Goal: Task Accomplishment & Management: Complete application form

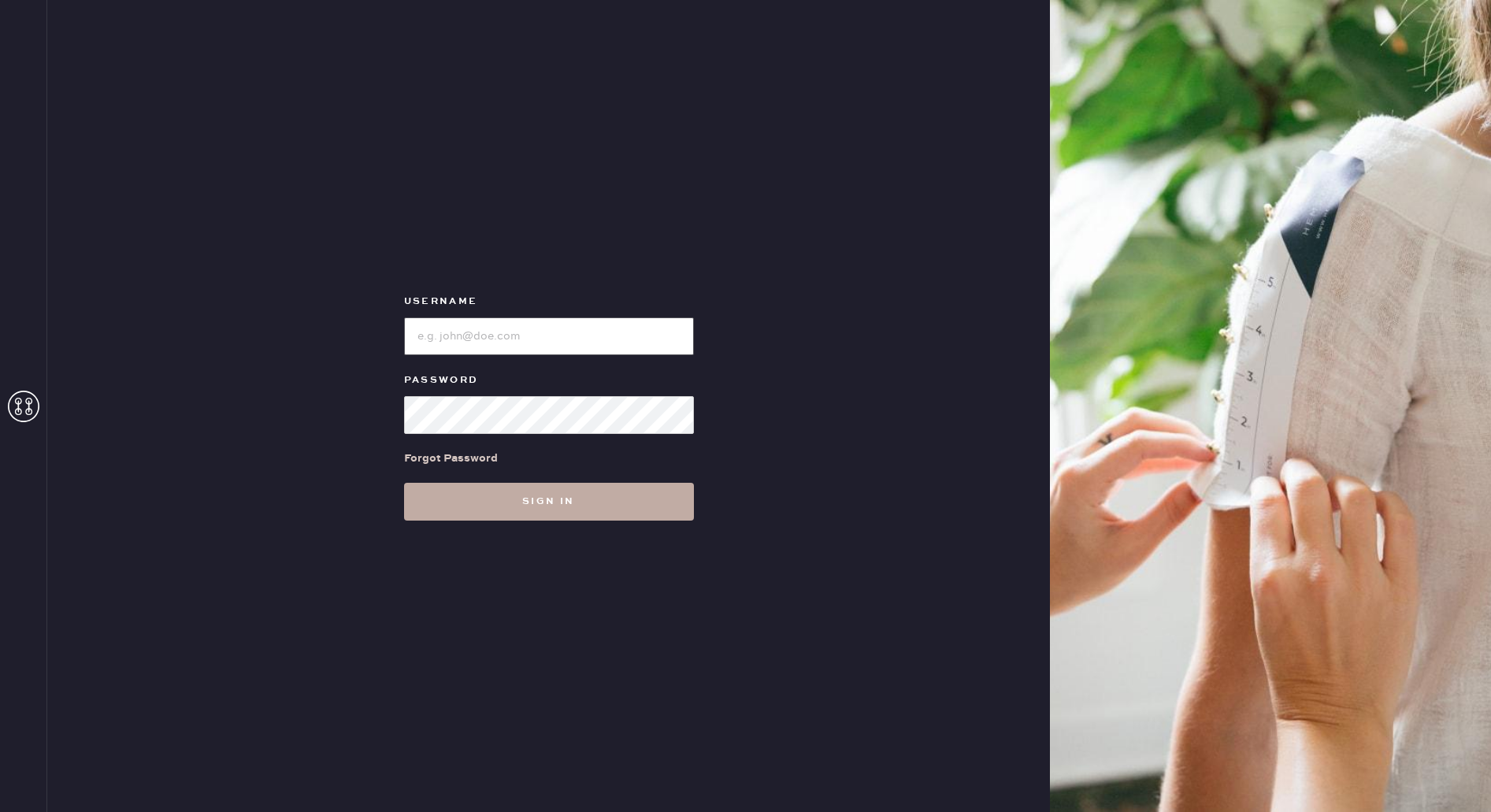
type input "reformationmelrose"
click at [511, 502] on button "Sign in" at bounding box center [549, 501] width 290 height 37
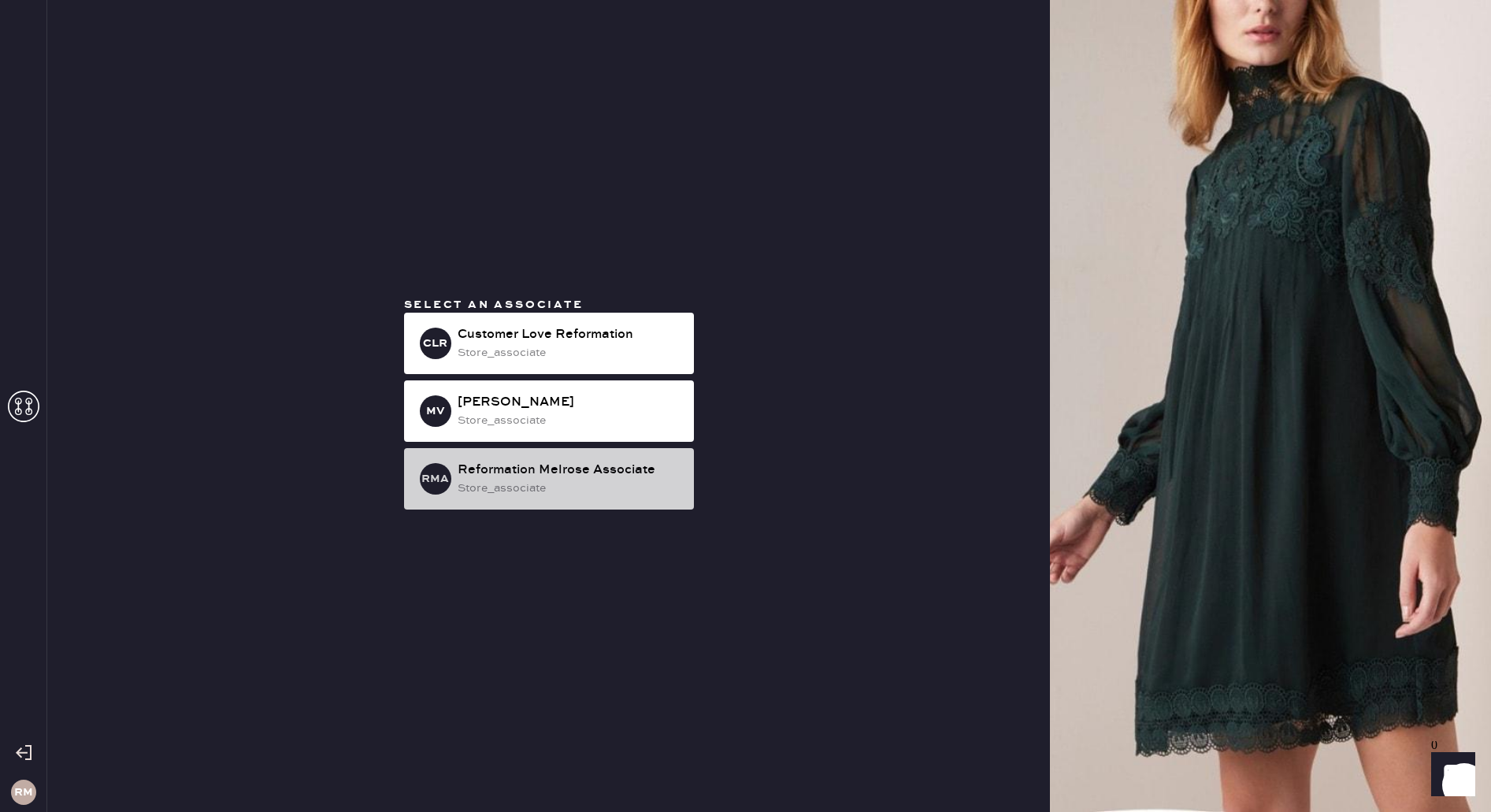
click at [589, 449] on div "RMA Reformation Melrose Associate store_associate" at bounding box center [549, 479] width 290 height 62
click at [583, 469] on div "Reformation Melrose Associate" at bounding box center [569, 470] width 224 height 19
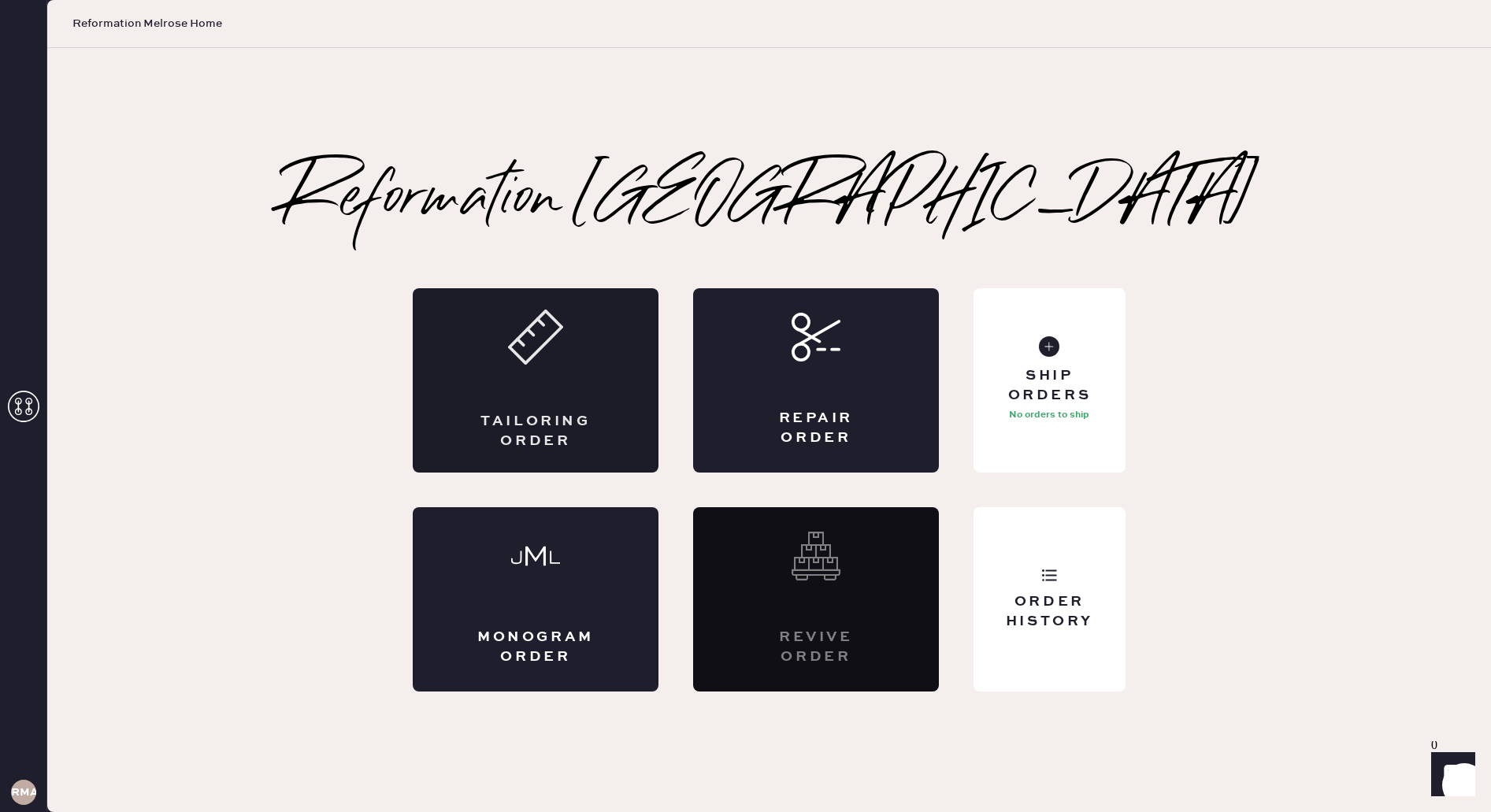
click at [572, 447] on div "Tailoring Order" at bounding box center [535, 431] width 120 height 39
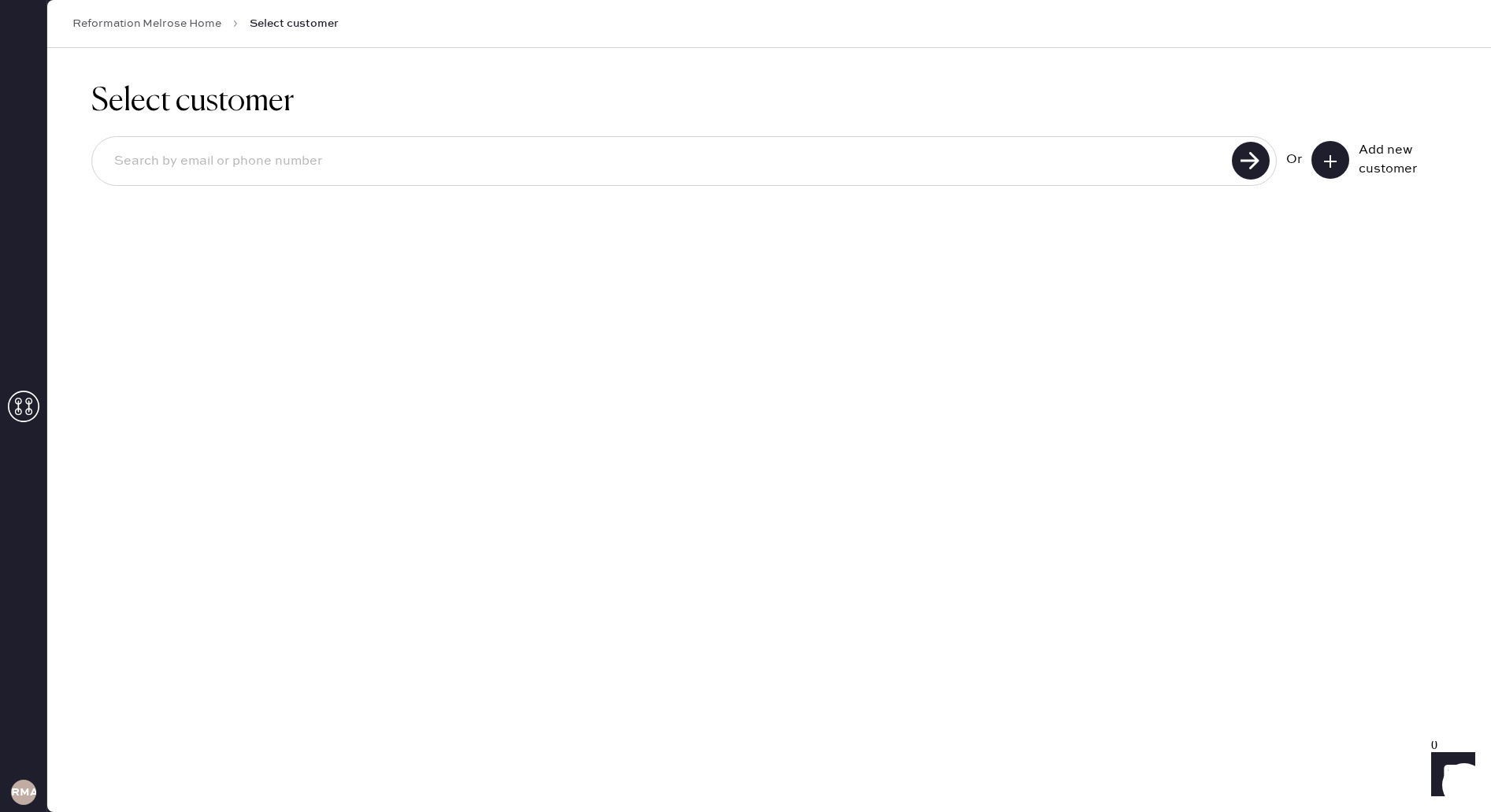
click at [1334, 155] on icon at bounding box center [1330, 161] width 15 height 15
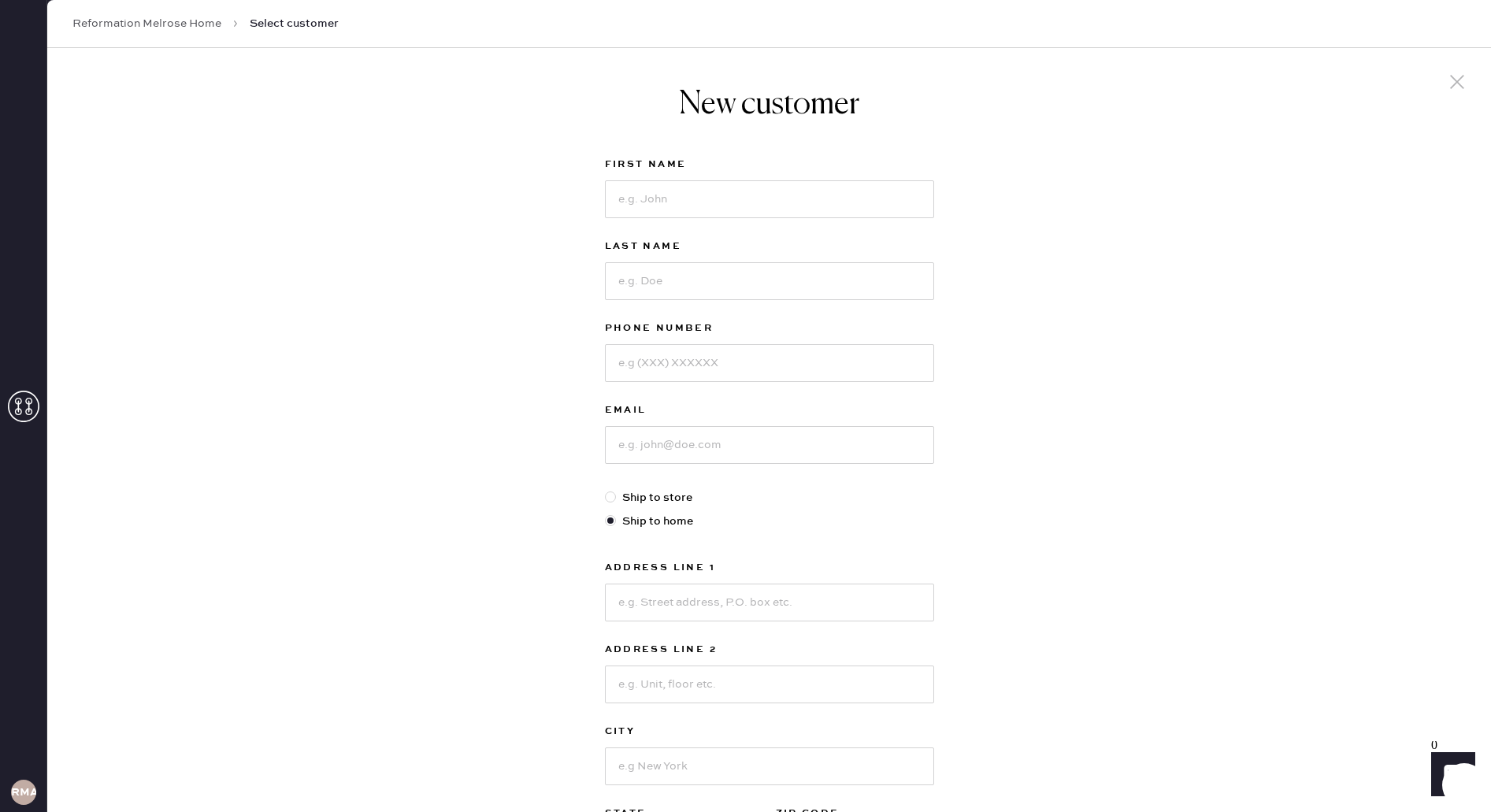
click at [678, 179] on div "First Name" at bounding box center [769, 195] width 330 height 82
click at [678, 195] on input at bounding box center [769, 199] width 330 height 37
type input "[PERSON_NAME]"
type input "Chriestella"
type input "[PHONE_NUMBER]"
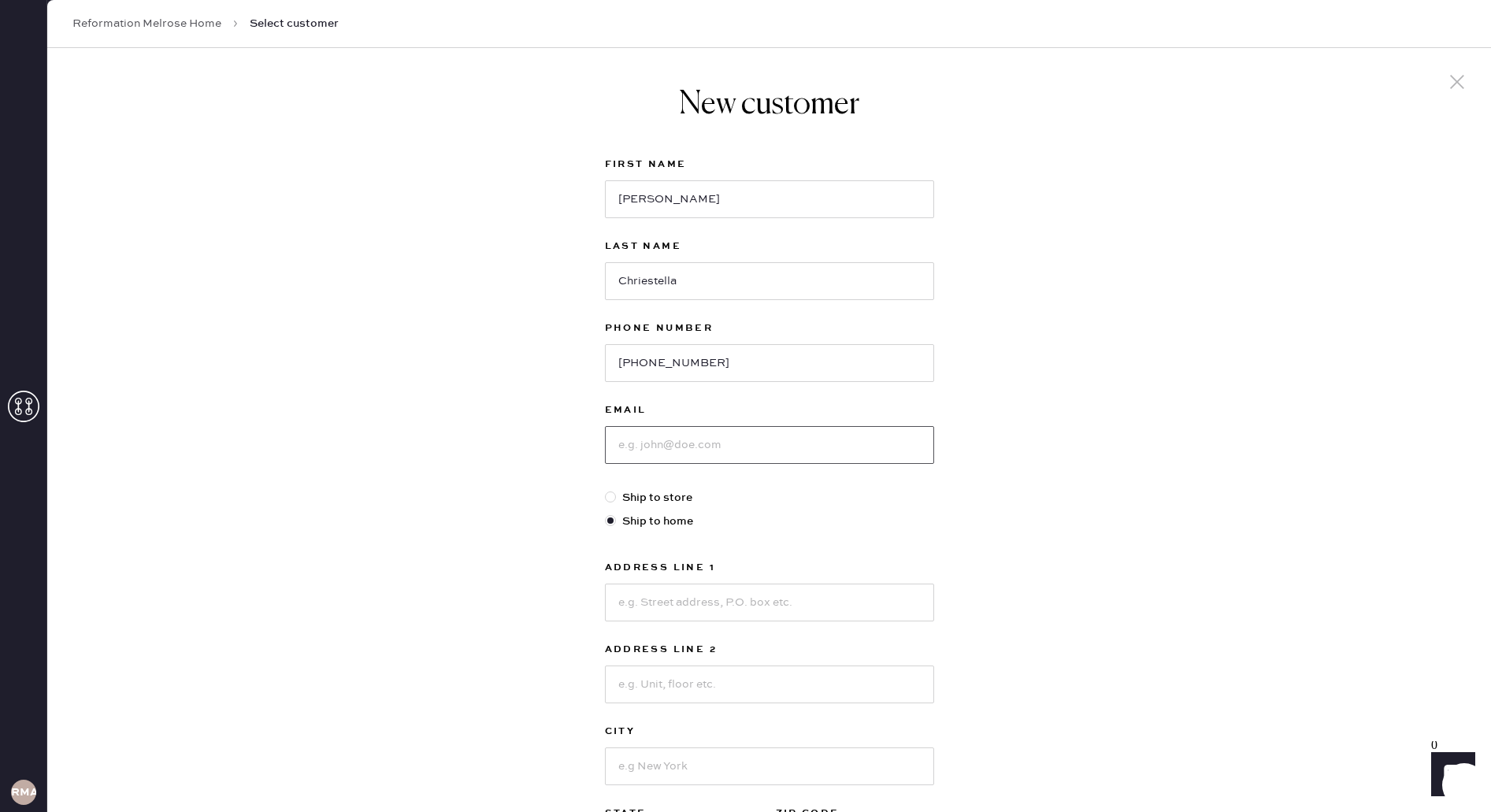
click at [728, 456] on input at bounding box center [769, 444] width 330 height 37
type input "[EMAIL_ADDRESS][DOMAIN_NAME]"
click at [687, 606] on input at bounding box center [769, 602] width 330 height 37
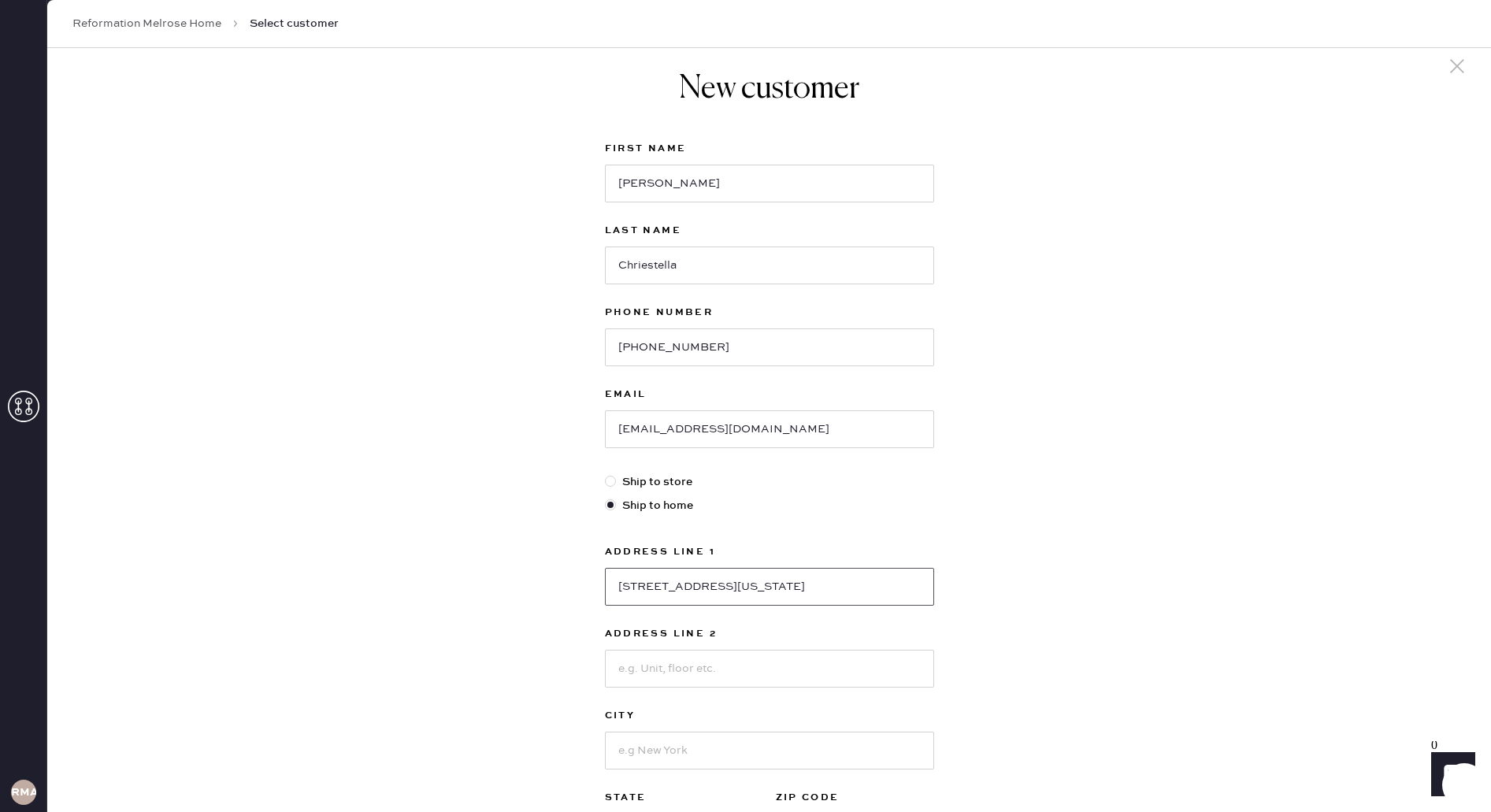
click at [803, 603] on input "[STREET_ADDRESS][US_STATE]" at bounding box center [769, 586] width 330 height 37
type input "[STREET_ADDRESS][US_STATE]"
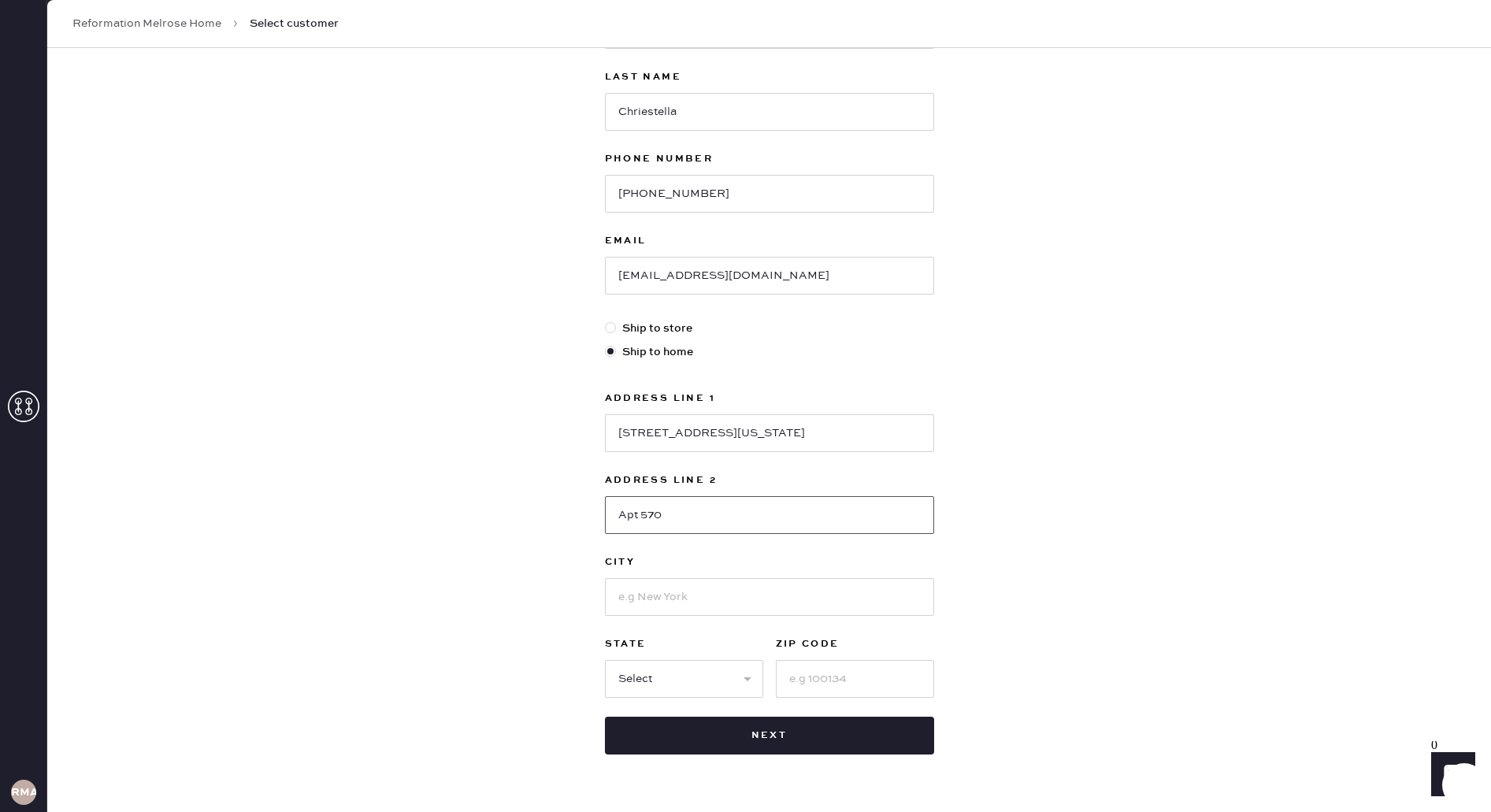
scroll to position [188, 0]
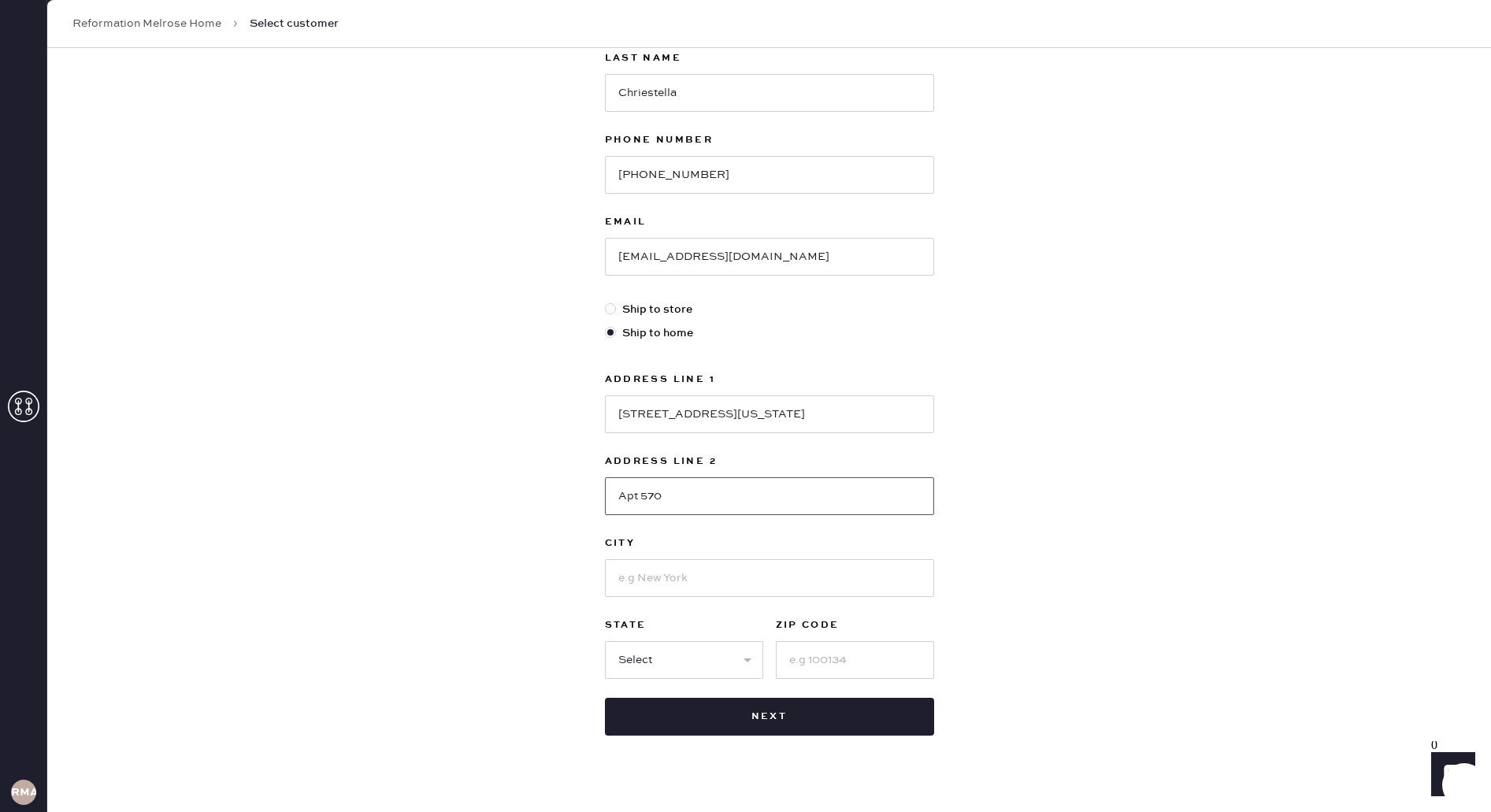
type input "Apt 570"
click at [691, 576] on input at bounding box center [769, 578] width 330 height 37
type input "[GEOGRAPHIC_DATA]"
click at [683, 671] on select "Select AK AL AR AZ CA CO CT [GEOGRAPHIC_DATA] DE FL [GEOGRAPHIC_DATA] HI [GEOGR…" at bounding box center [683, 659] width 159 height 37
select select "CA"
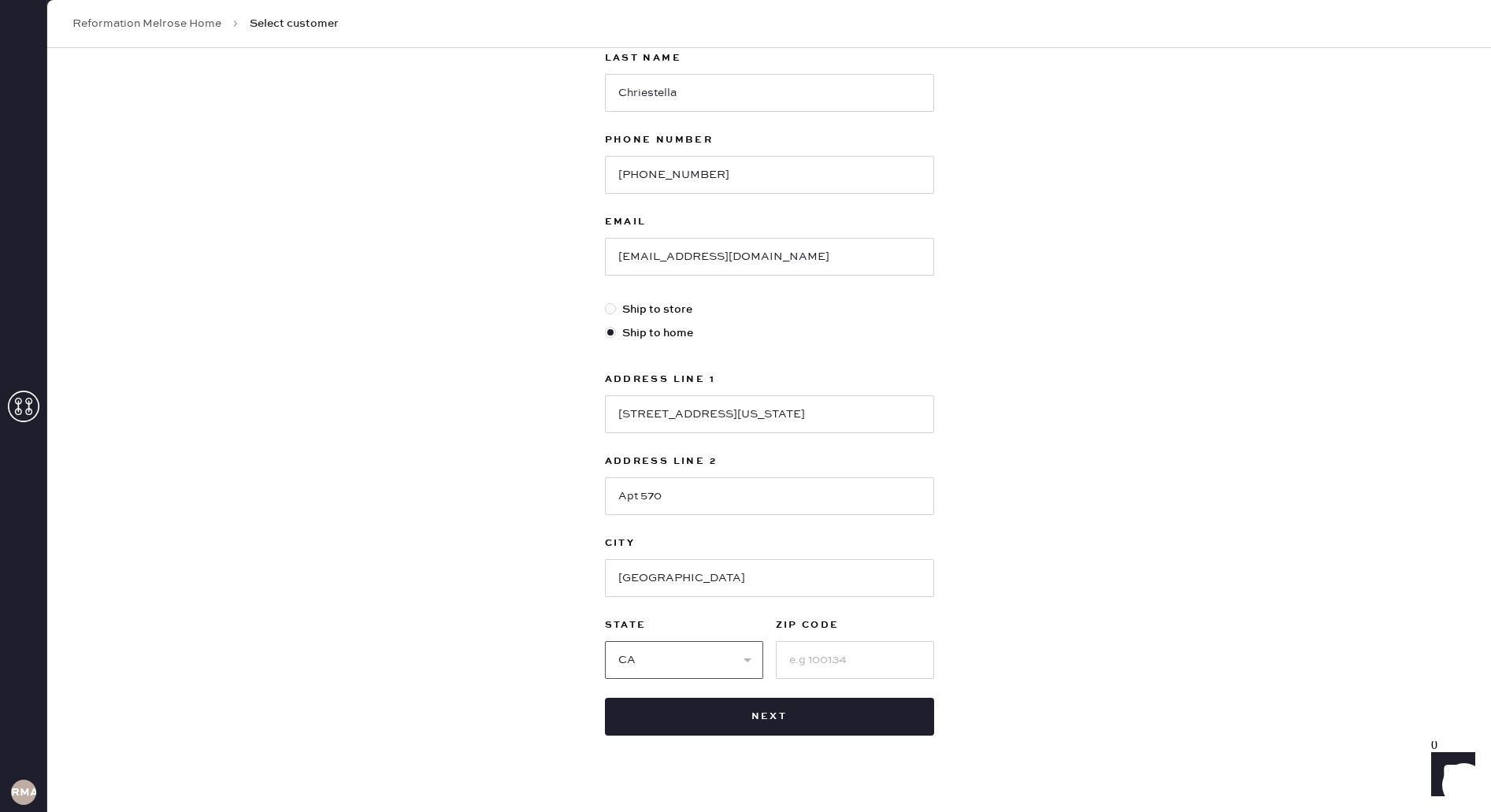
click at [605, 641] on select "Select AK AL AR AZ CA CO CT [GEOGRAPHIC_DATA] DE FL [GEOGRAPHIC_DATA] HI [GEOGR…" at bounding box center [683, 659] width 159 height 37
click at [805, 650] on input at bounding box center [855, 659] width 159 height 37
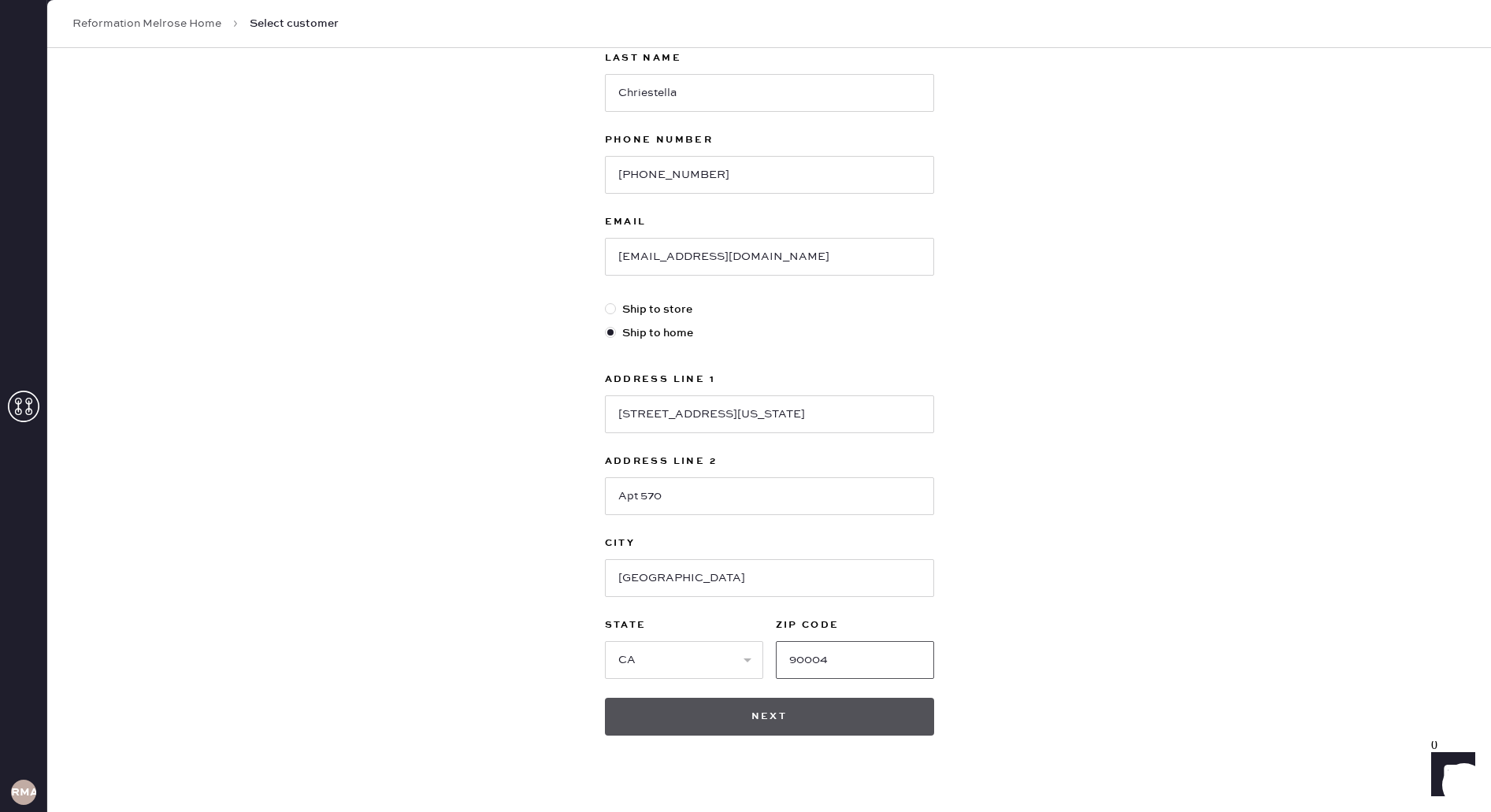
type input "90004"
click at [798, 734] on button "Next" at bounding box center [769, 716] width 330 height 37
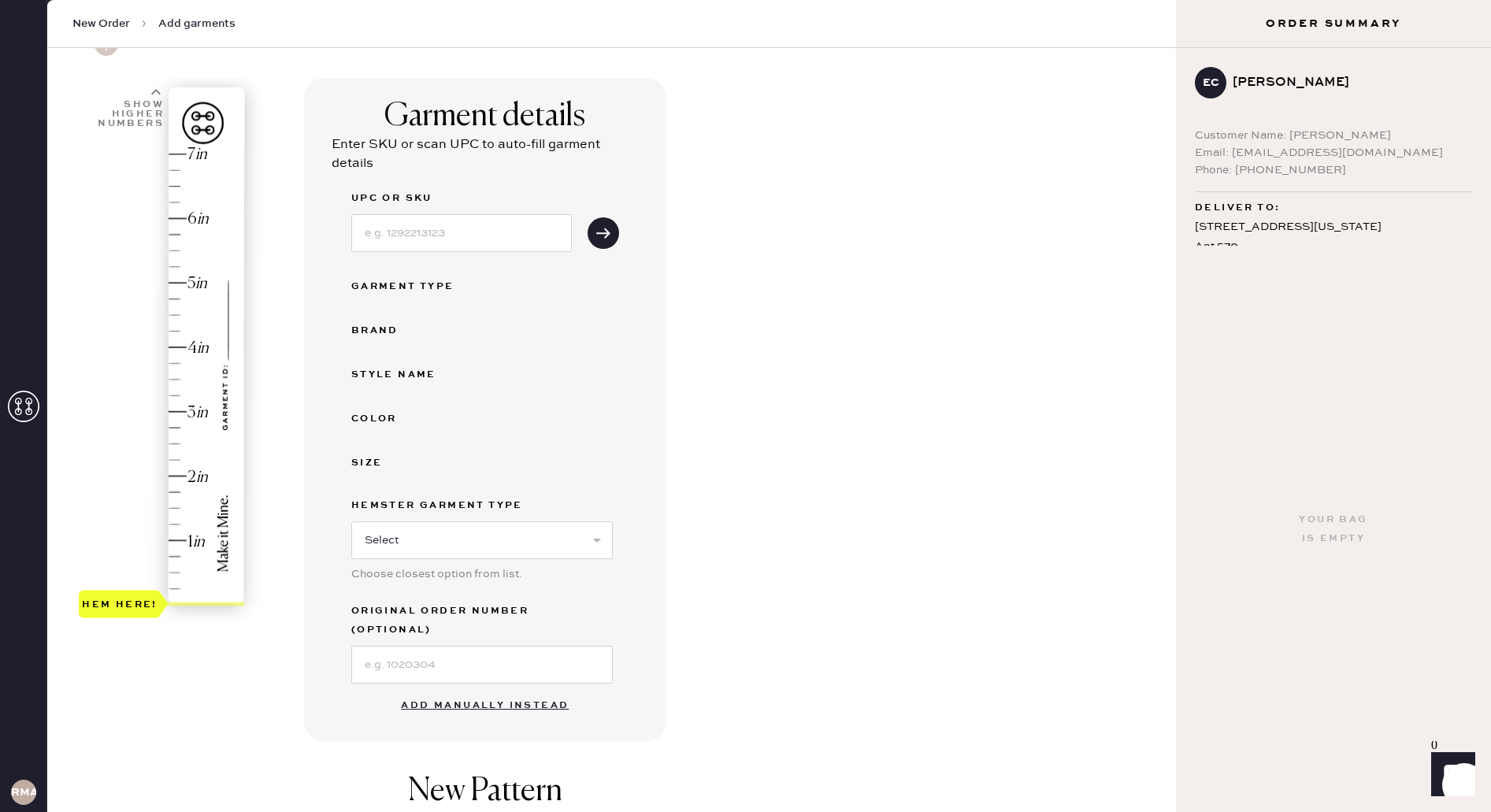
scroll to position [76, 0]
click at [433, 693] on button "Add manually instead" at bounding box center [485, 708] width 186 height 32
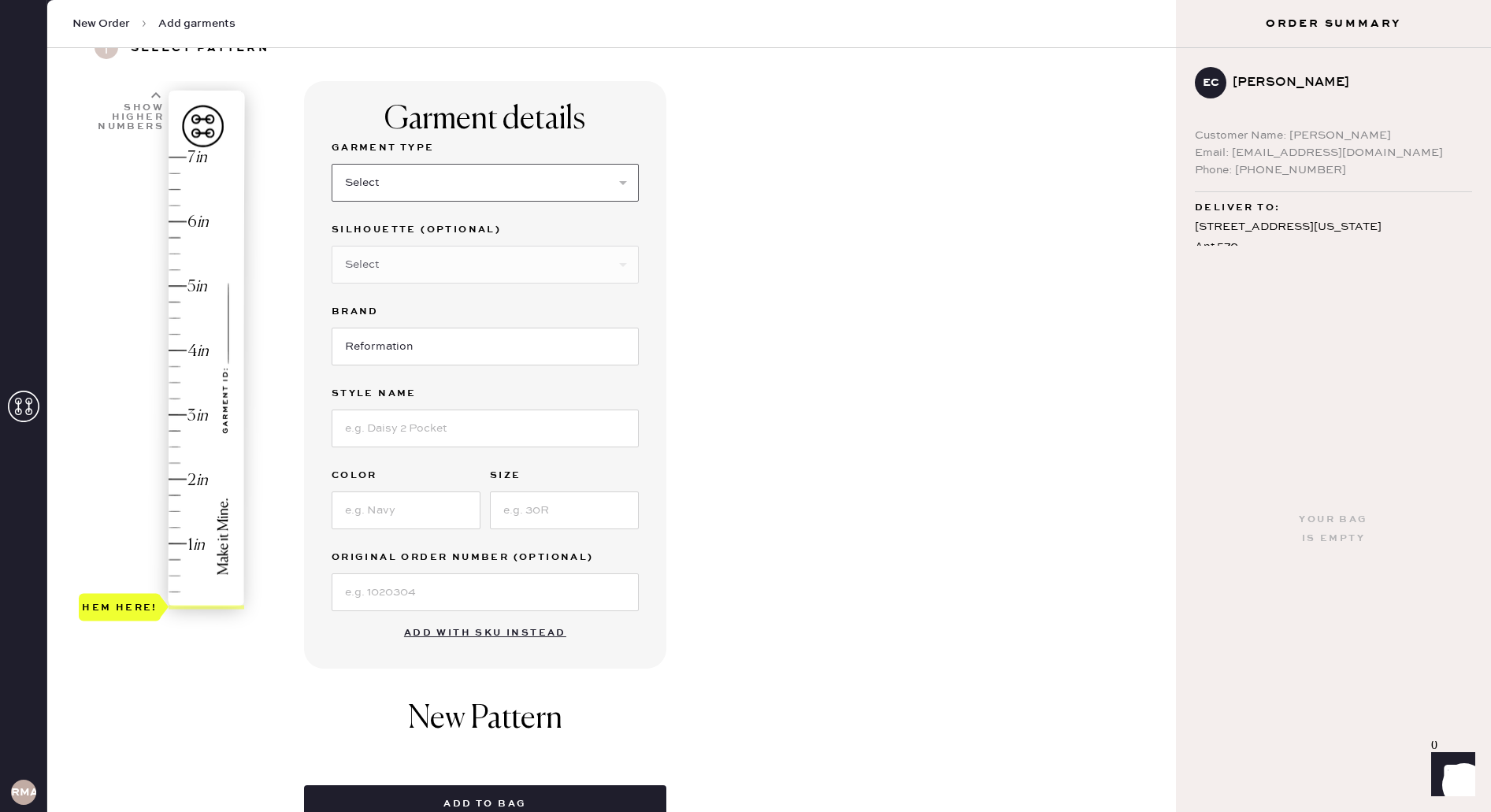
click at [389, 183] on select "Select Basic Skirt Jeans Leggings Pants Shorts Basic Sleeved Dress Basic Sleeve…" at bounding box center [485, 182] width 308 height 37
select select "7"
click at [332, 163] on select "Select Basic Skirt Jeans Leggings Pants Shorts Basic Sleeved Dress Basic Sleeve…" at bounding box center [485, 182] width 308 height 37
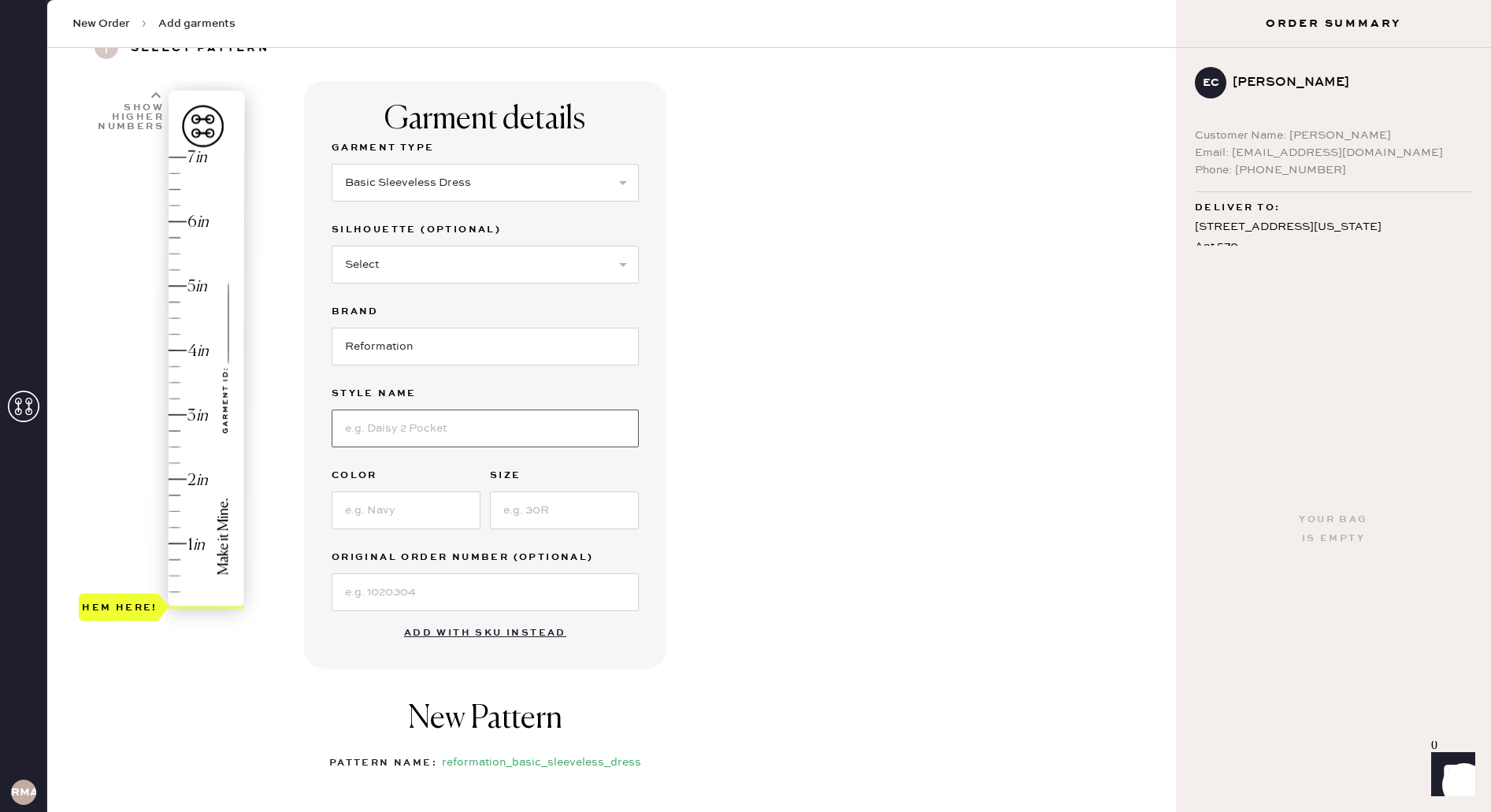
click at [456, 430] on input at bounding box center [485, 428] width 308 height 37
type input "Tripoli Dress"
type input "Selene"
type input "2"
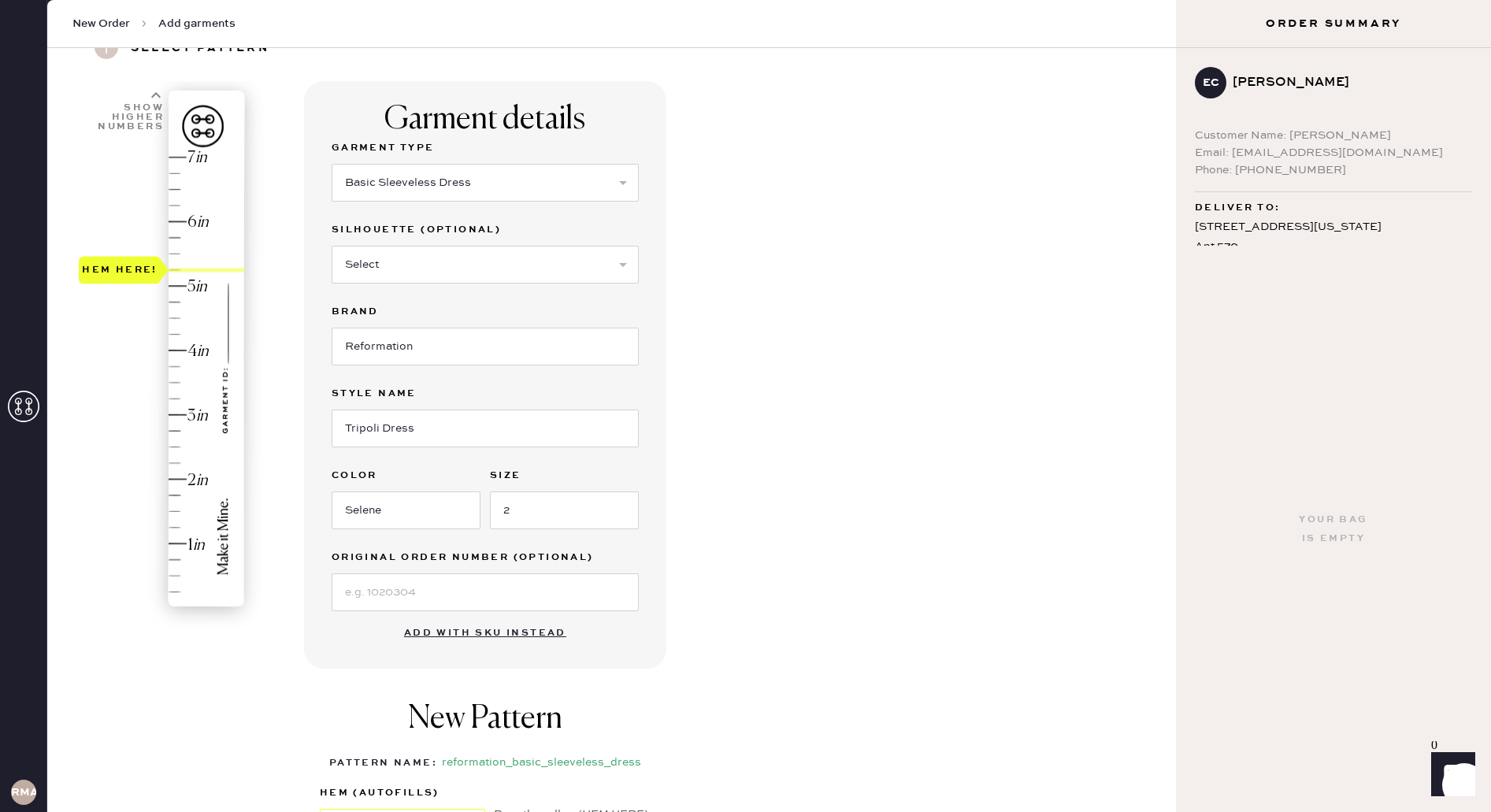
drag, startPoint x: 115, startPoint y: 606, endPoint x: 184, endPoint y: 283, distance: 330.3
click at [184, 283] on div "Hem here!" at bounding box center [162, 382] width 168 height 464
type input "5"
drag, startPoint x: 138, startPoint y: 271, endPoint x: 132, endPoint y: 283, distance: 13.4
click at [132, 283] on div "Hem here!" at bounding box center [119, 286] width 76 height 19
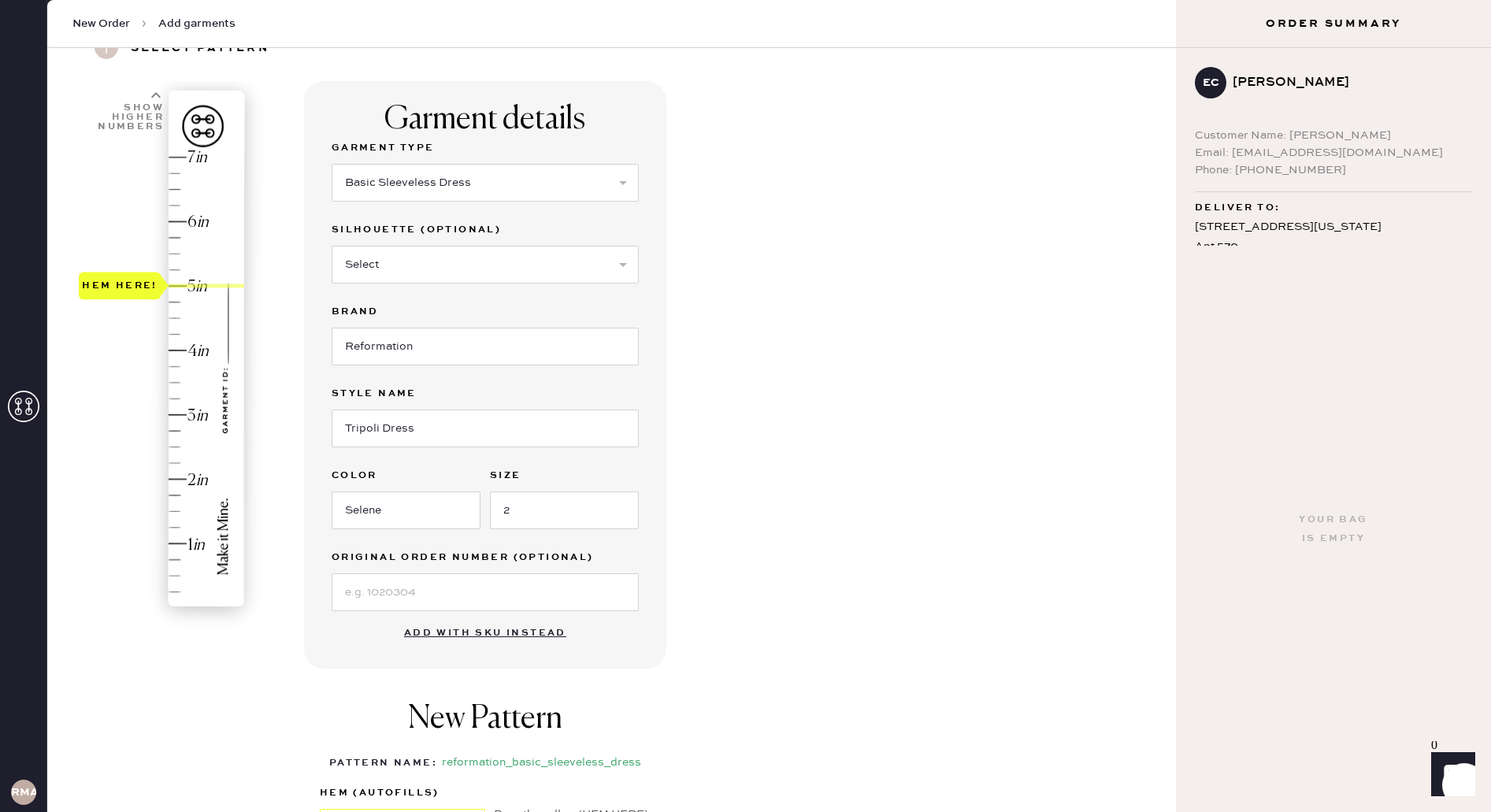
click at [696, 470] on div "Garment details Garment Type Select Basic Skirt Jeans Leggings Pants Shorts Bas…" at bounding box center [733, 528] width 859 height 895
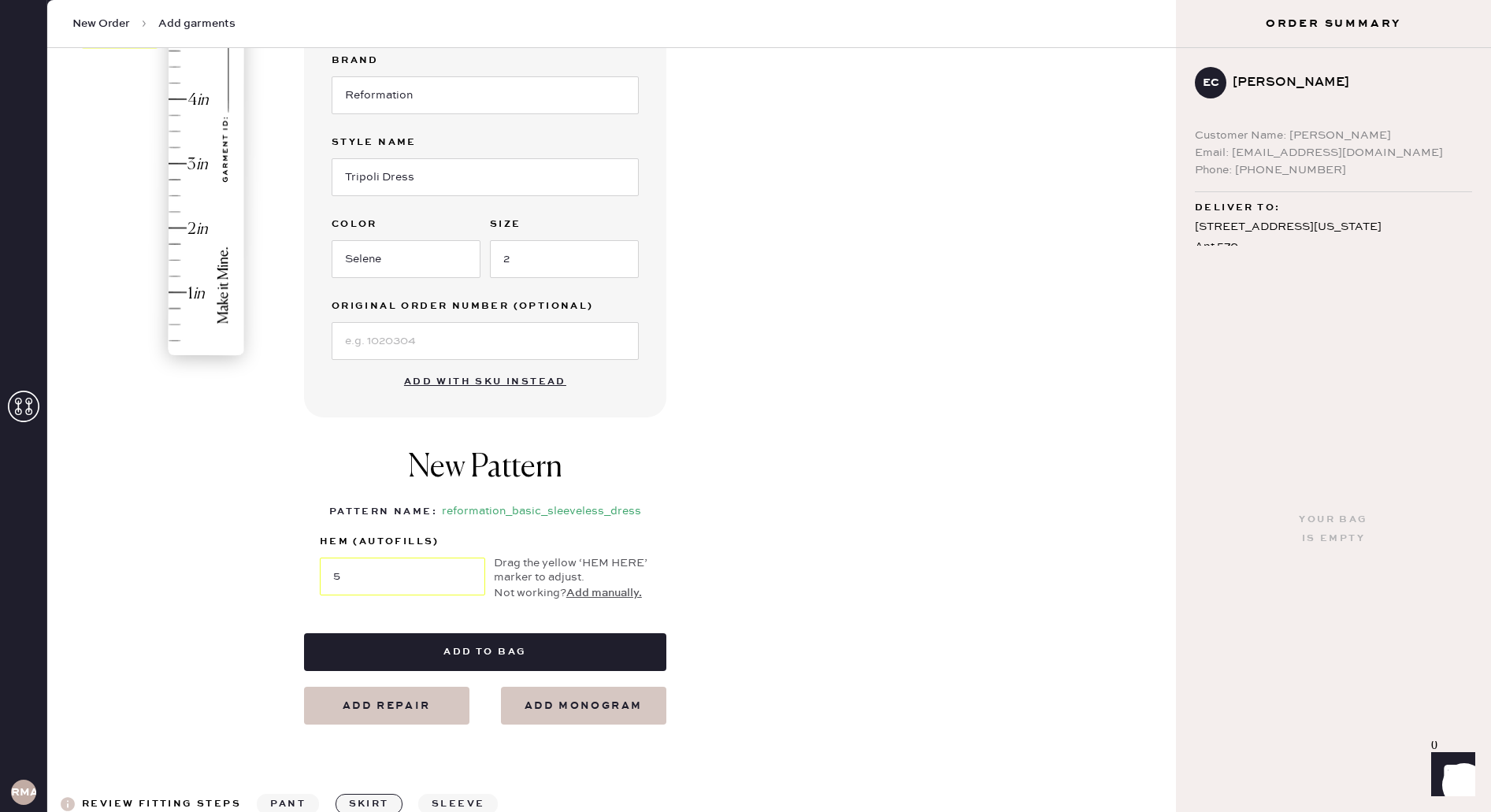
scroll to position [332, 0]
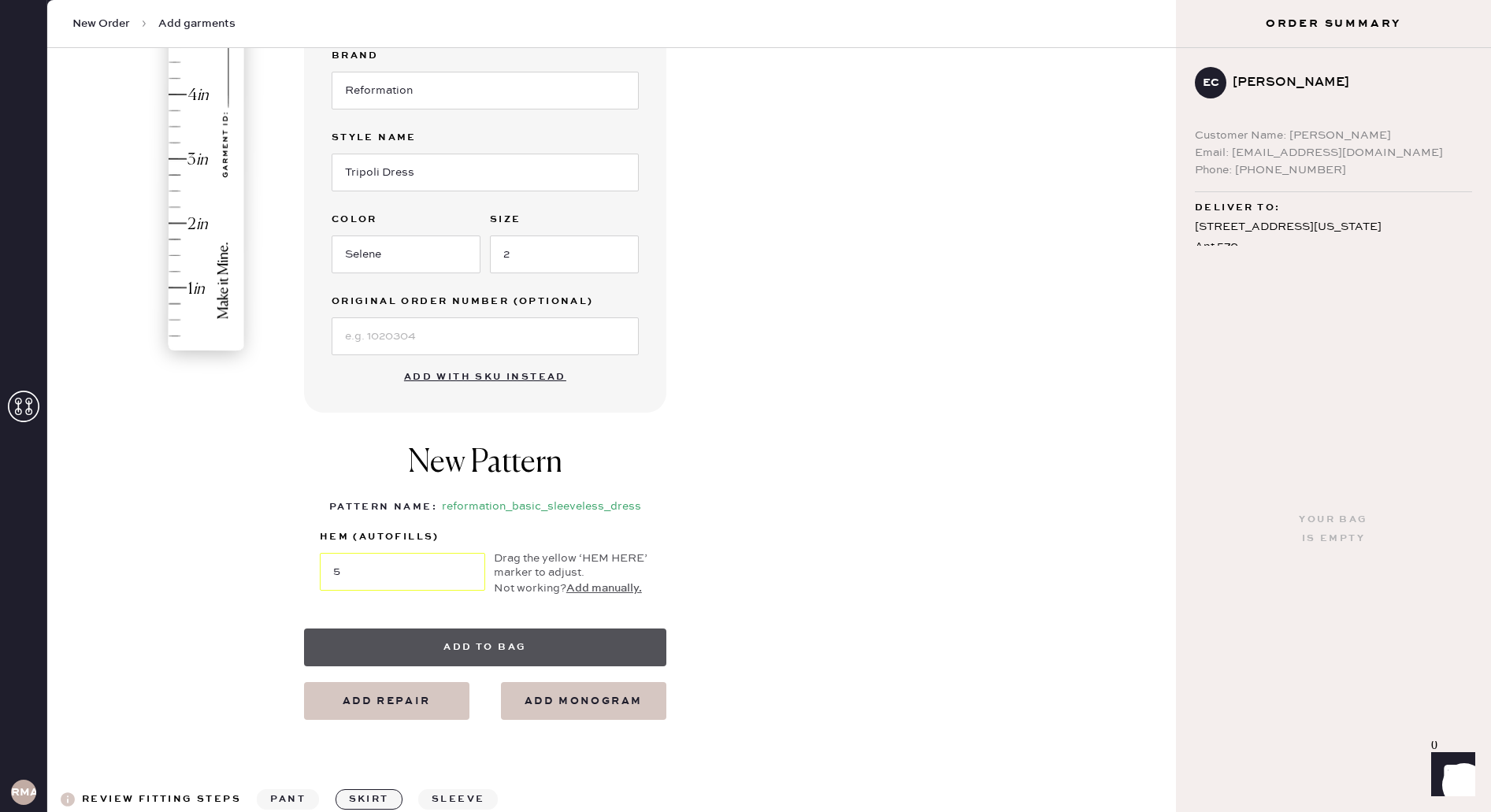
click at [541, 646] on button "Add to bag" at bounding box center [485, 647] width 362 height 37
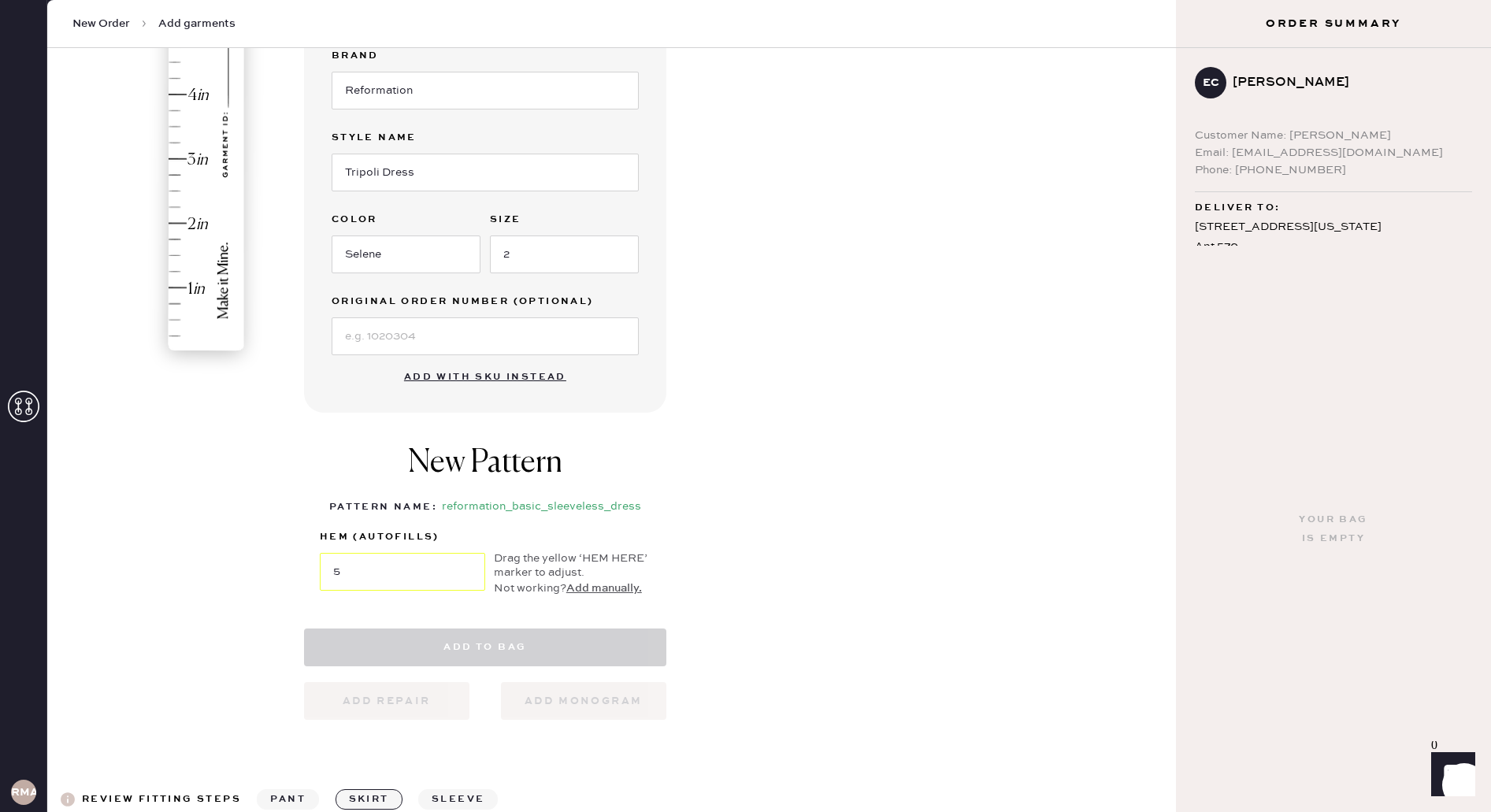
scroll to position [0, 0]
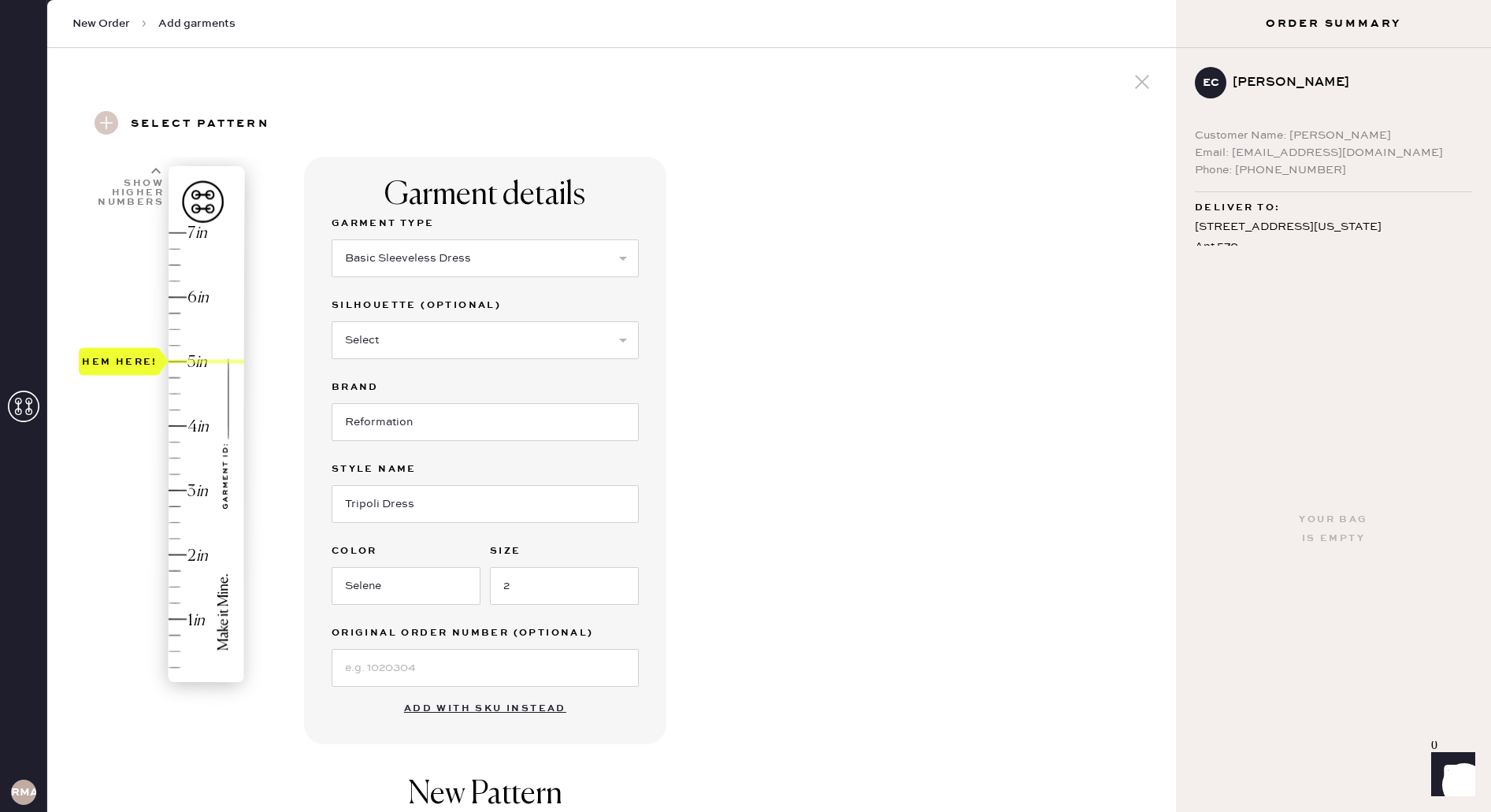
select select "7"
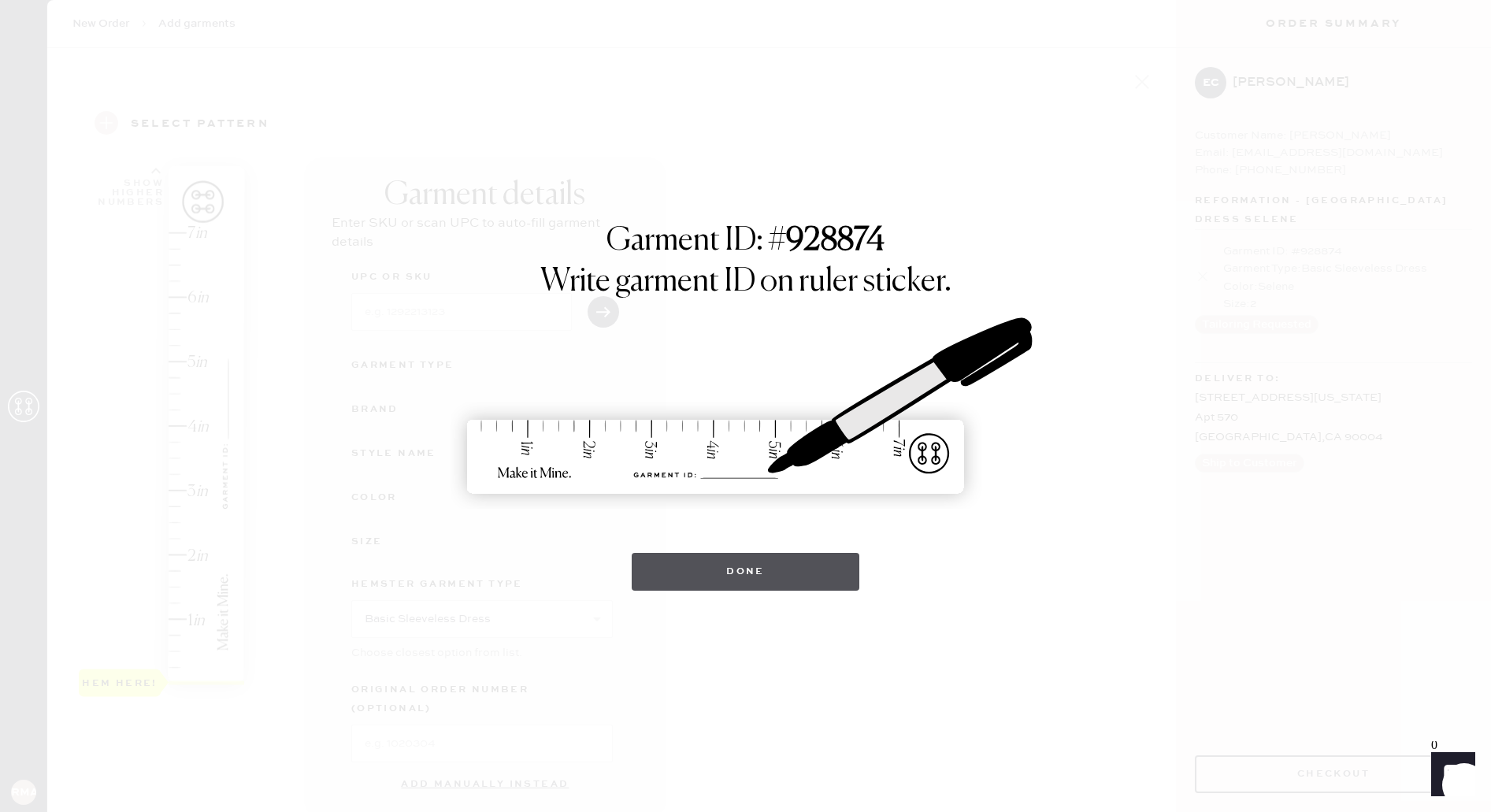
click at [669, 573] on button "Done" at bounding box center [745, 571] width 228 height 37
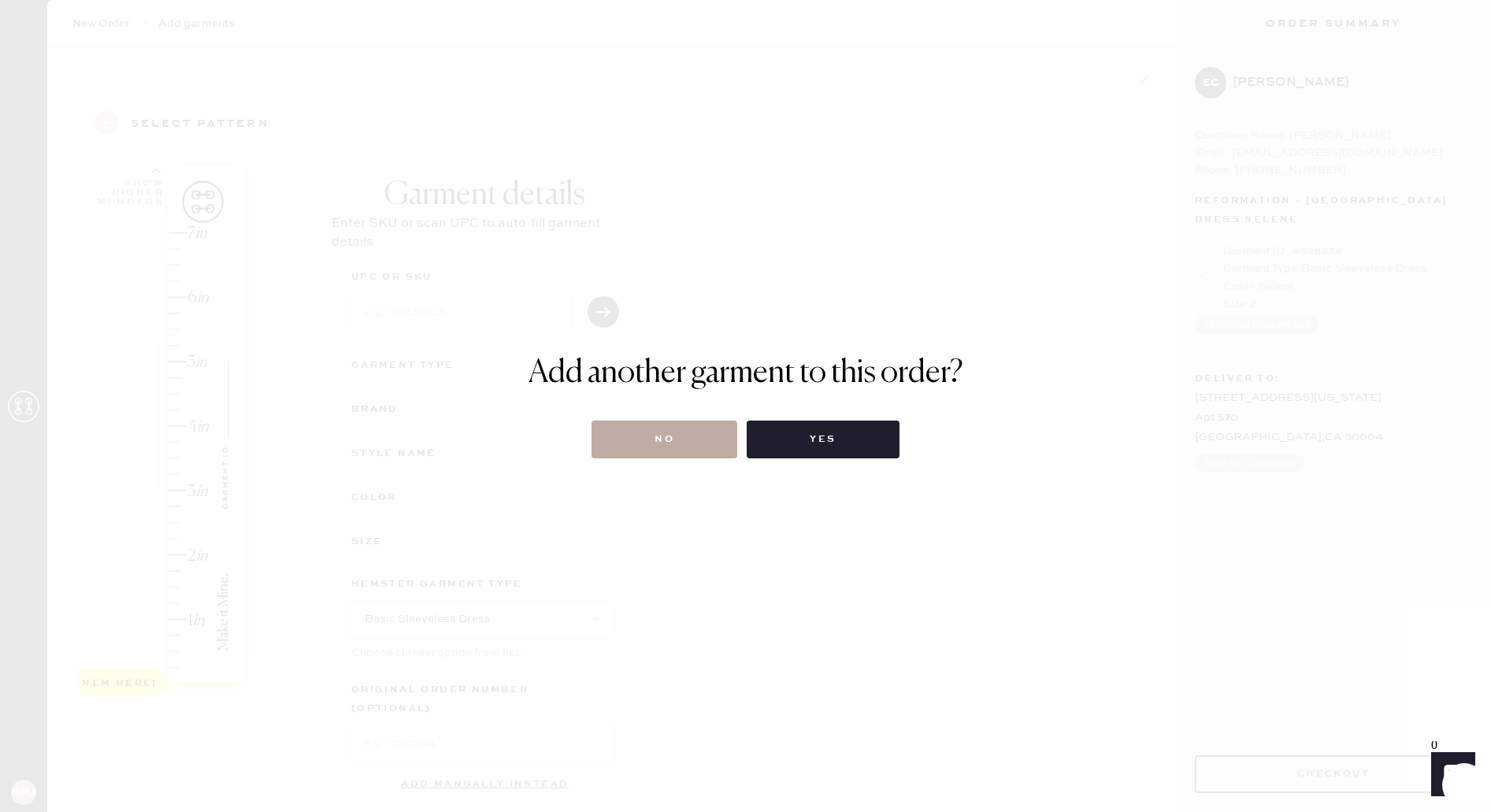
click at [631, 449] on button "No" at bounding box center [664, 439] width 146 height 37
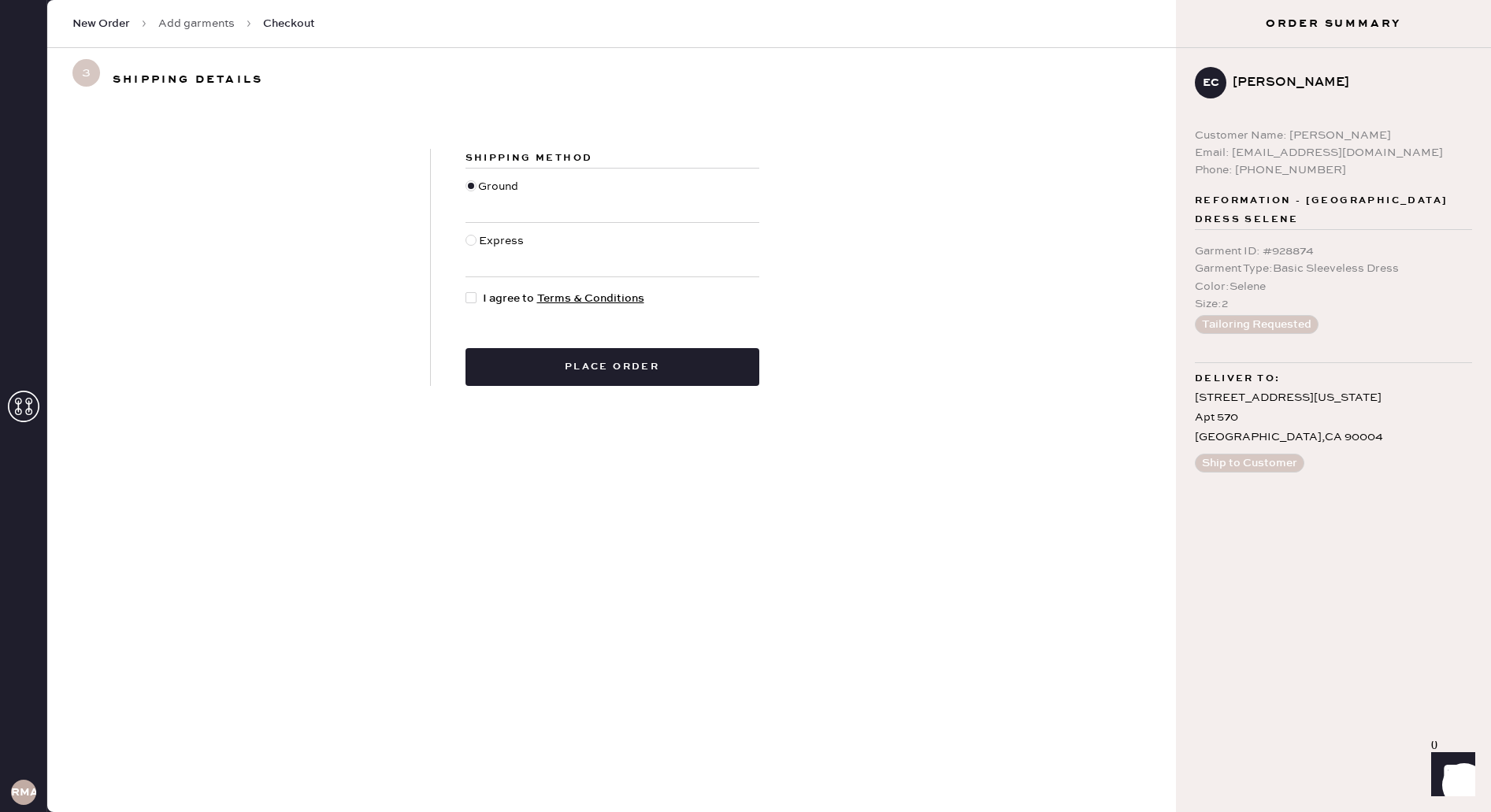
drag, startPoint x: 465, startPoint y: 298, endPoint x: 481, endPoint y: 338, distance: 43.1
click at [465, 297] on div at bounding box center [470, 297] width 11 height 11
click at [465, 290] on input "I agree to Terms & Conditions" at bounding box center [465, 290] width 1 height 1
checkbox input "true"
drag, startPoint x: 517, startPoint y: 395, endPoint x: 520, endPoint y: 381, distance: 14.3
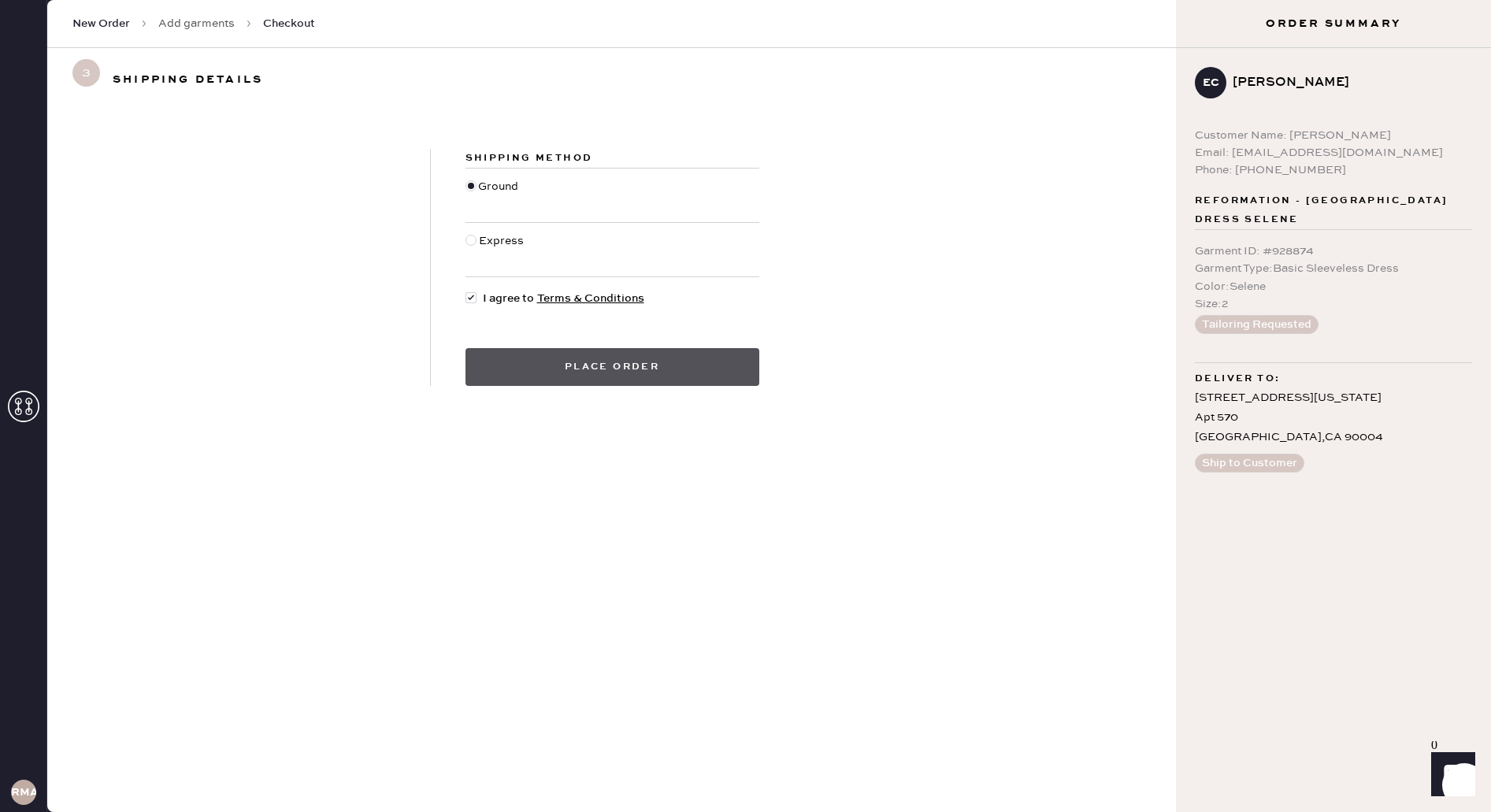
click at [517, 395] on div "Shipping Method Ground Express I agree to Terms & Conditions Place order" at bounding box center [611, 267] width 1129 height 312
click at [521, 377] on button "Place order" at bounding box center [612, 366] width 294 height 37
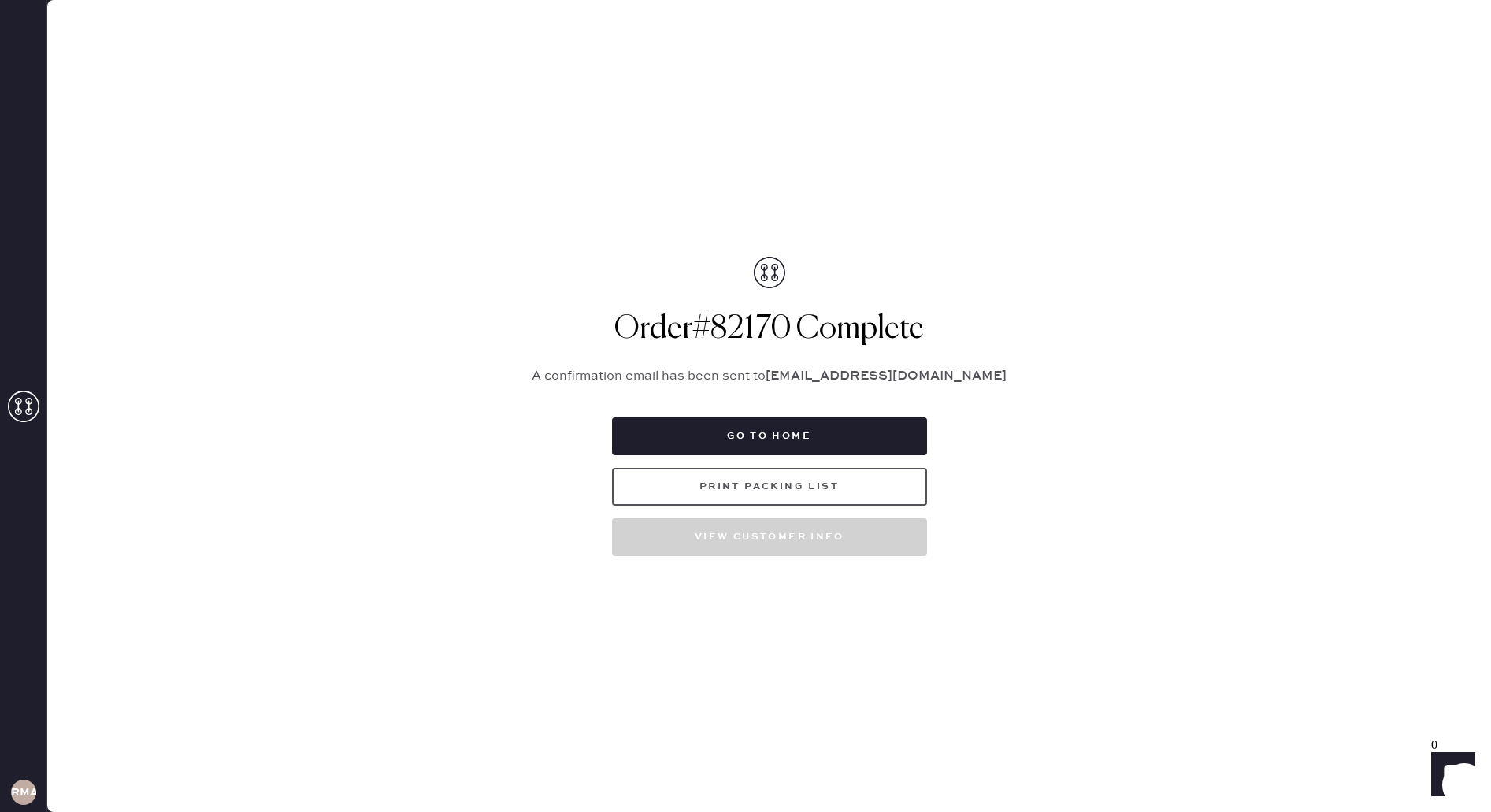
click at [652, 486] on button "Print Packing List" at bounding box center [770, 486] width 315 height 37
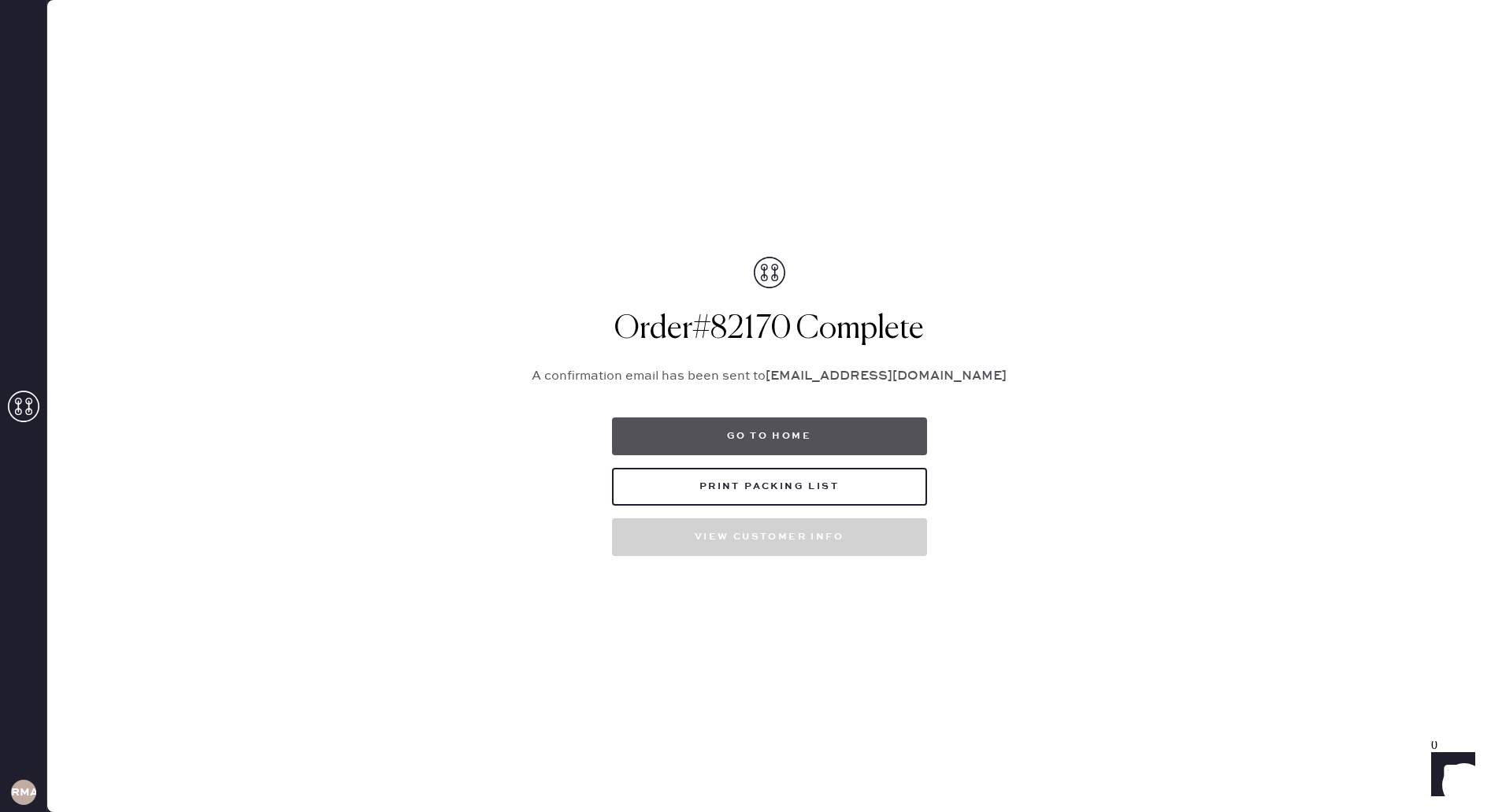
click at [771, 422] on button "Go to home" at bounding box center [770, 435] width 315 height 37
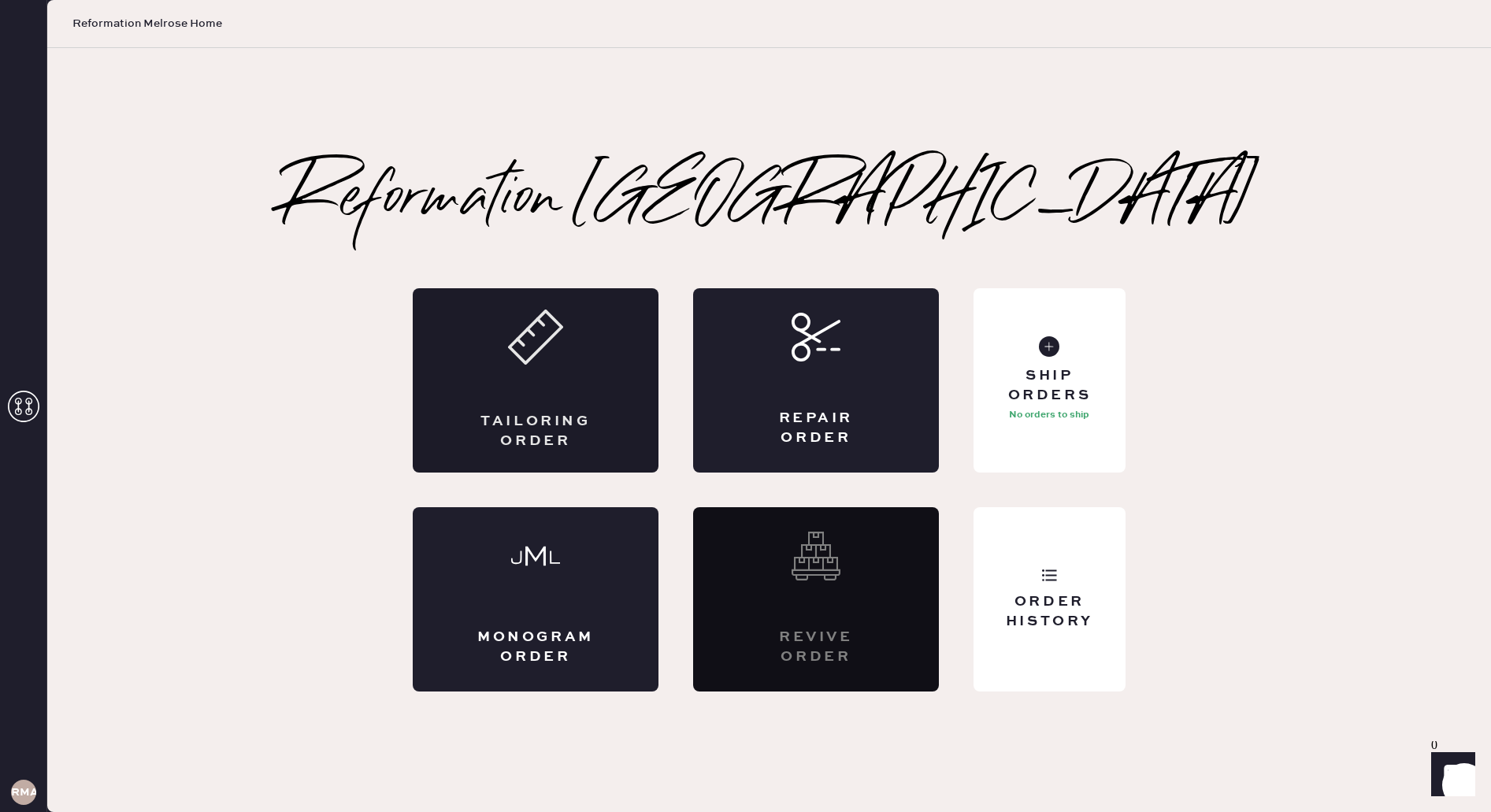
click at [607, 419] on div "Tailoring Order" at bounding box center [535, 381] width 246 height 185
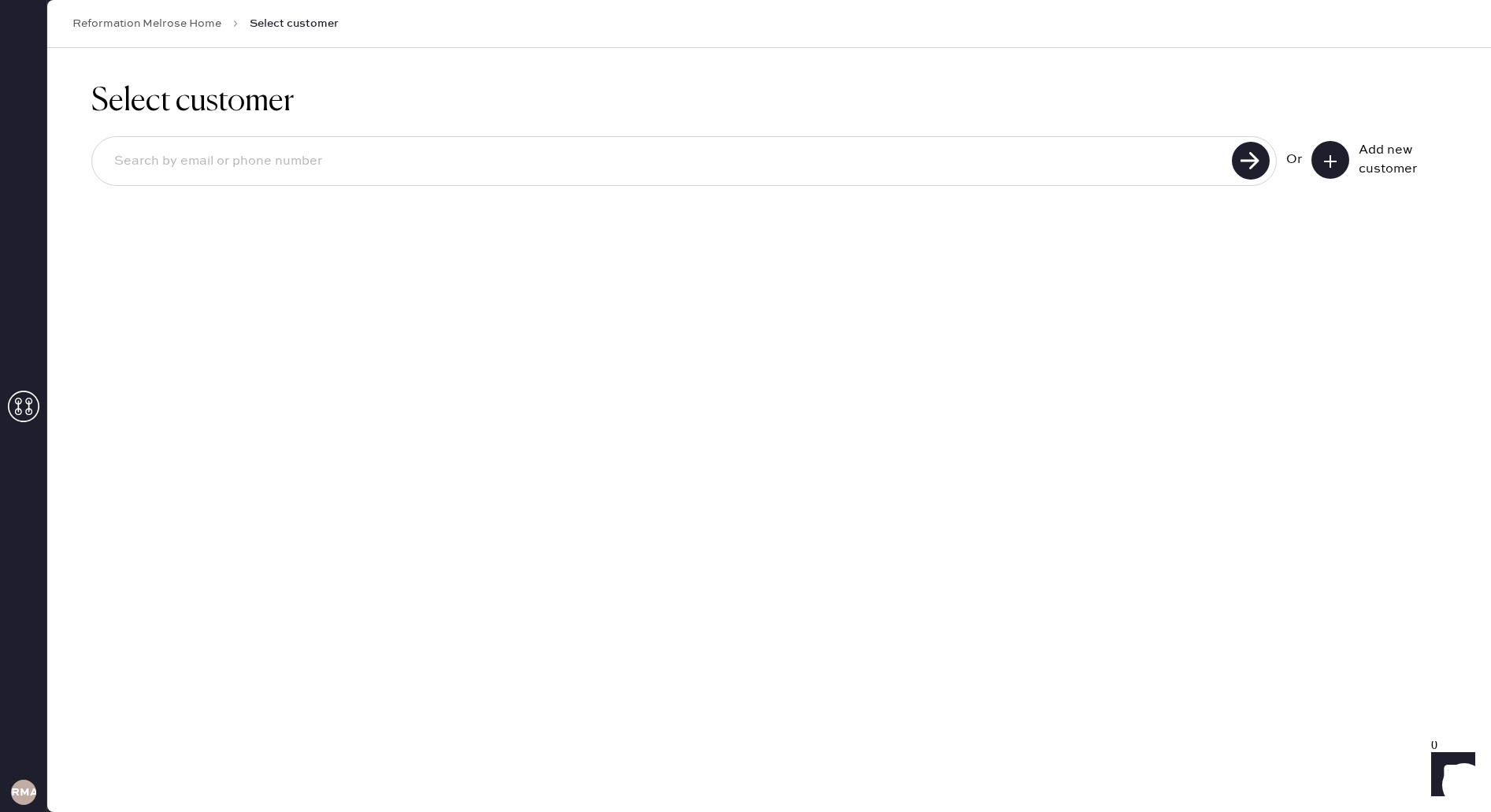
click at [1336, 154] on icon at bounding box center [1330, 161] width 15 height 15
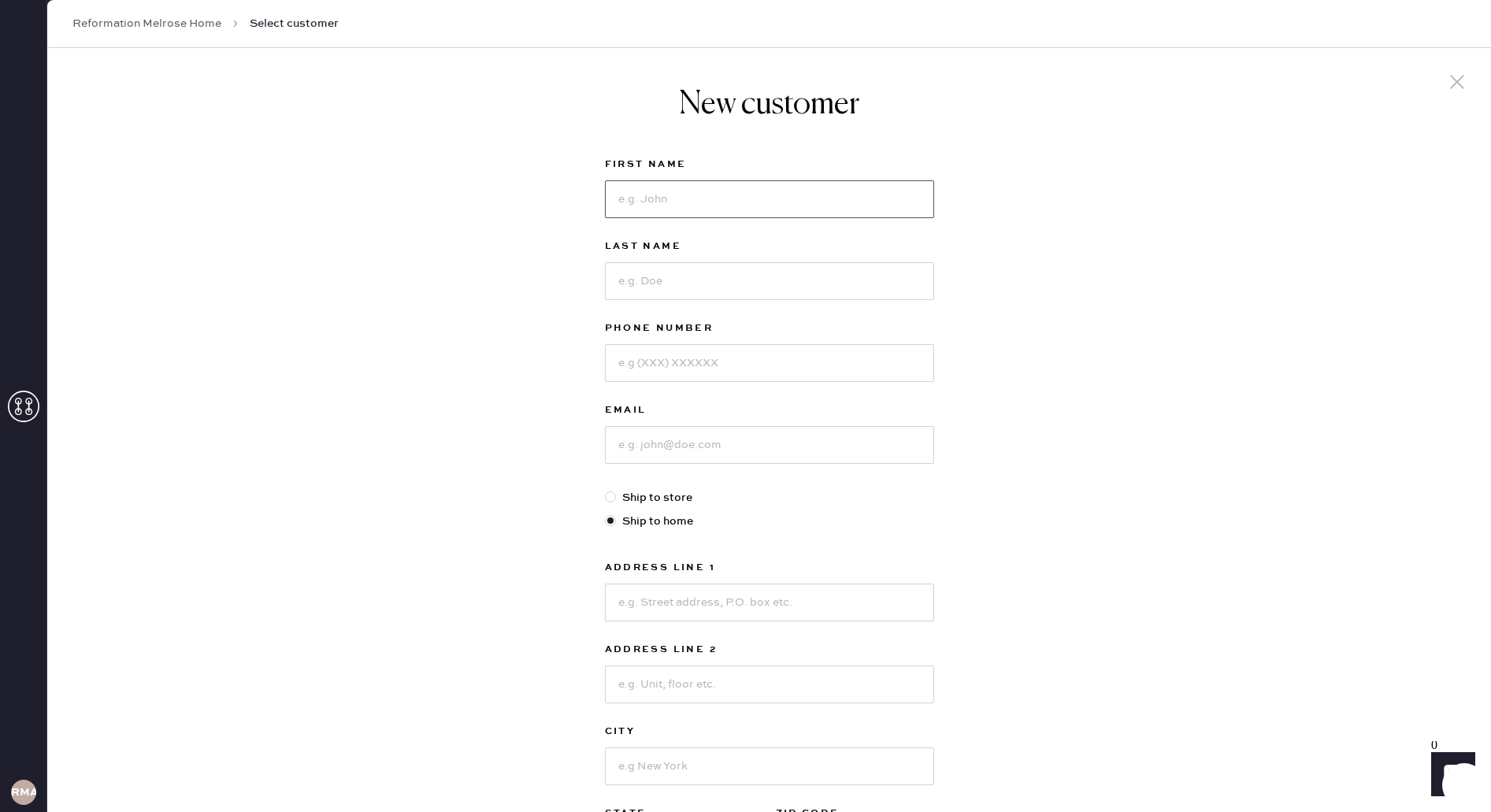
click at [844, 214] on input at bounding box center [769, 199] width 330 height 37
type input "[PERSON_NAME]"
type input "7143885512"
type input "[EMAIL_ADDRESS][DOMAIN_NAME]"
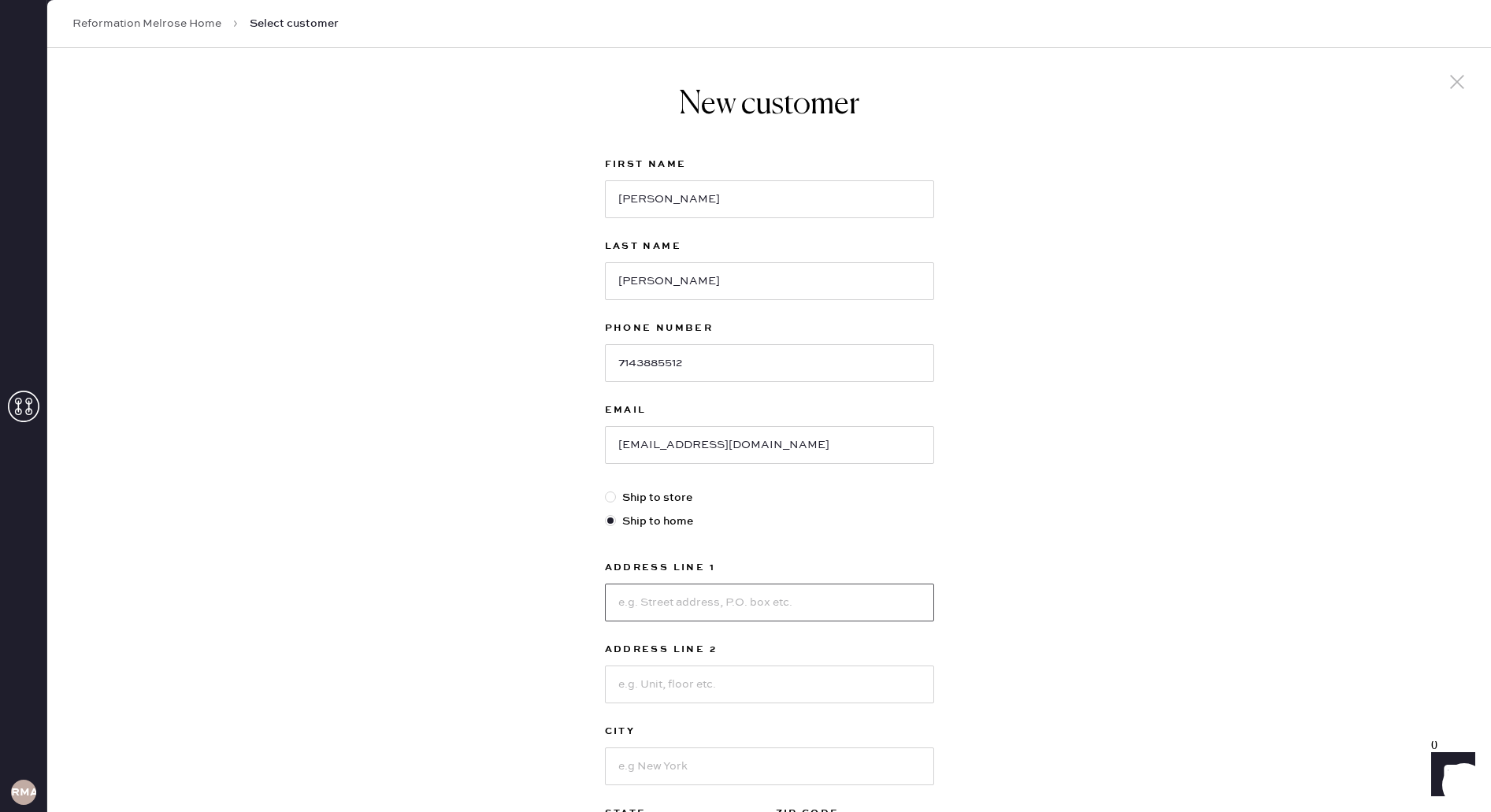
click at [875, 612] on input at bounding box center [769, 602] width 330 height 37
type input "31"
type input "2"
click at [774, 609] on input "31" at bounding box center [769, 602] width 330 height 37
type input "312 Pershing Dr"
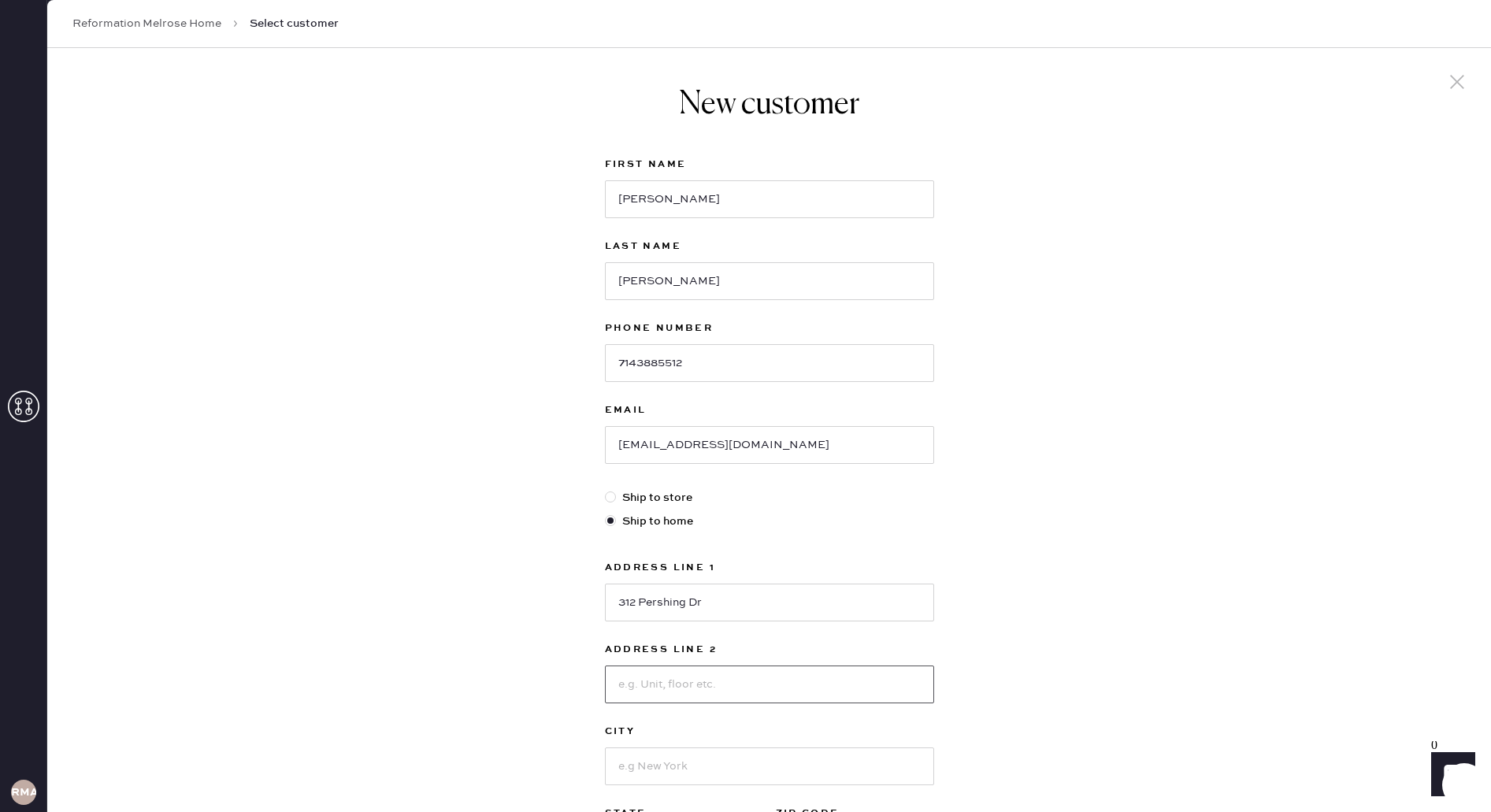
type input "P"
type input "[GEOGRAPHIC_DATA]"
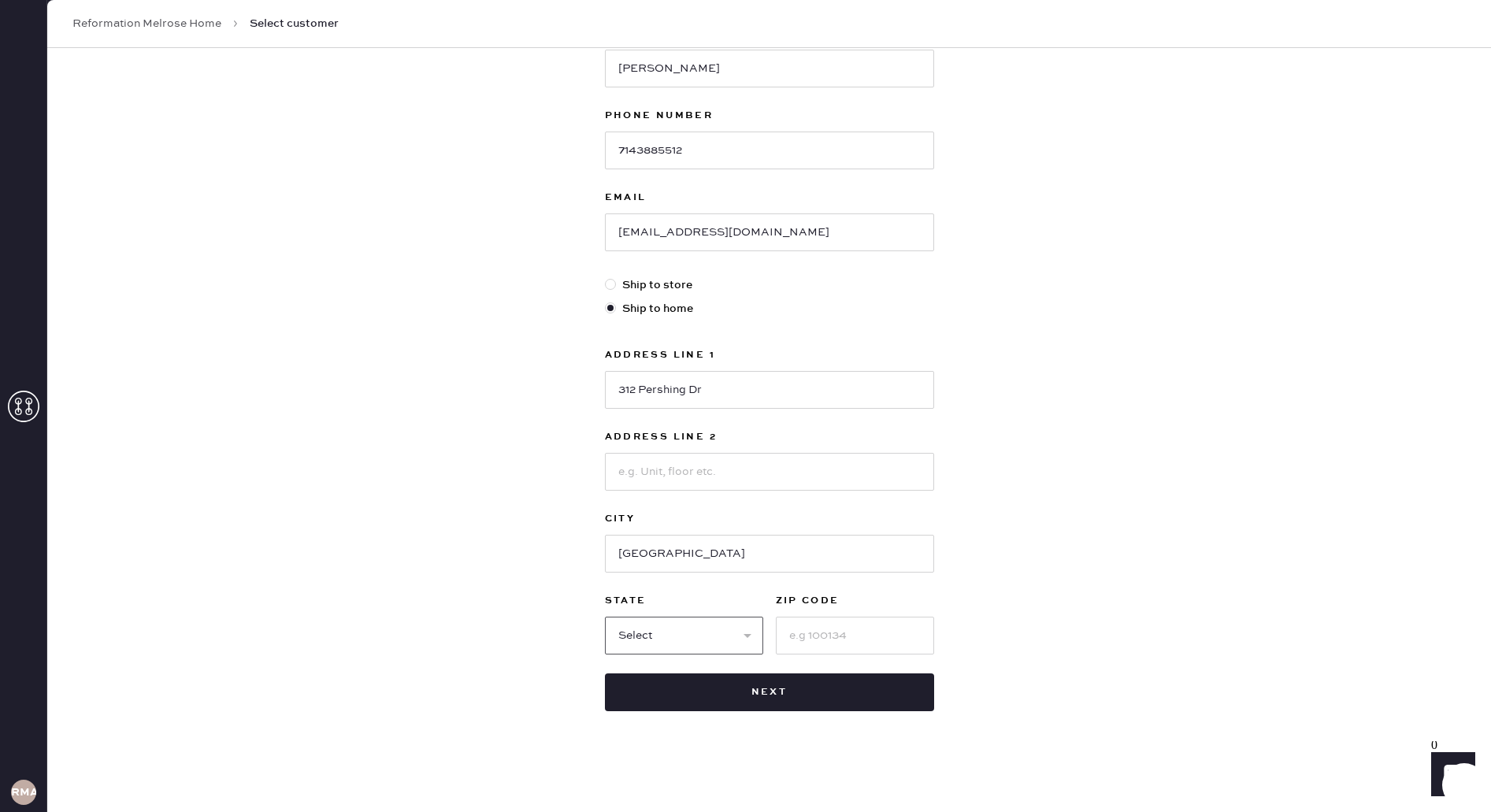
select select "CA"
type input "90293"
click at [771, 696] on button "Next" at bounding box center [769, 692] width 330 height 37
click at [818, 689] on button "Next" at bounding box center [769, 692] width 330 height 37
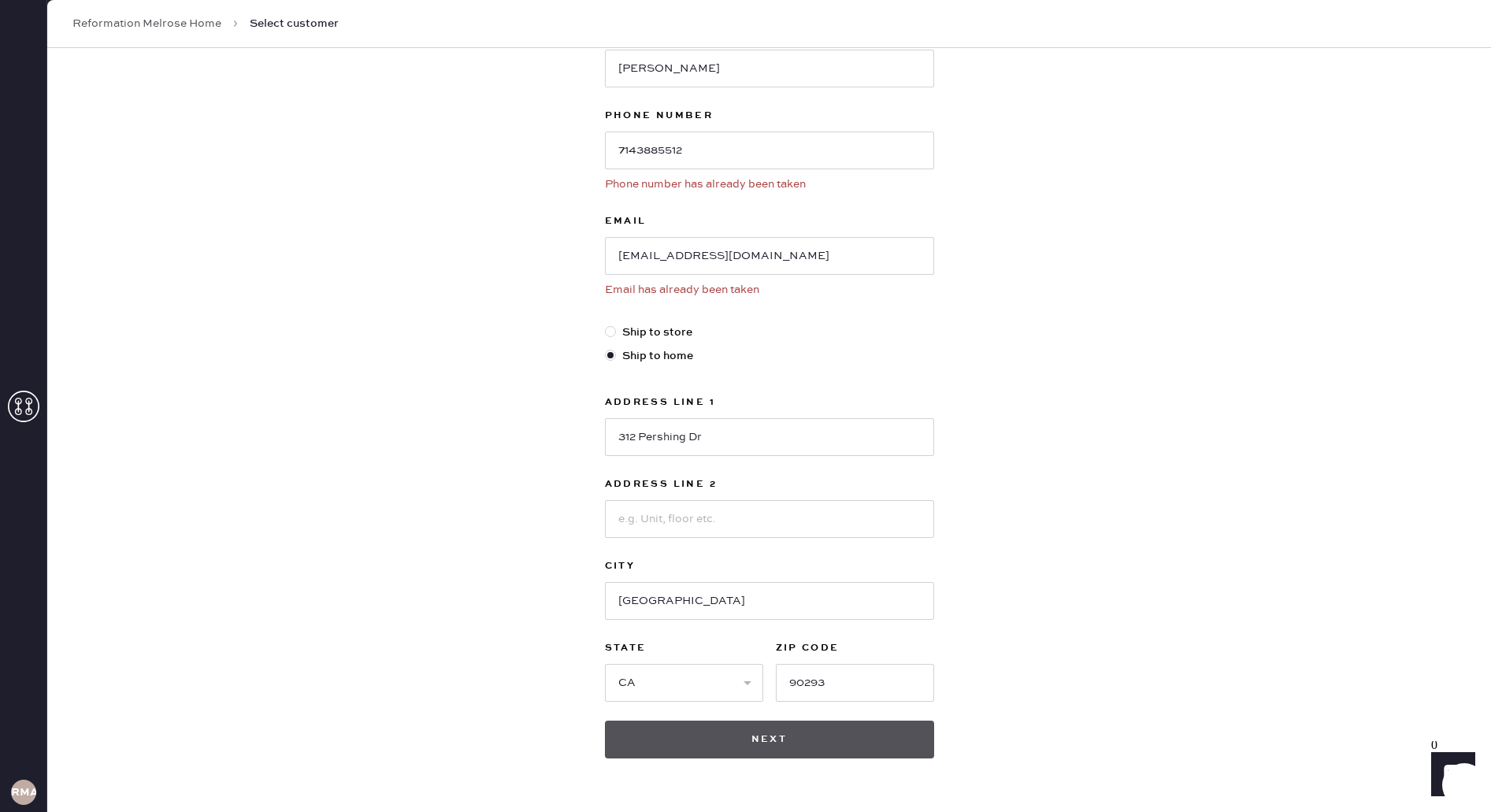
scroll to position [0, 0]
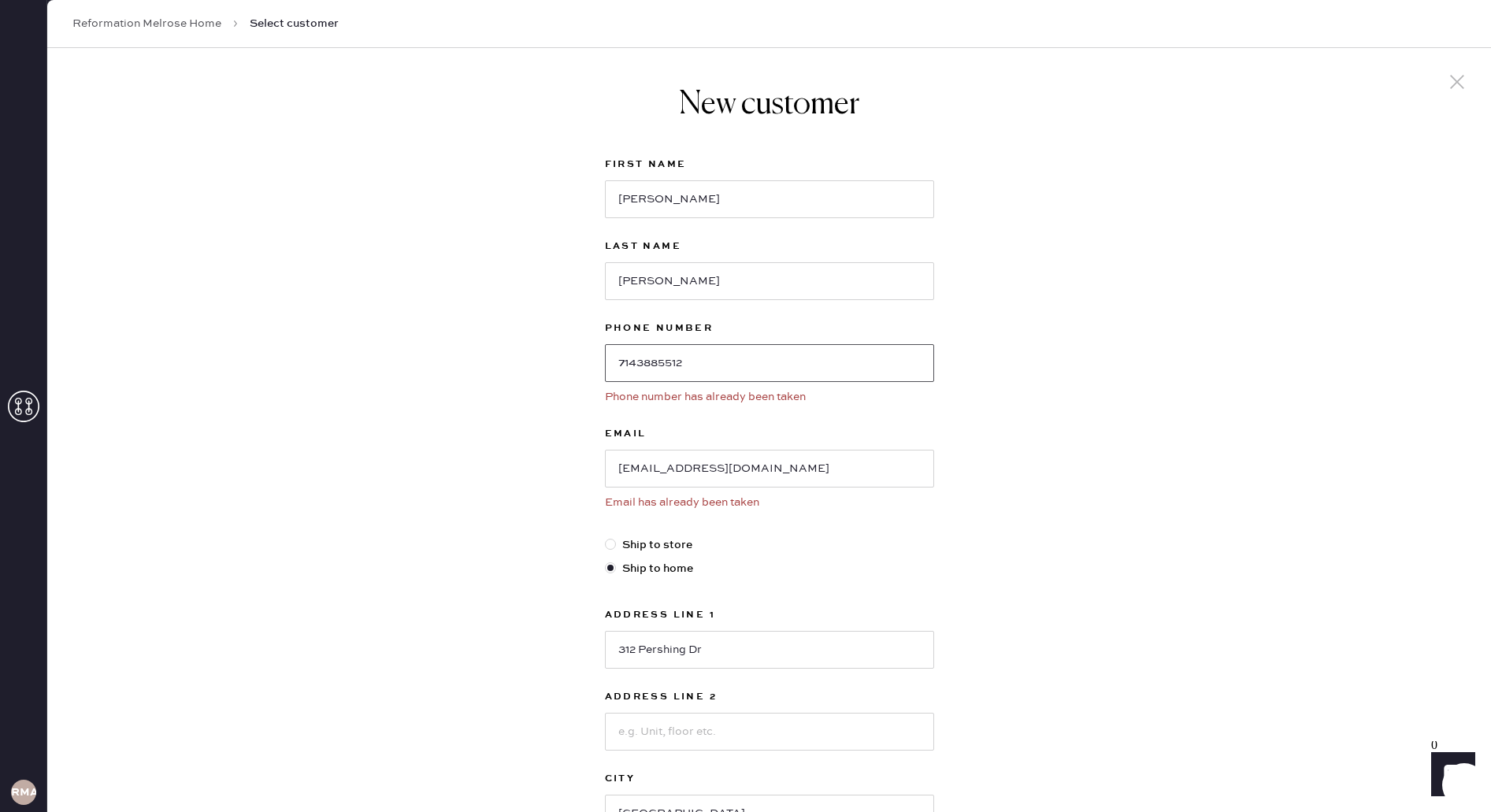
click at [730, 350] on input "7143885512" at bounding box center [769, 362] width 330 height 37
click at [731, 351] on input "7143885512" at bounding box center [769, 362] width 330 height 37
click at [163, 22] on link "Reformation Melrose Home" at bounding box center [146, 23] width 149 height 15
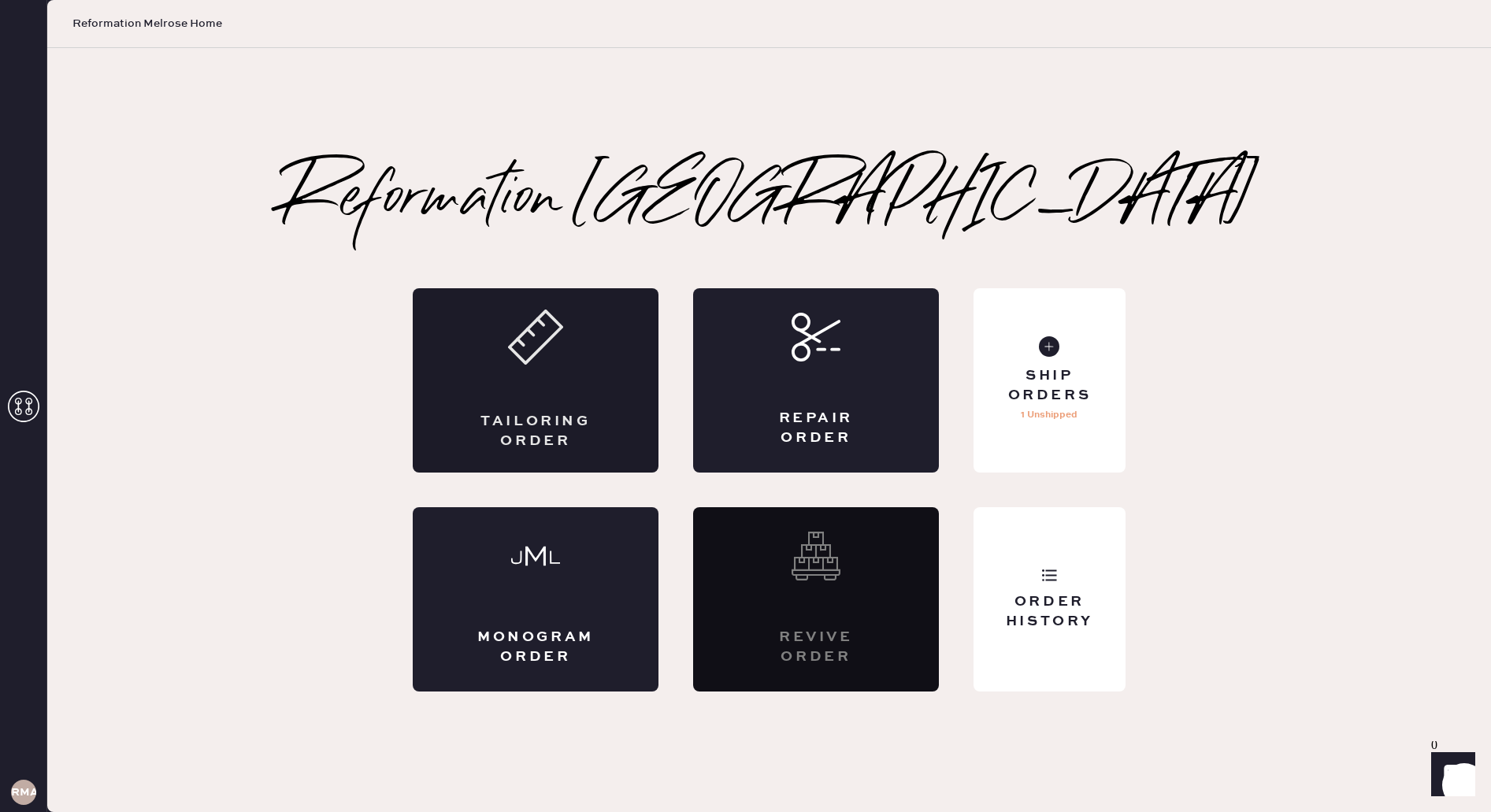
click at [598, 424] on div "Tailoring Order" at bounding box center [535, 381] width 246 height 185
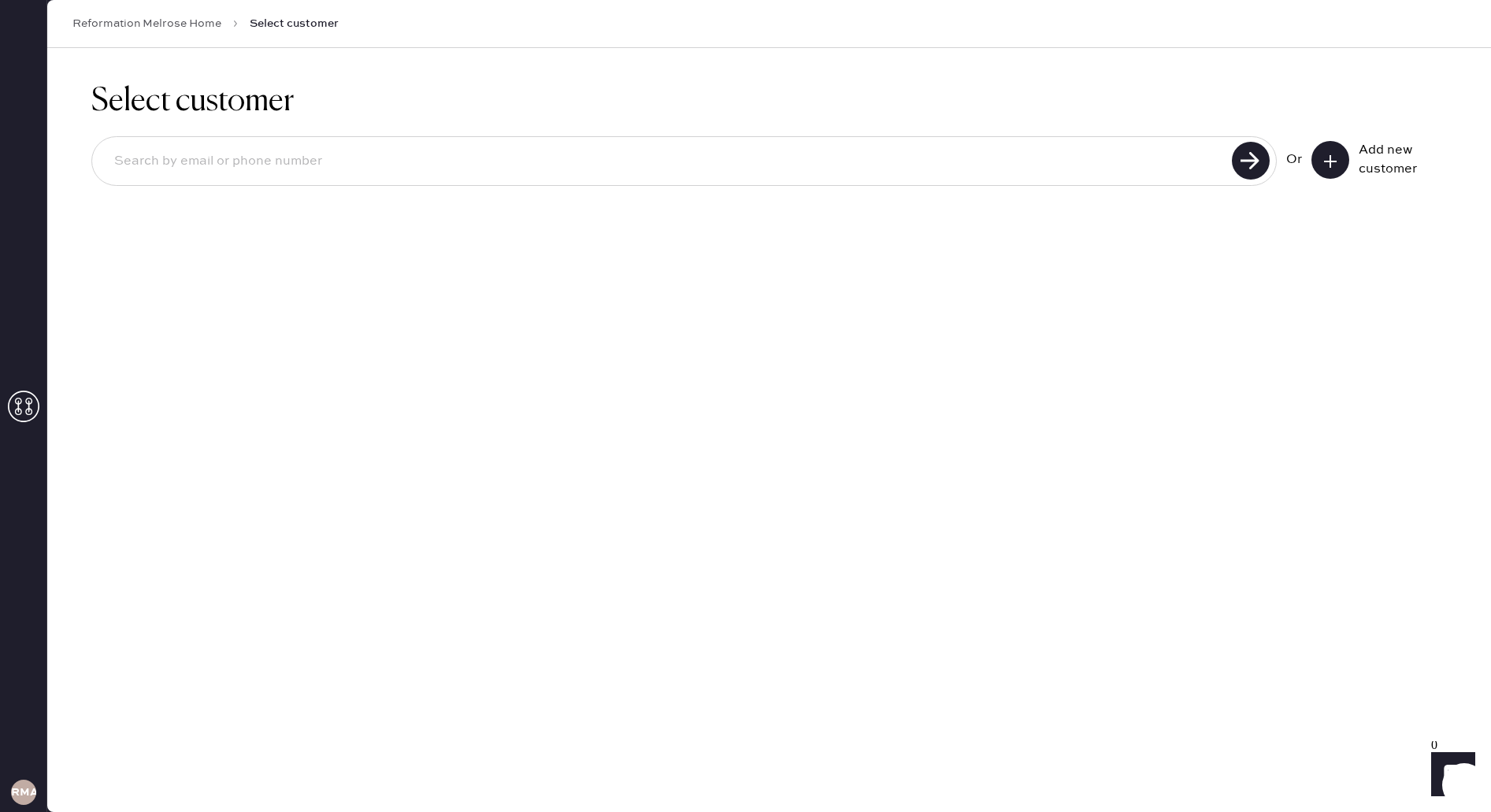
click at [277, 171] on input at bounding box center [664, 161] width 1126 height 37
paste input "7143885512"
type input "7143885512"
click at [1258, 162] on use at bounding box center [1251, 160] width 37 height 37
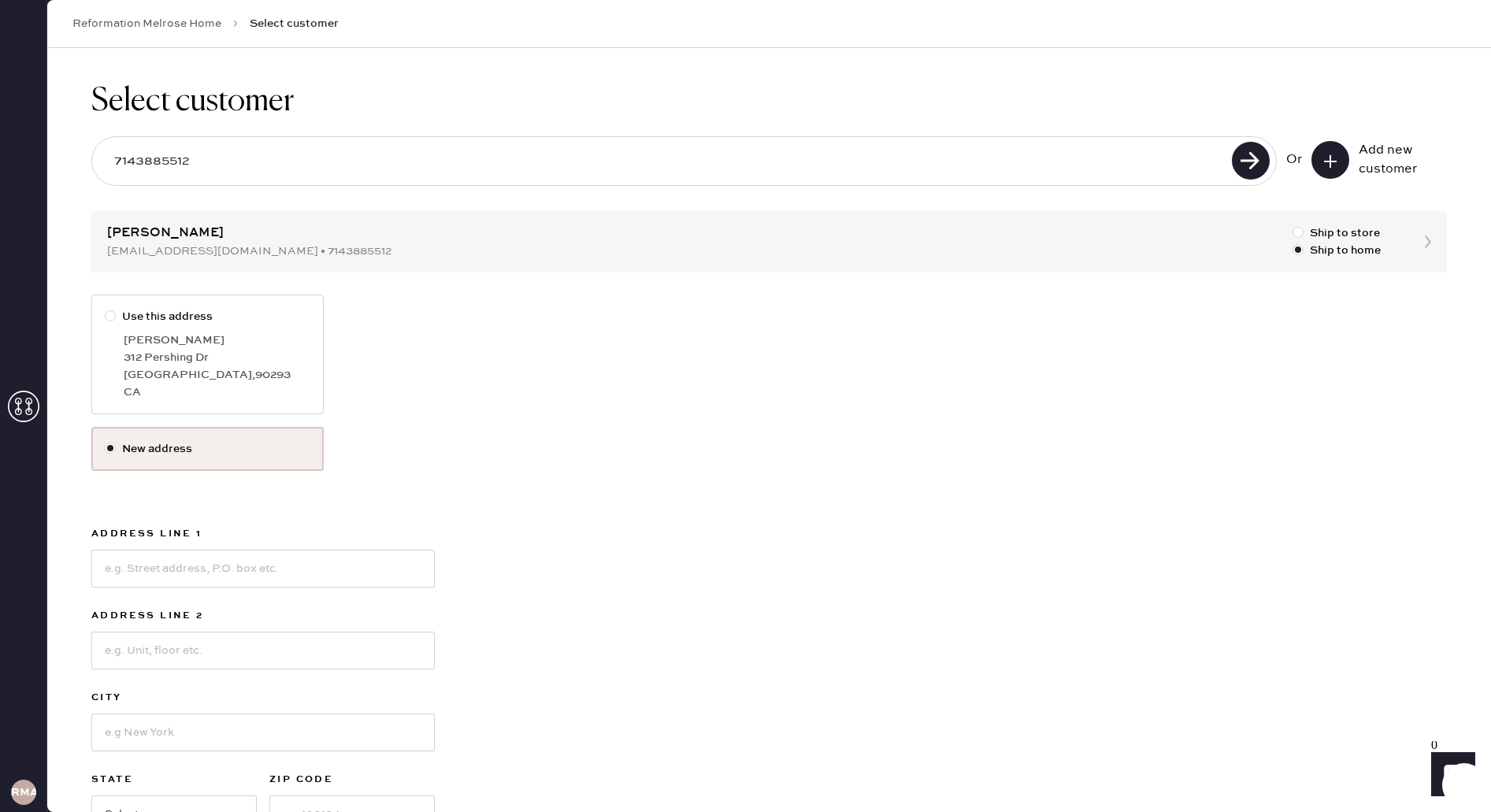
click at [268, 308] on label "Use this address" at bounding box center [208, 316] width 206 height 17
click at [106, 308] on input "Use this address" at bounding box center [105, 308] width 1 height 1
radio input "true"
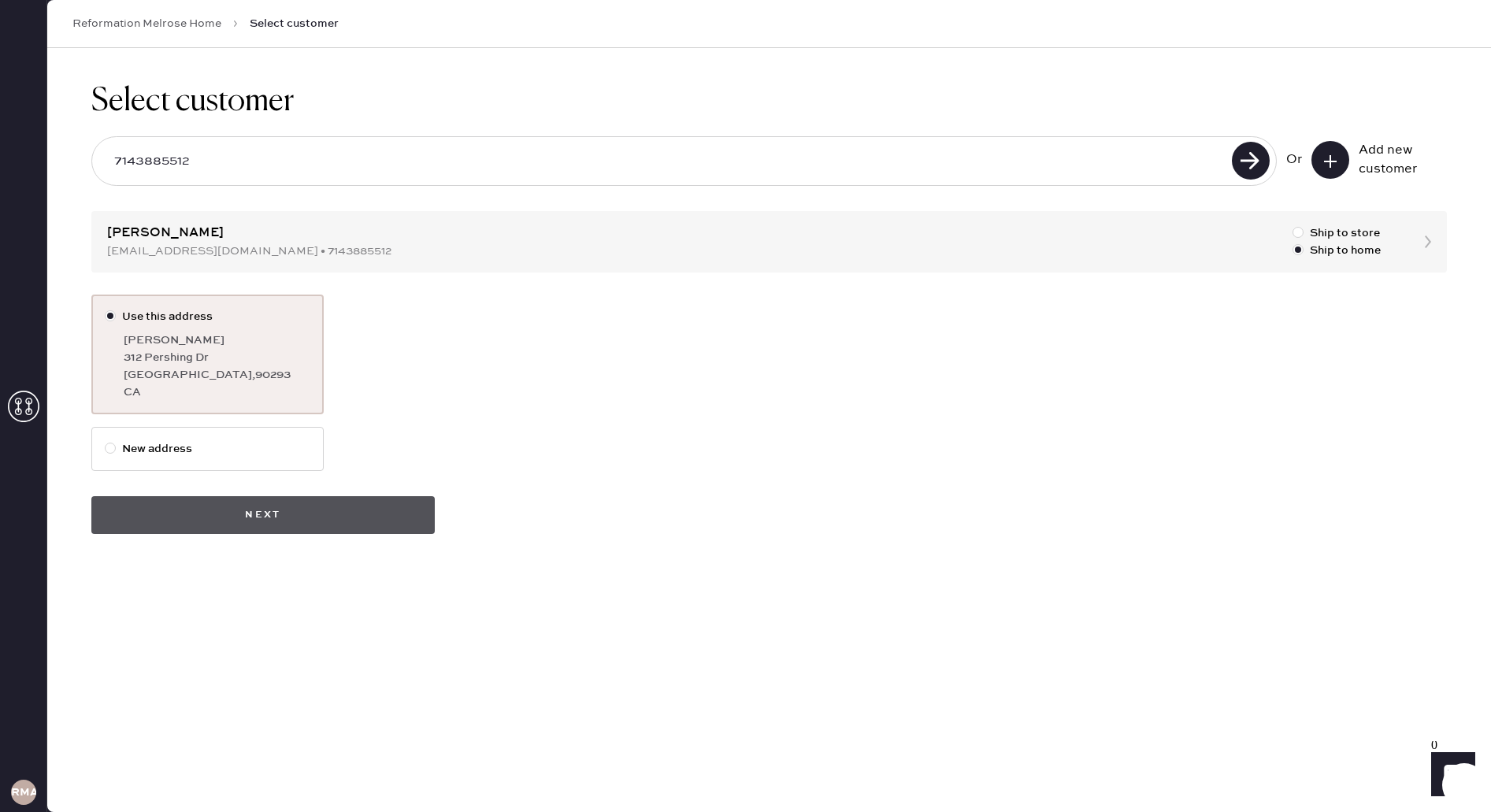
click at [275, 521] on button "Next" at bounding box center [262, 514] width 343 height 37
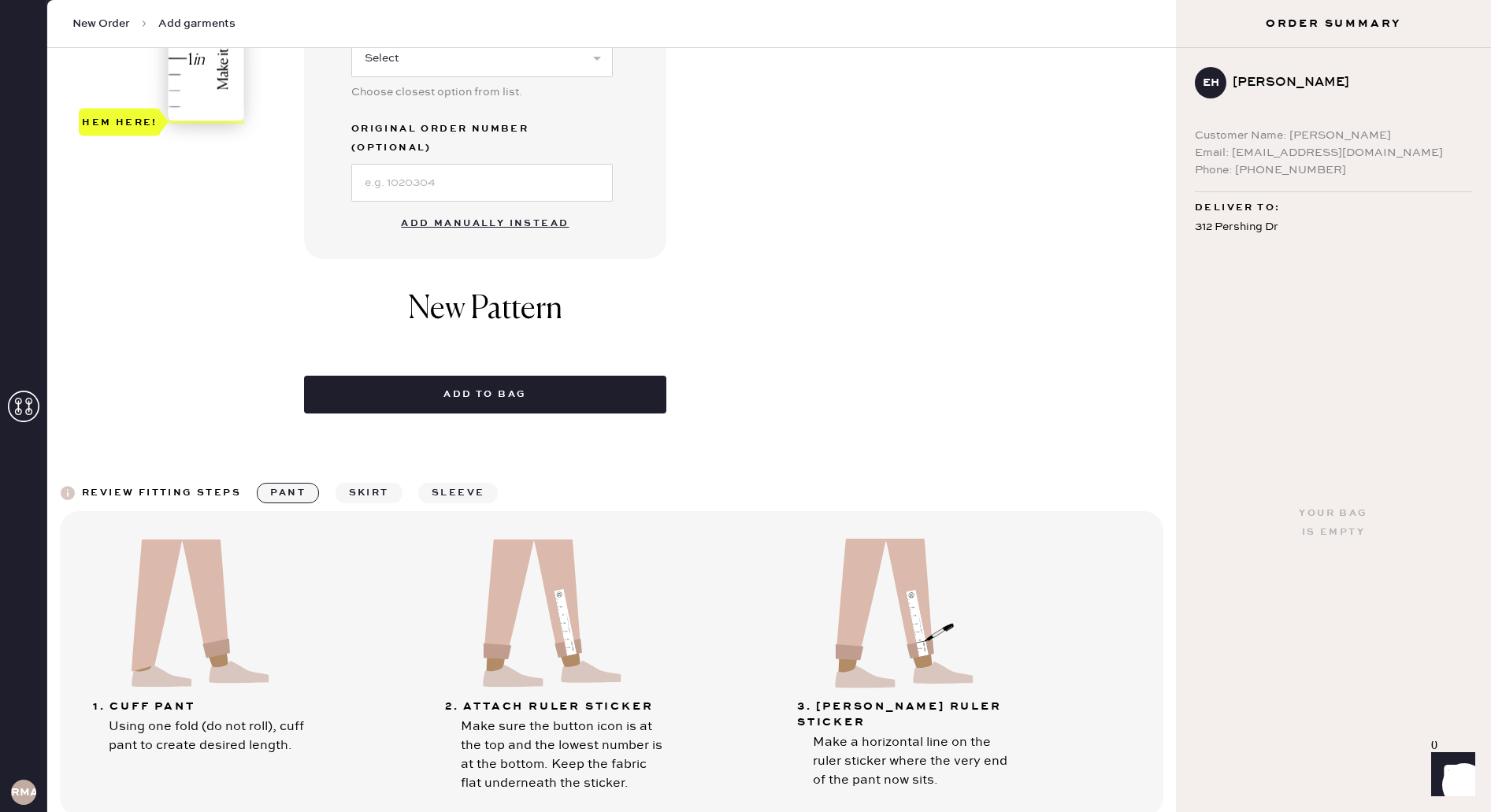
click at [439, 208] on button "Add manually instead" at bounding box center [485, 223] width 186 height 32
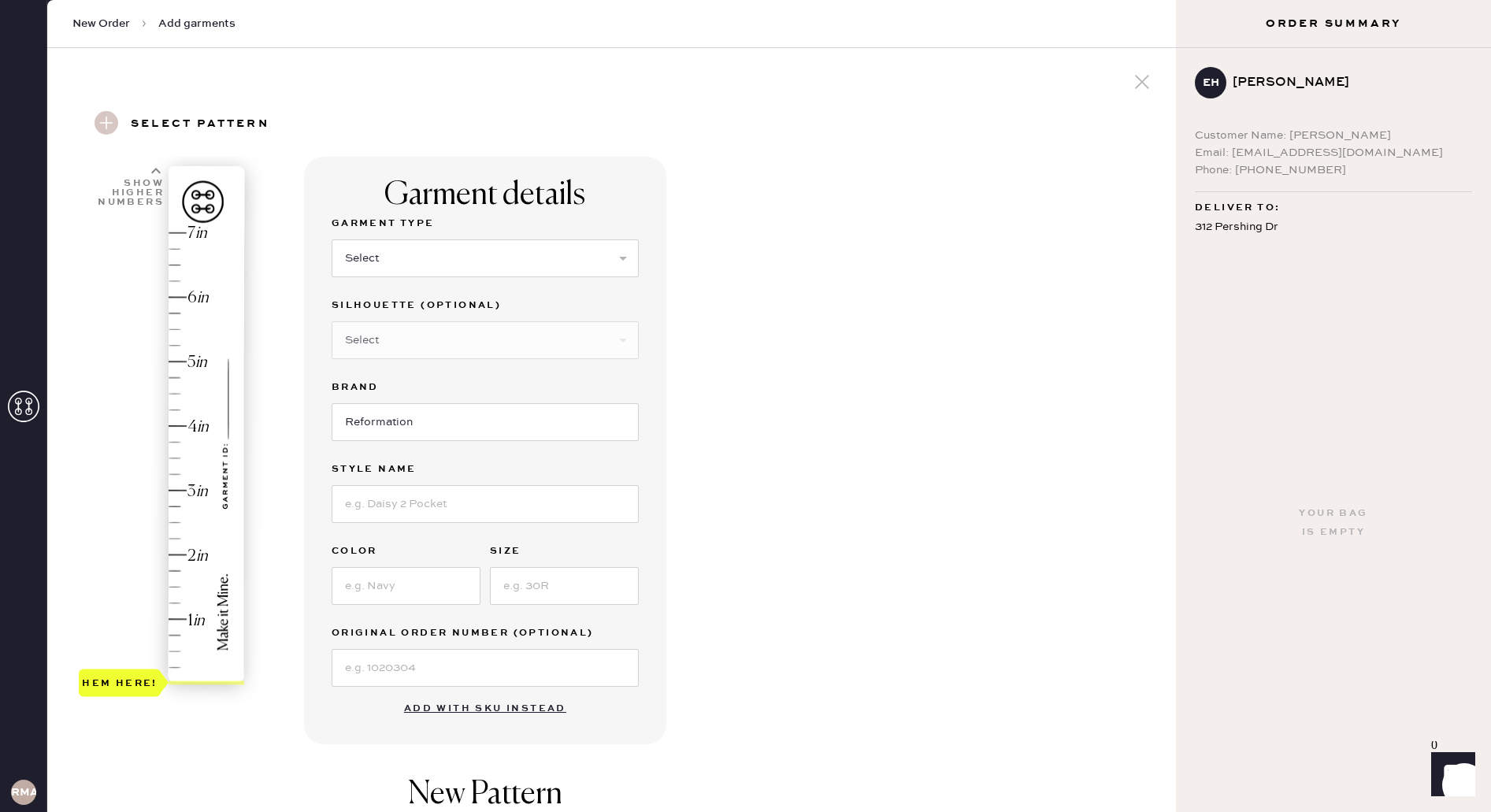
click at [375, 281] on div "Garment Type Select Basic Skirt Jeans Leggings Pants Shorts Basic Sleeved Dress…" at bounding box center [485, 255] width 308 height 82
click at [379, 269] on select "Select Basic Skirt Jeans Leggings Pants Shorts Basic Sleeved Dress Basic Sleeve…" at bounding box center [485, 258] width 308 height 37
select select "2"
click at [332, 239] on select "Select Basic Skirt Jeans Leggings Pants Shorts Basic Sleeved Dress Basic Sleeve…" at bounding box center [485, 258] width 308 height 37
click at [496, 524] on div "Garment Type Select Basic Skirt Jeans Leggings Pants Shorts Basic Sleeved Dress…" at bounding box center [485, 451] width 308 height 473
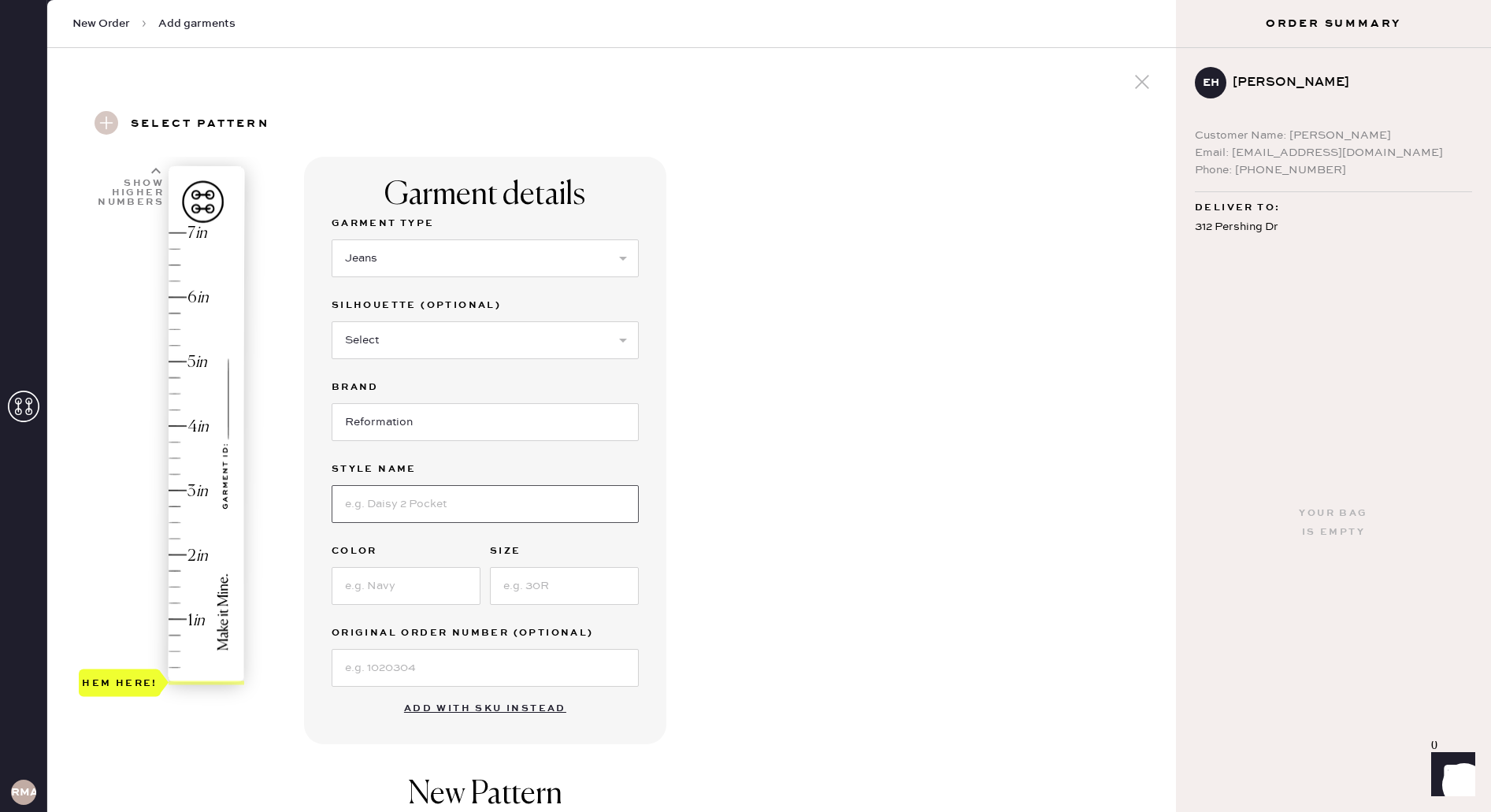
click at [499, 515] on input at bounding box center [485, 504] width 308 height 37
type input "[PERSON_NAME] Rise Jeans"
type input "Ondine"
type input "27"
type input "3.25"
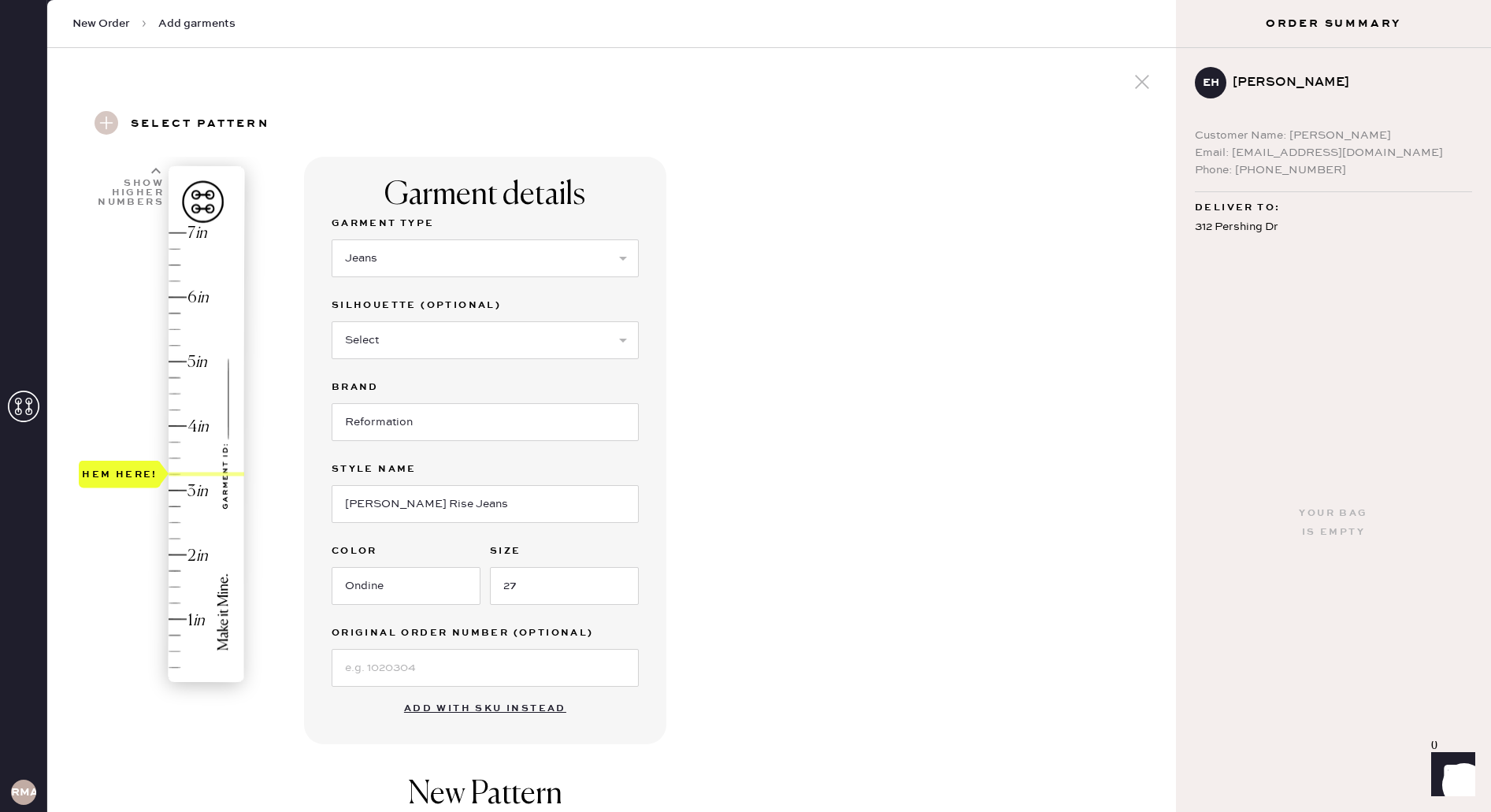
drag, startPoint x: 129, startPoint y: 688, endPoint x: 193, endPoint y: 481, distance: 216.7
click at [193, 481] on div "Hem here!" at bounding box center [162, 457] width 168 height 464
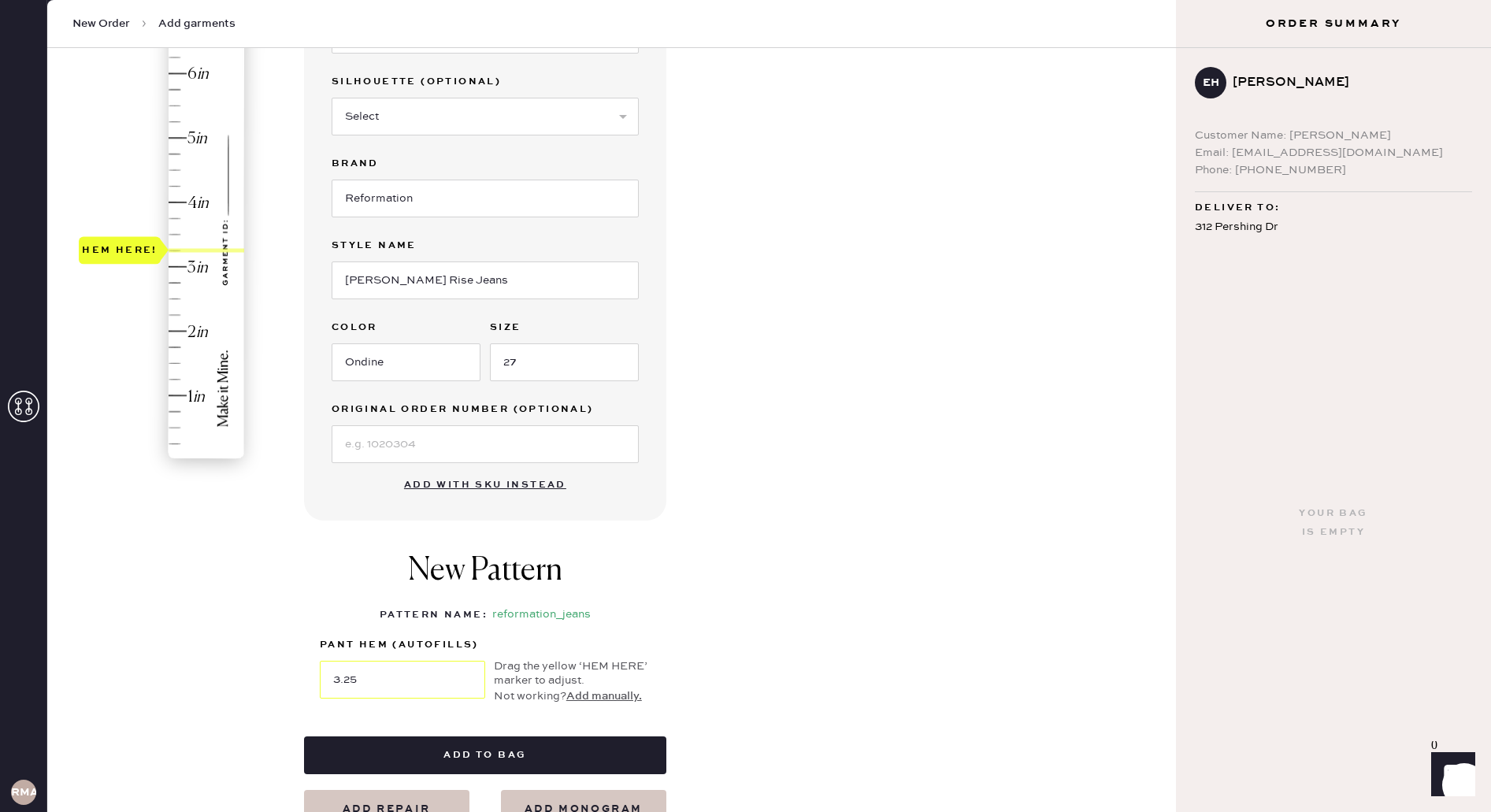
scroll to position [229, 0]
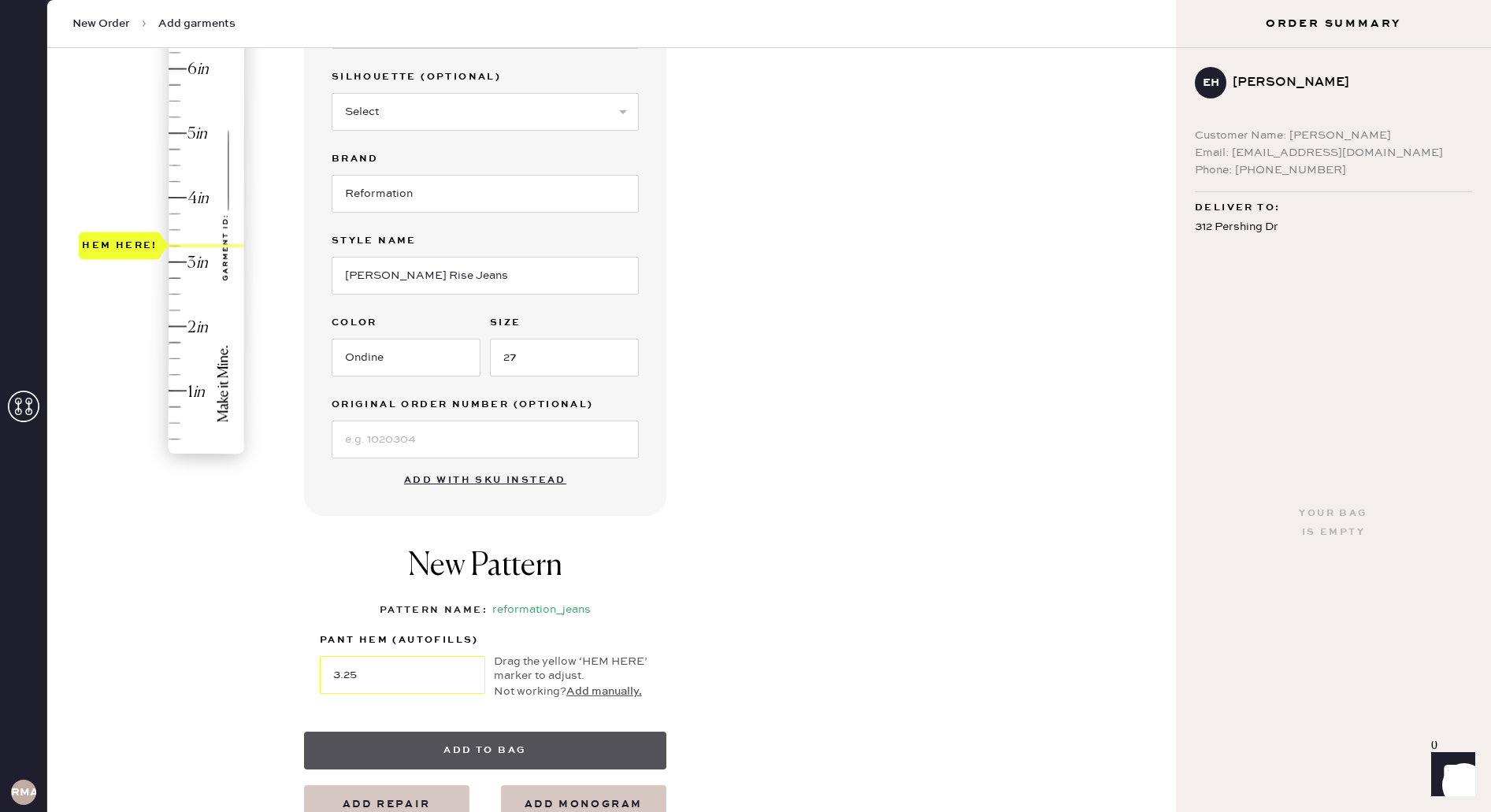
click at [518, 746] on button "Add to bag" at bounding box center [485, 750] width 362 height 37
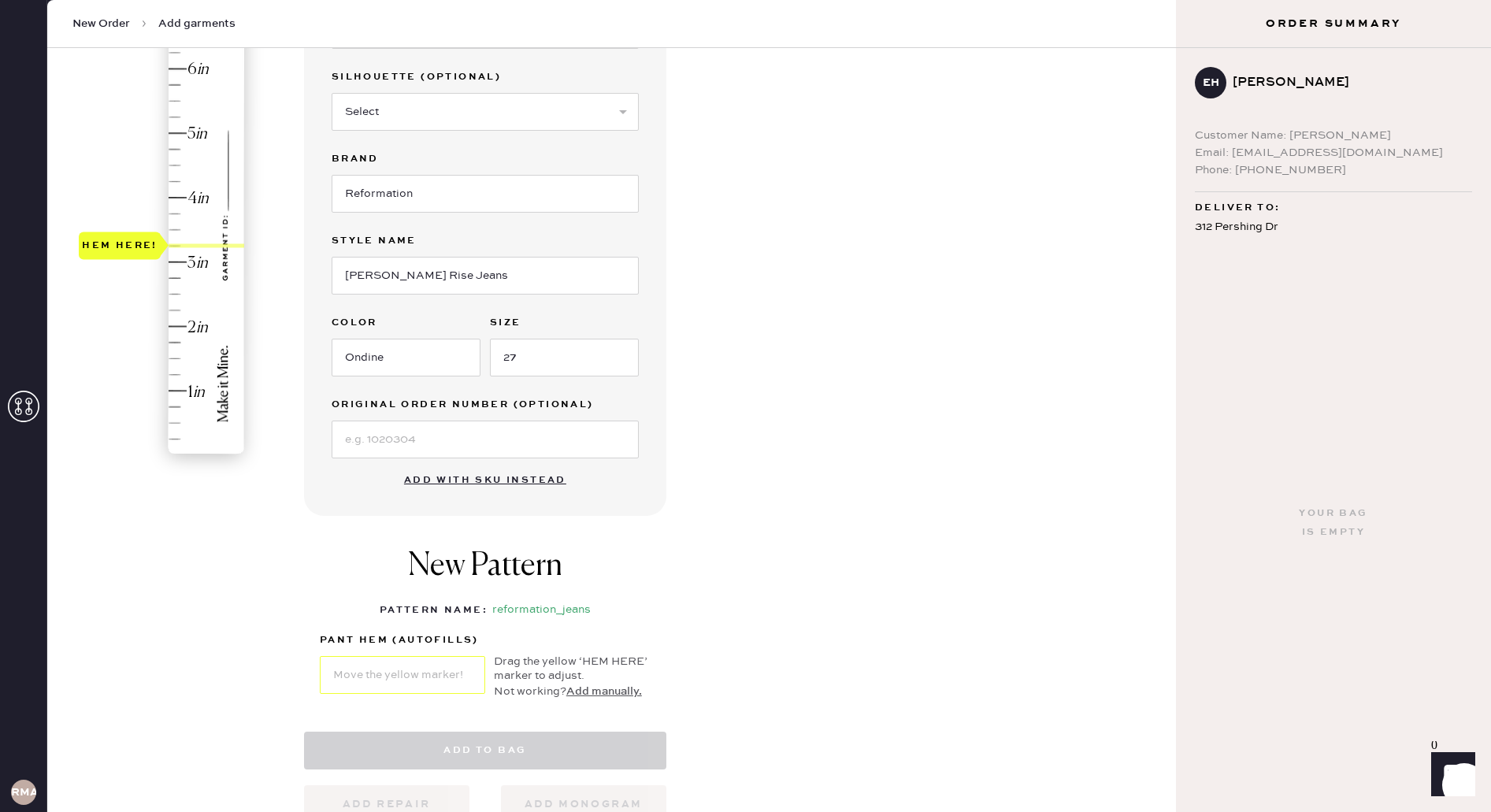
select select "2"
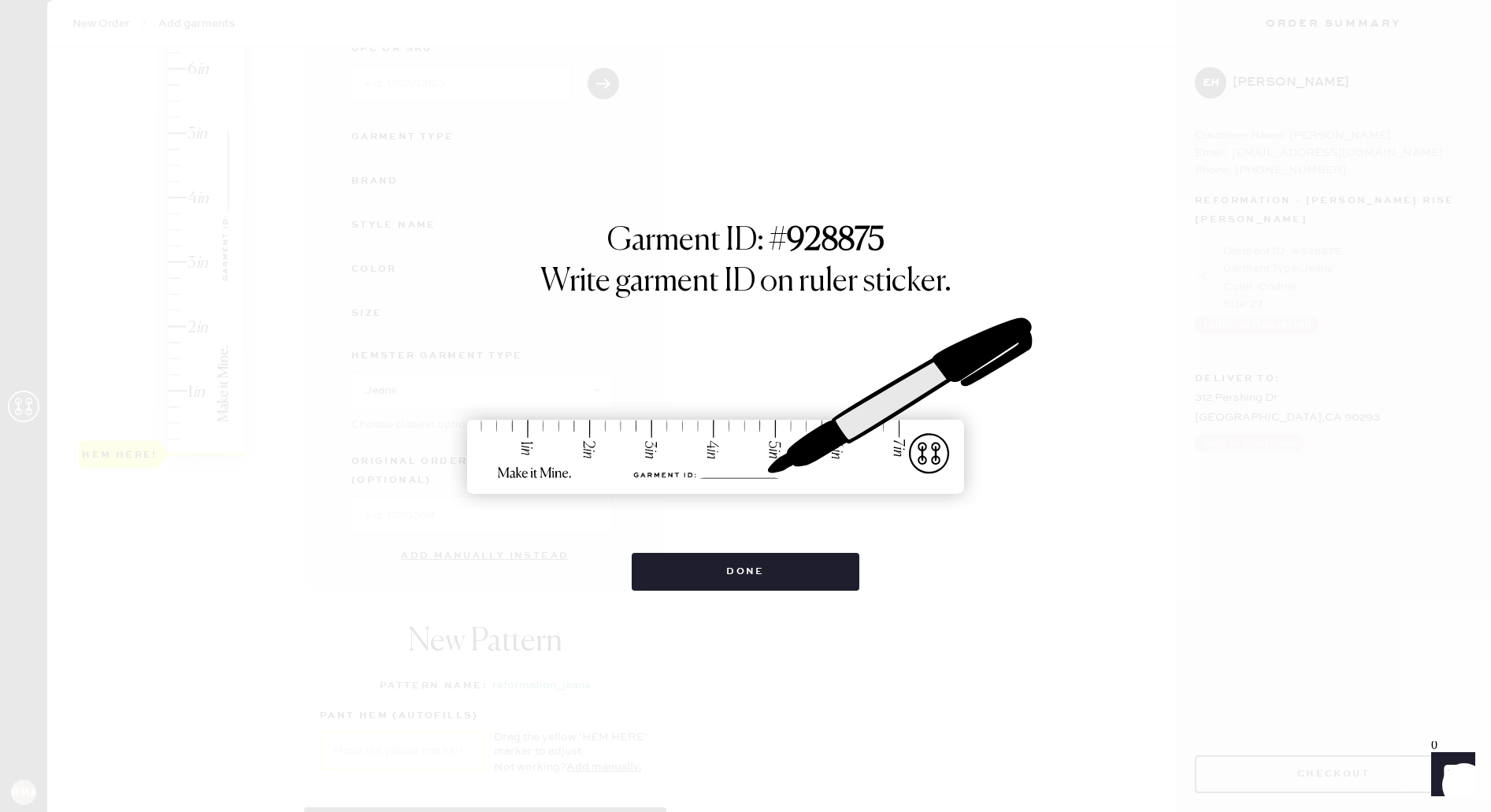
click at [651, 595] on div "Garment ID: # 928875 Write garment ID on ruler sticker. Done" at bounding box center [745, 406] width 1491 height 812
click at [679, 563] on button "Done" at bounding box center [745, 571] width 228 height 37
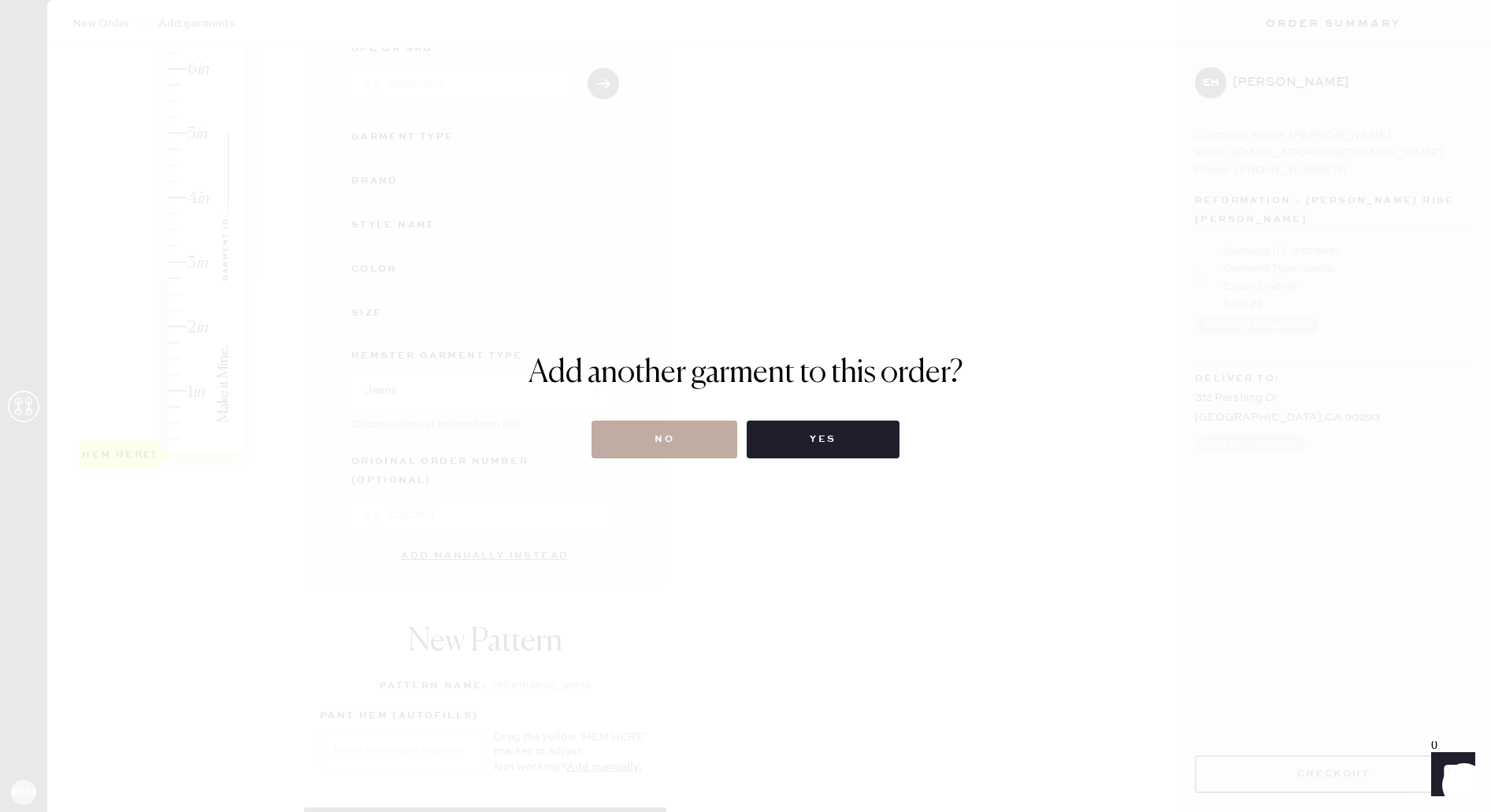
click at [683, 446] on button "No" at bounding box center [664, 439] width 146 height 37
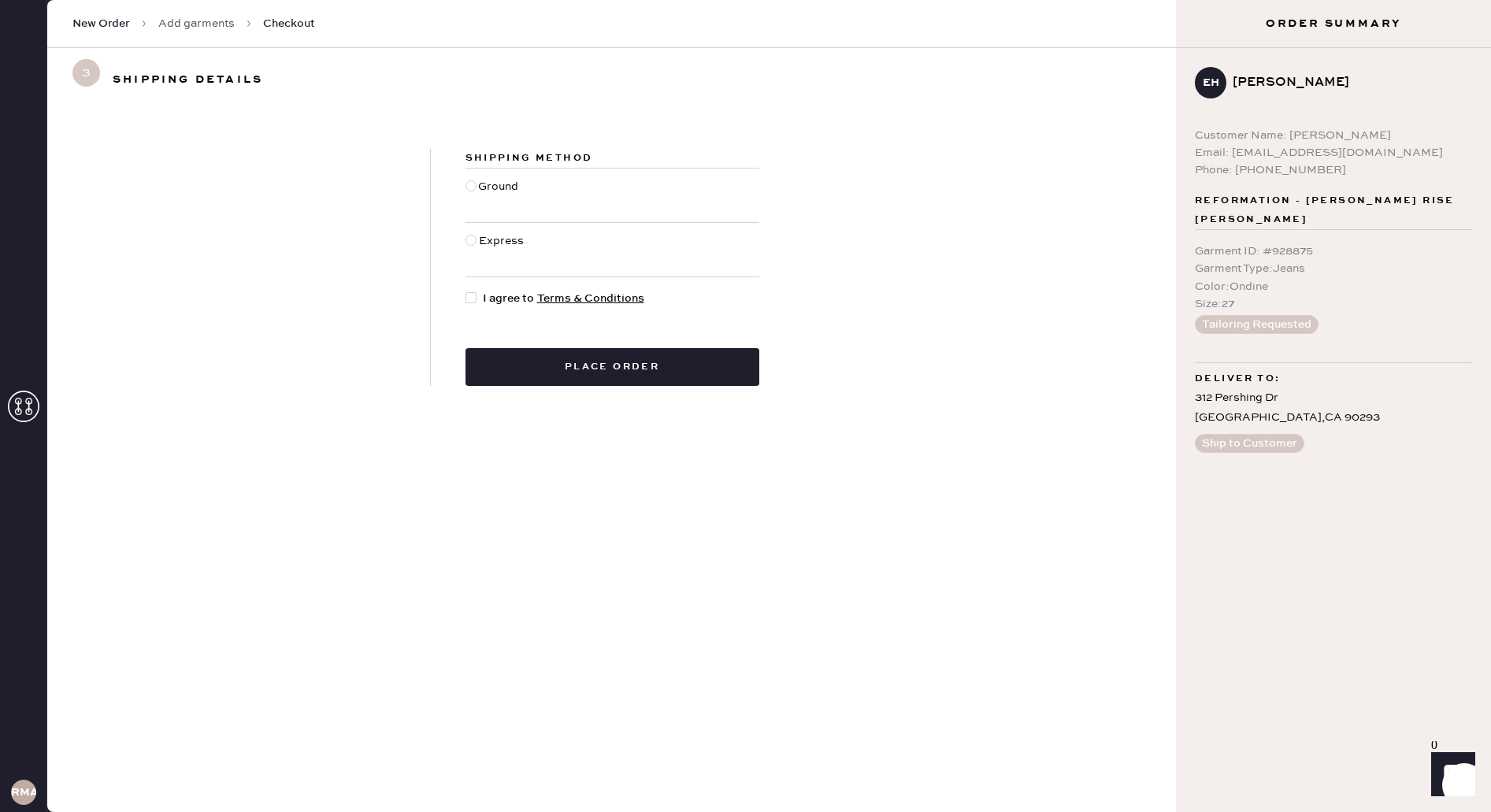
click at [470, 188] on div at bounding box center [470, 185] width 11 height 11
click at [466, 179] on input "Ground" at bounding box center [465, 178] width 1 height 1
radio input "true"
click at [483, 295] on span "I agree to Terms & Conditions" at bounding box center [563, 299] width 162 height 17
click at [466, 290] on input "I agree to Terms & Conditions" at bounding box center [465, 290] width 1 height 1
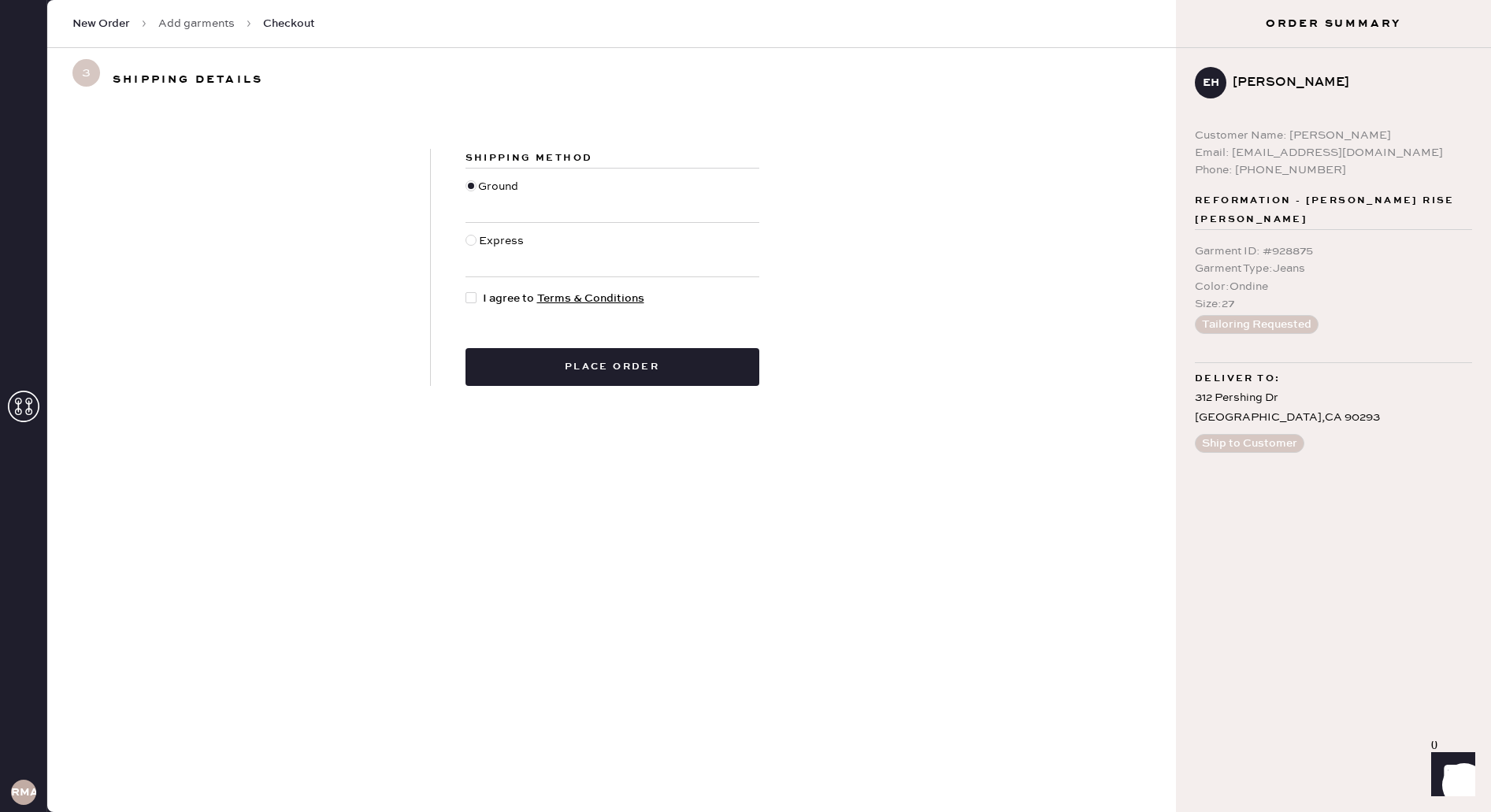
checkbox input "true"
click at [507, 365] on button "Place order" at bounding box center [612, 366] width 294 height 37
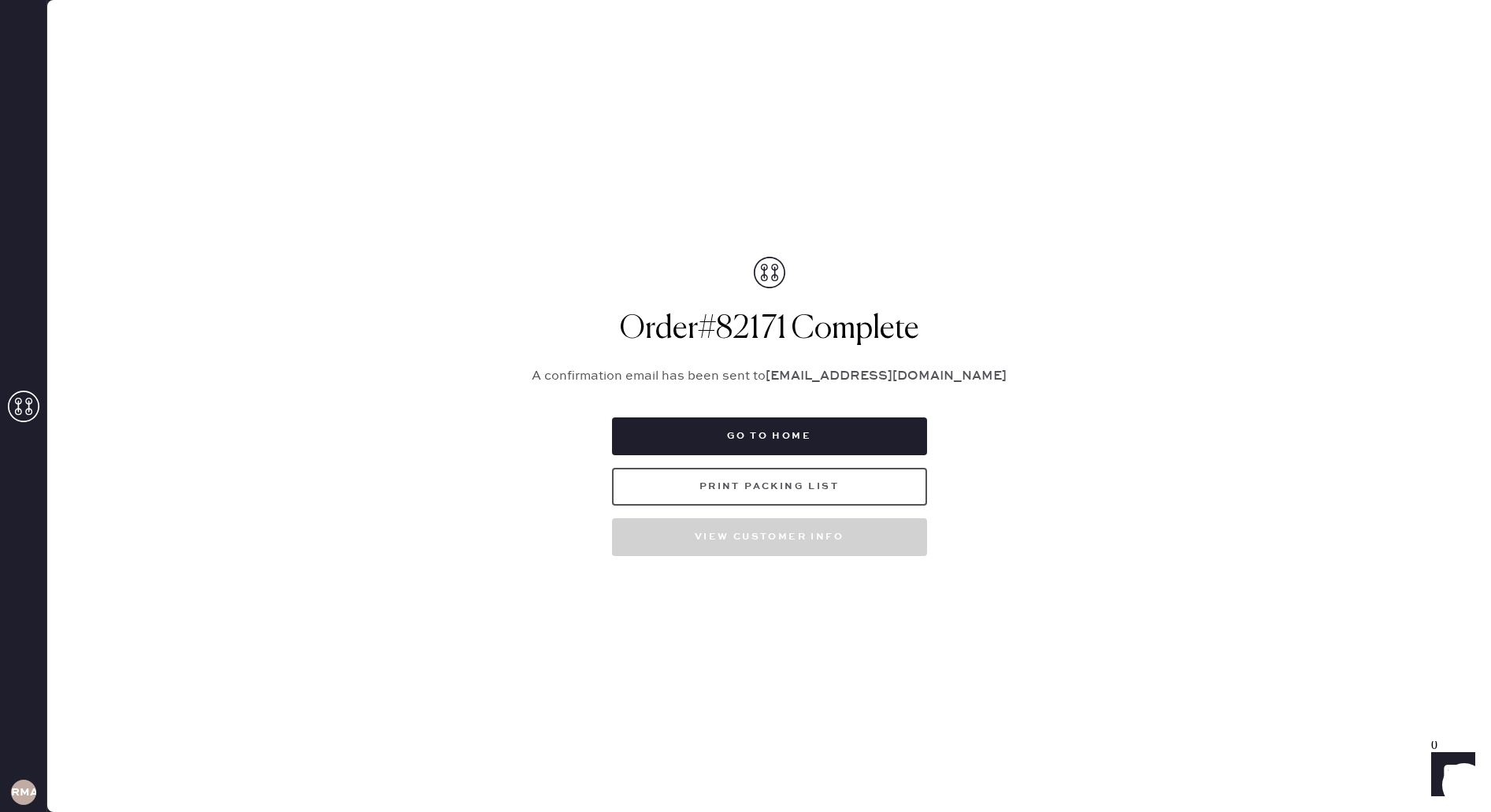
click at [824, 490] on button "Print Packing List" at bounding box center [770, 486] width 315 height 37
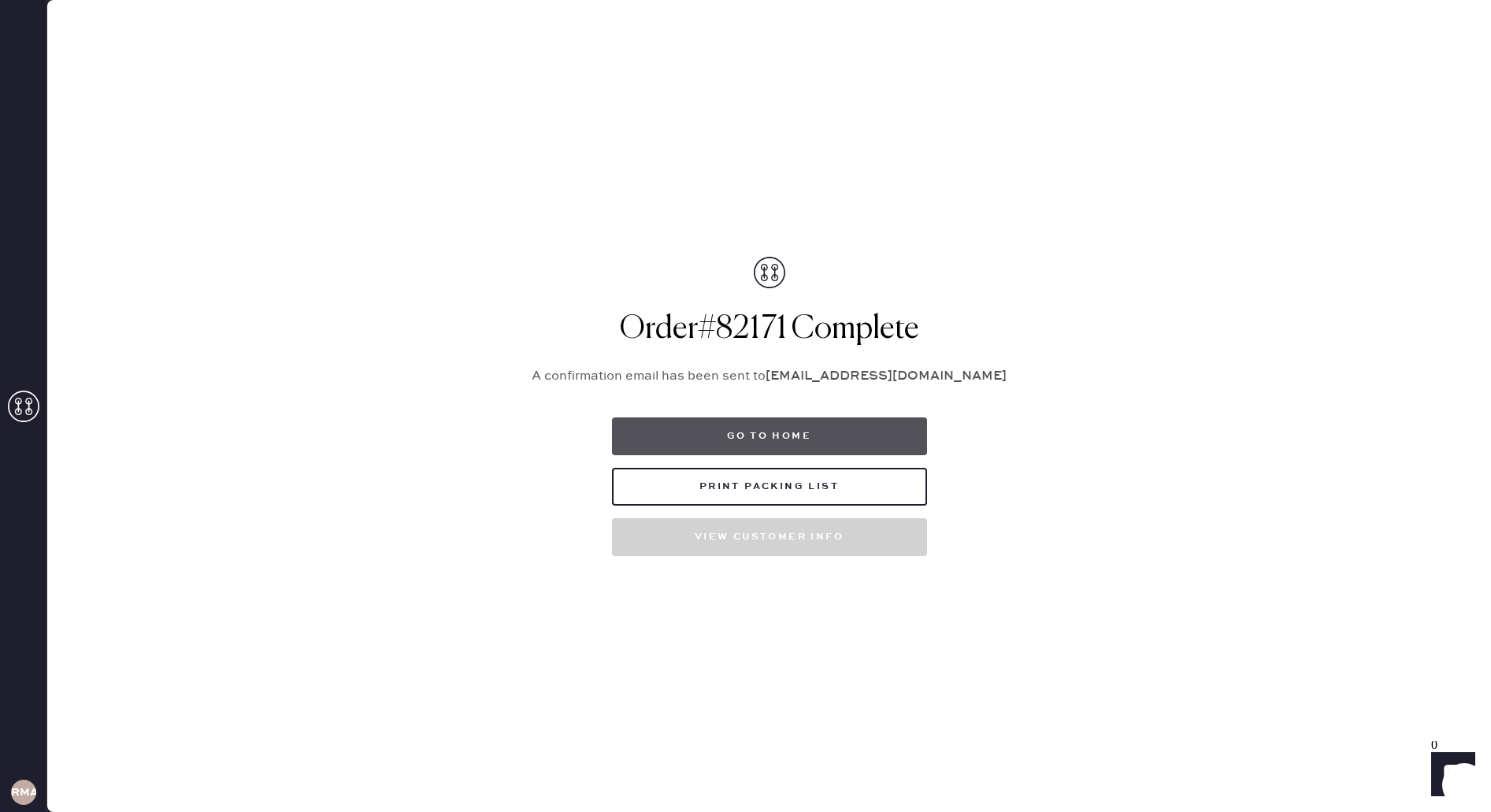
click at [801, 452] on button "Go to home" at bounding box center [770, 435] width 315 height 37
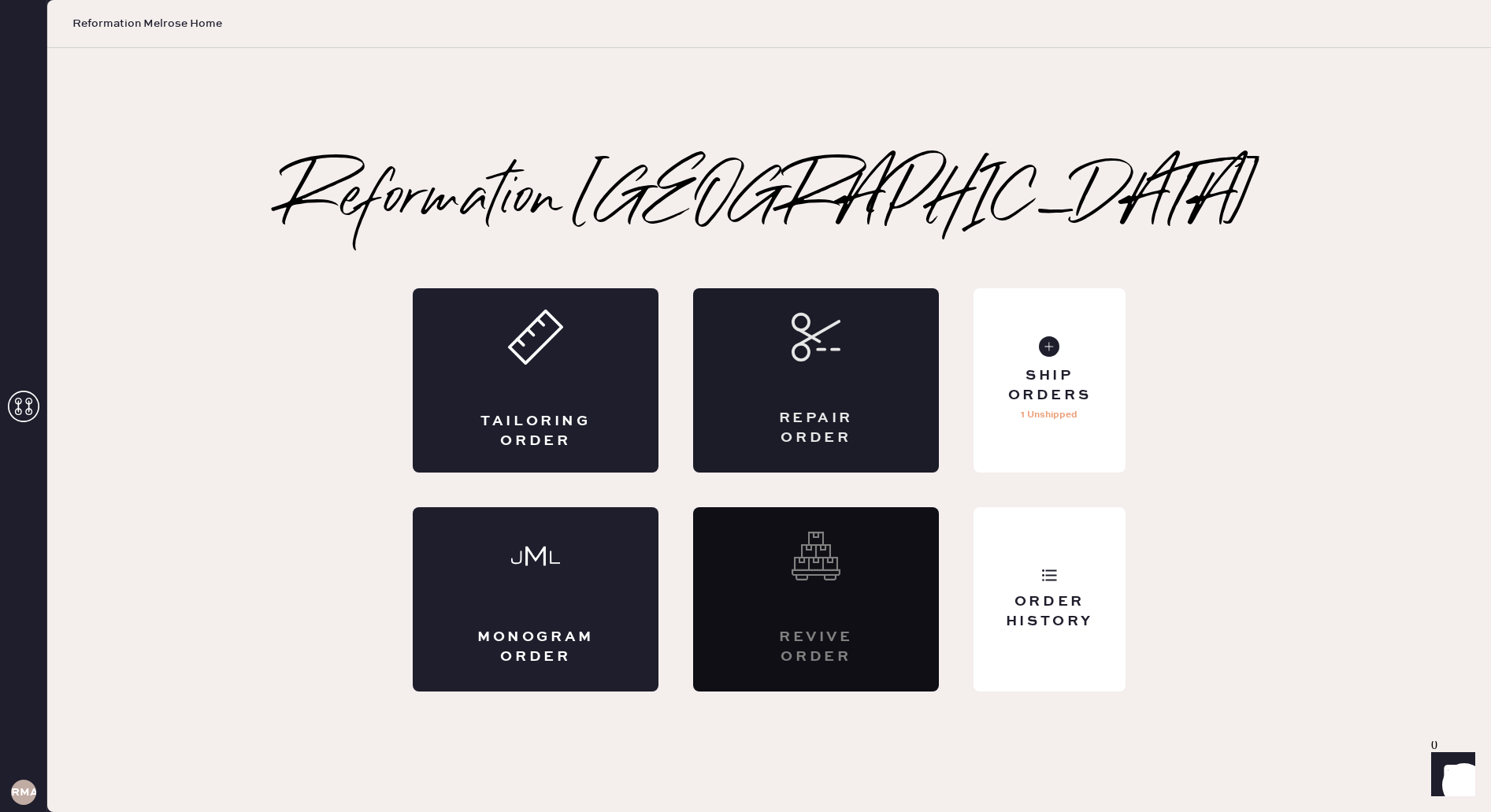
click at [787, 375] on div "Repair Order" at bounding box center [816, 381] width 246 height 185
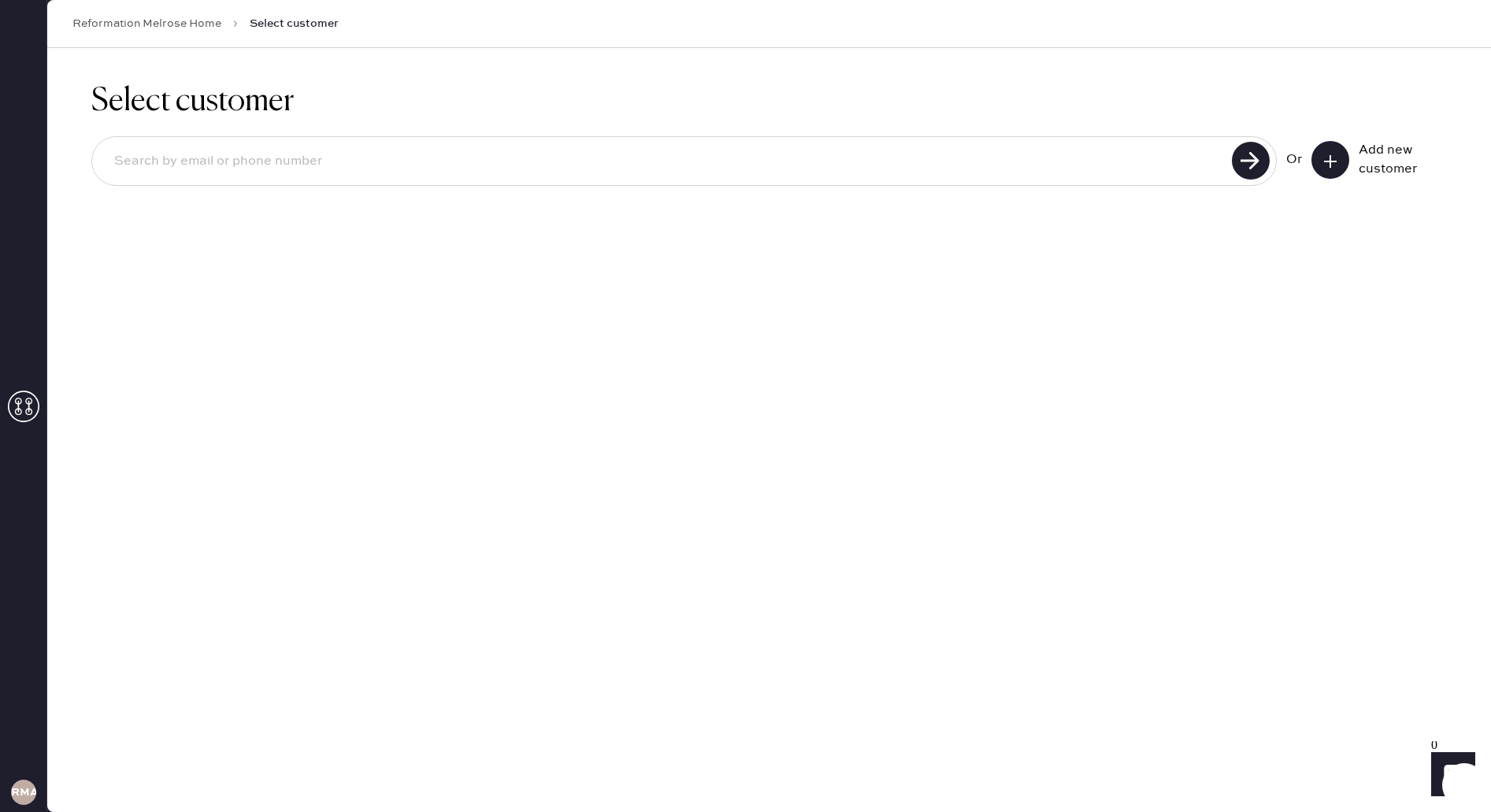
click at [974, 170] on input at bounding box center [664, 161] width 1126 height 37
type input "4049336478"
drag, startPoint x: 1363, startPoint y: 151, endPoint x: 1351, endPoint y: 152, distance: 12.0
click at [1351, 152] on div "Add new customer" at bounding box center [1379, 160] width 136 height 37
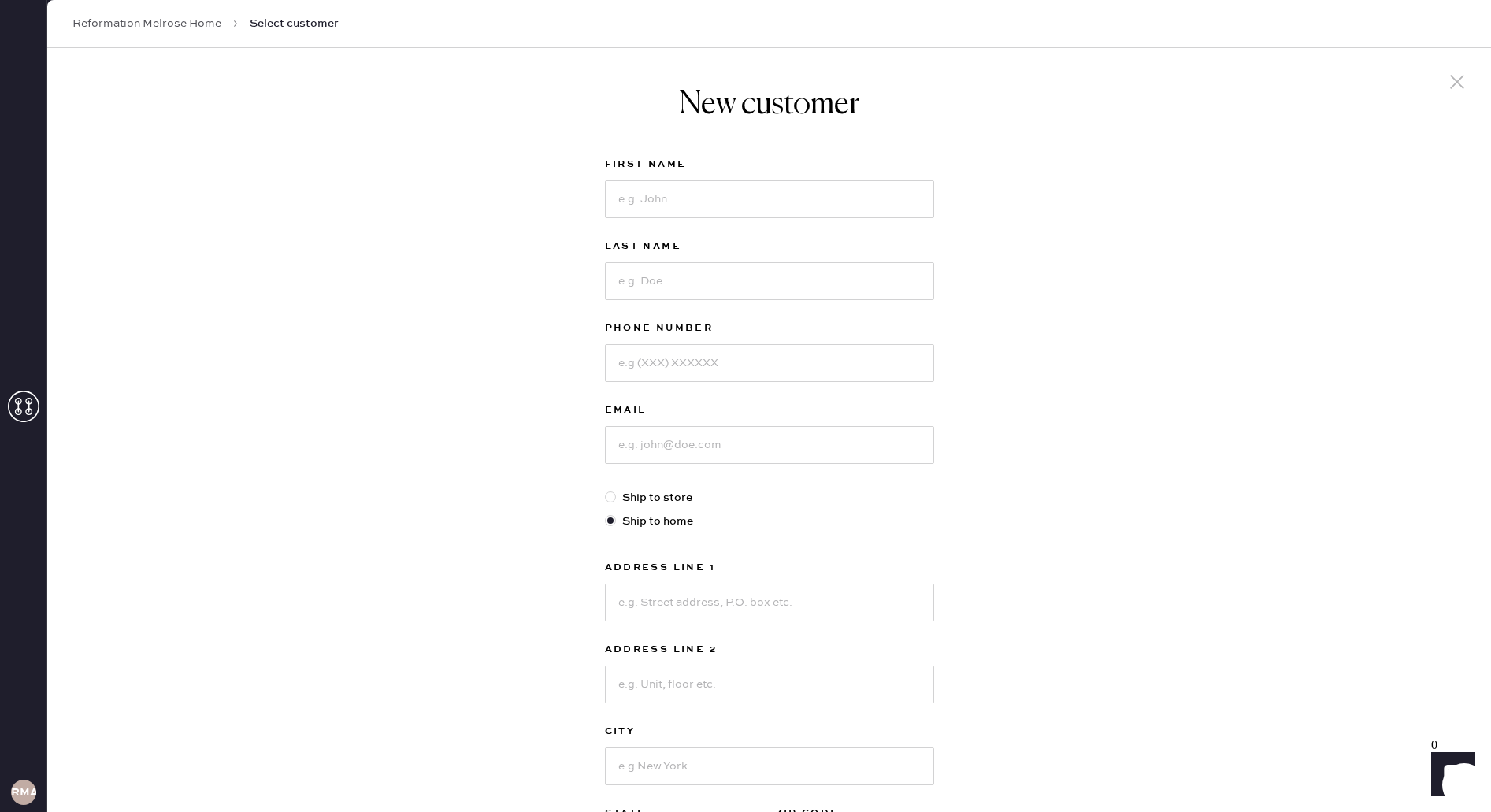
drag, startPoint x: 1351, startPoint y: 152, endPoint x: 1330, endPoint y: 163, distance: 23.7
click at [1330, 163] on div "New customer First Name Last Name Phone Number Email Ship to store Ship to home…" at bounding box center [769, 536] width 1444 height 976
click at [661, 194] on input at bounding box center [769, 199] width 330 height 37
type input "[PERSON_NAME]"
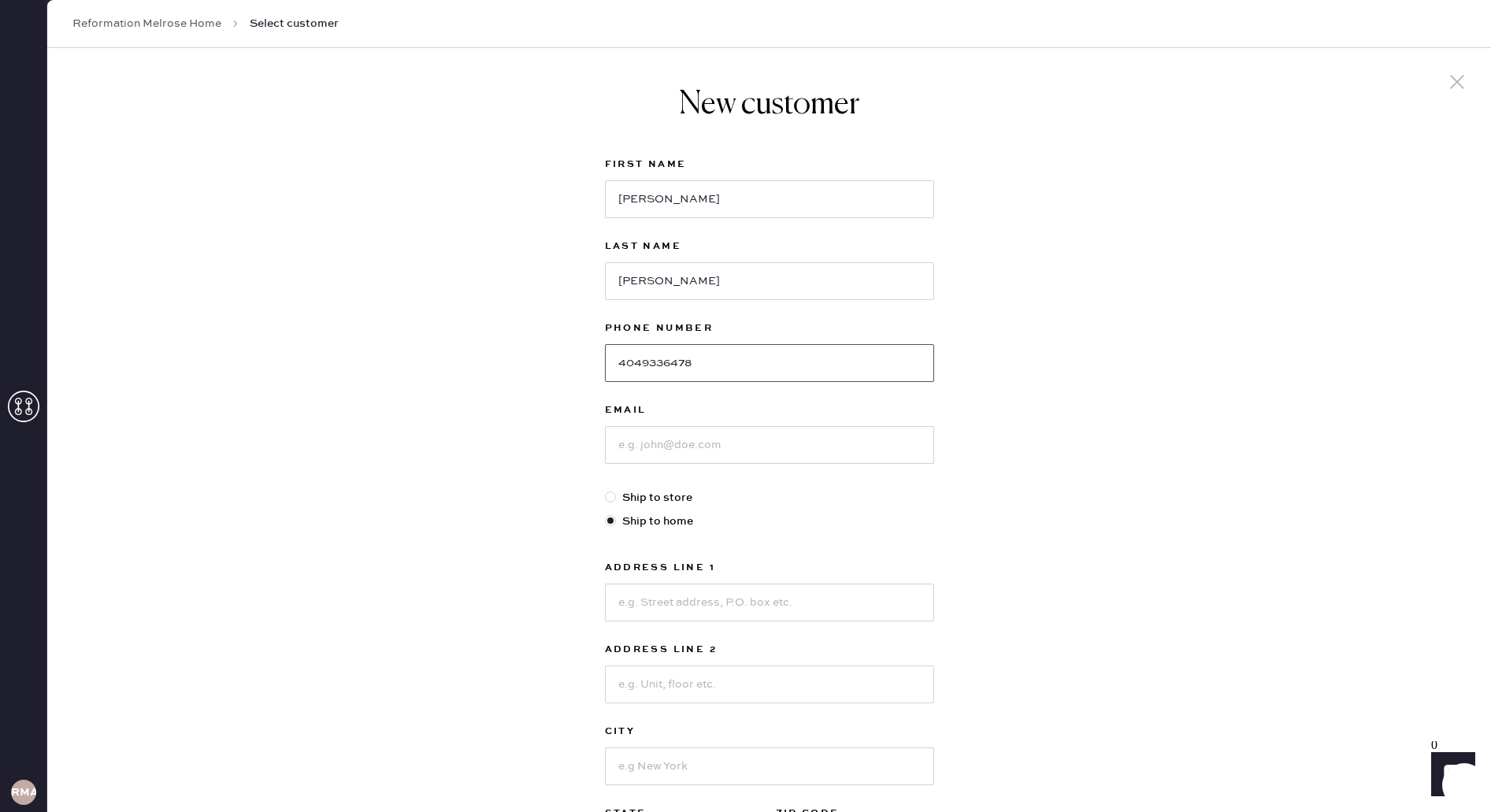
type input "4049336478"
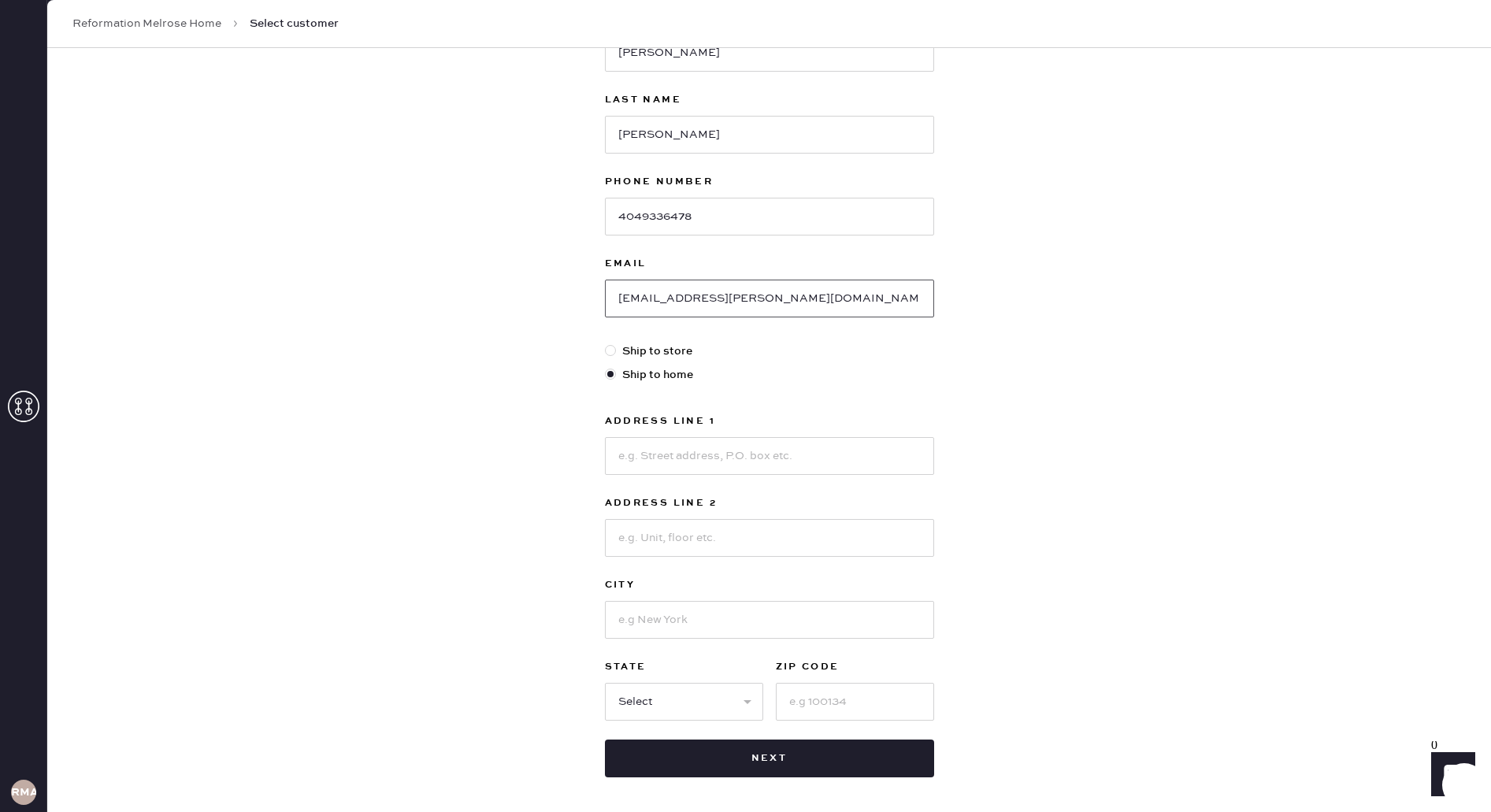
scroll to position [194, 0]
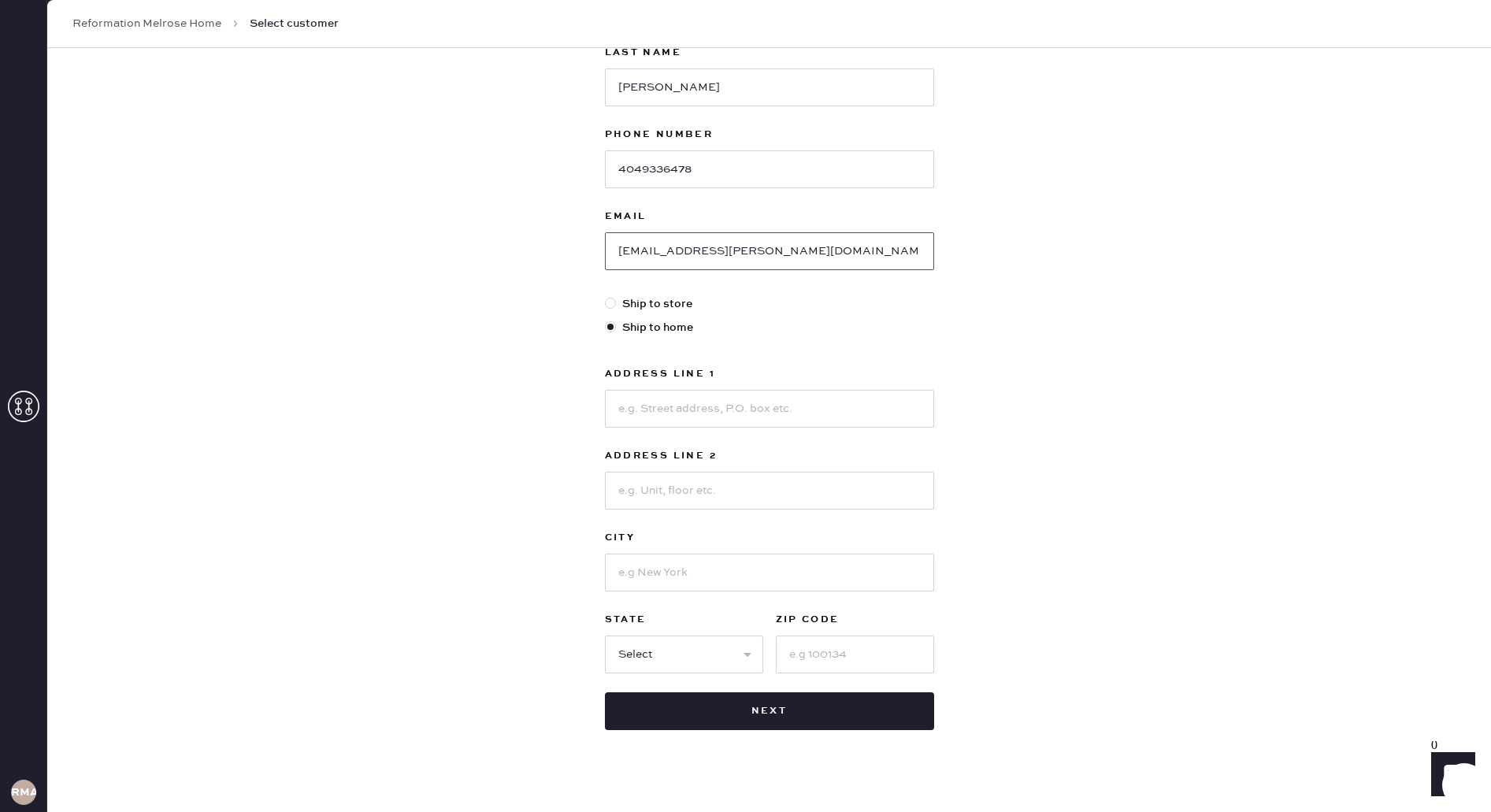
type input "[EMAIL_ADDRESS][PERSON_NAME][DOMAIN_NAME]"
click at [657, 154] on input "4049336478" at bounding box center [769, 169] width 330 height 37
click at [765, 389] on div at bounding box center [769, 406] width 330 height 41
click at [771, 407] on input at bounding box center [769, 408] width 330 height 37
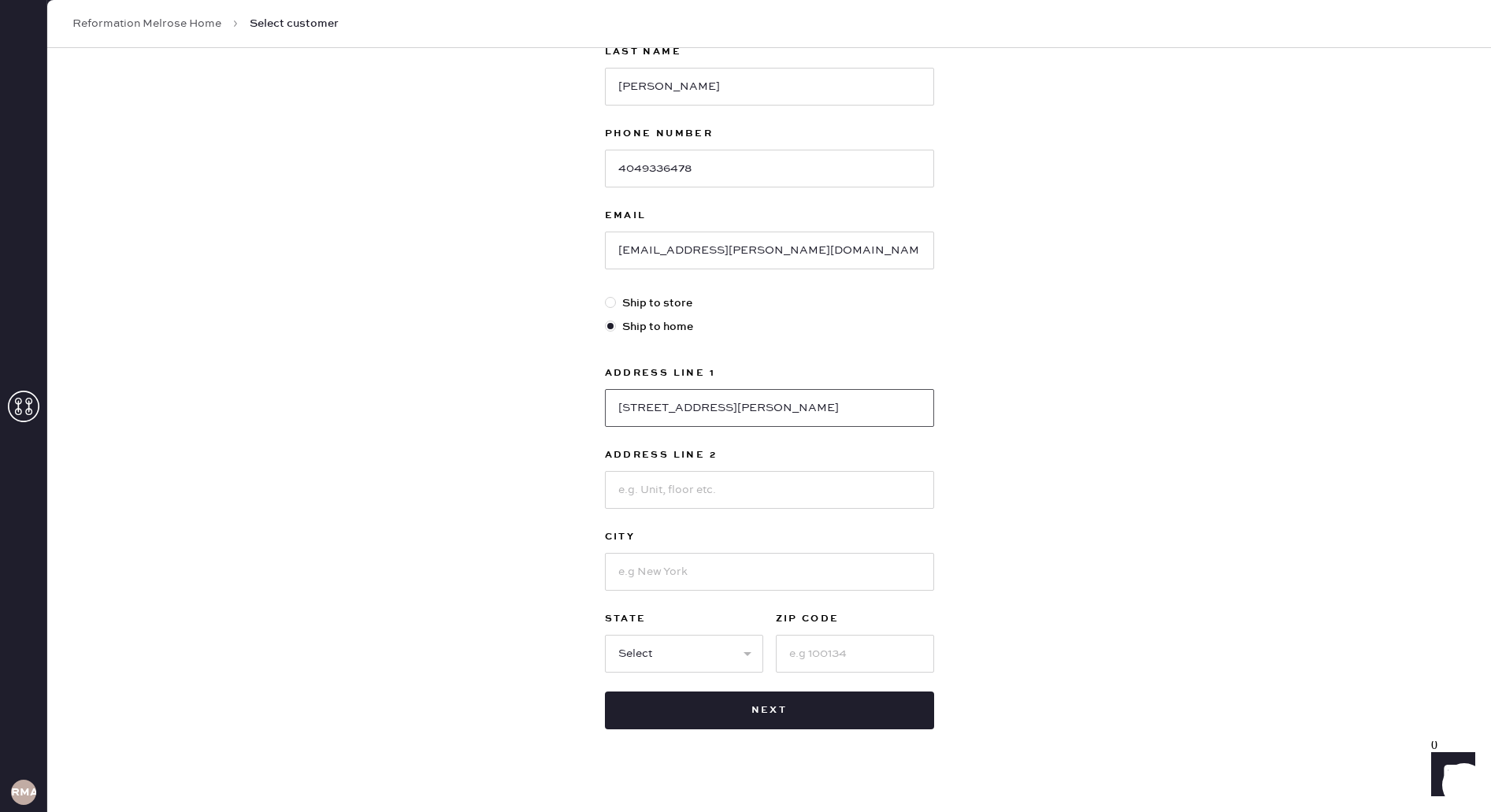
type input "[STREET_ADDRESS][PERSON_NAME]"
type input "Apt 6"
type input "[GEOGRAPHIC_DATA]"
select select "CA"
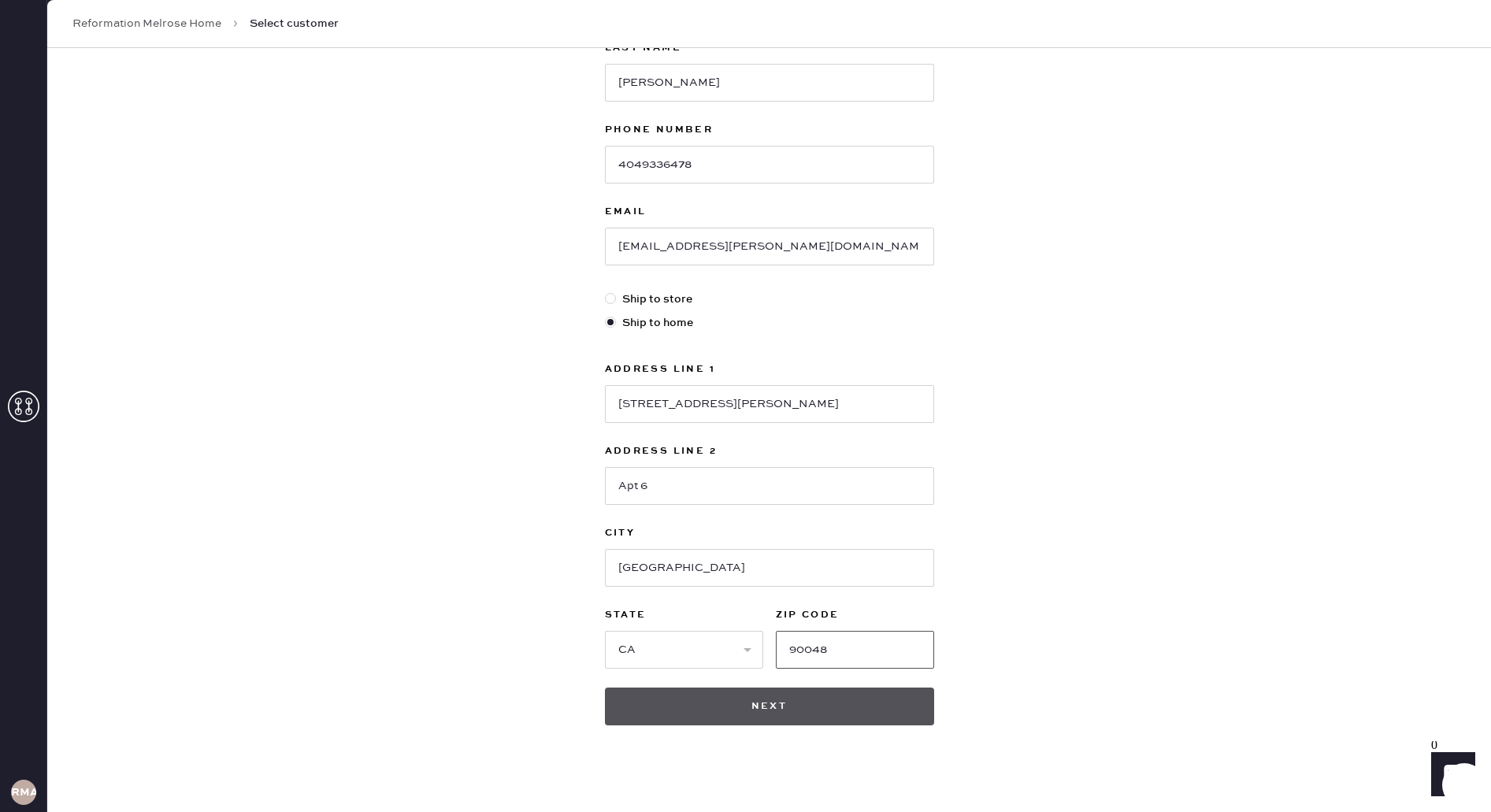
scroll to position [200, 0]
type input "90048"
click at [788, 713] on button "Next" at bounding box center [769, 704] width 330 height 37
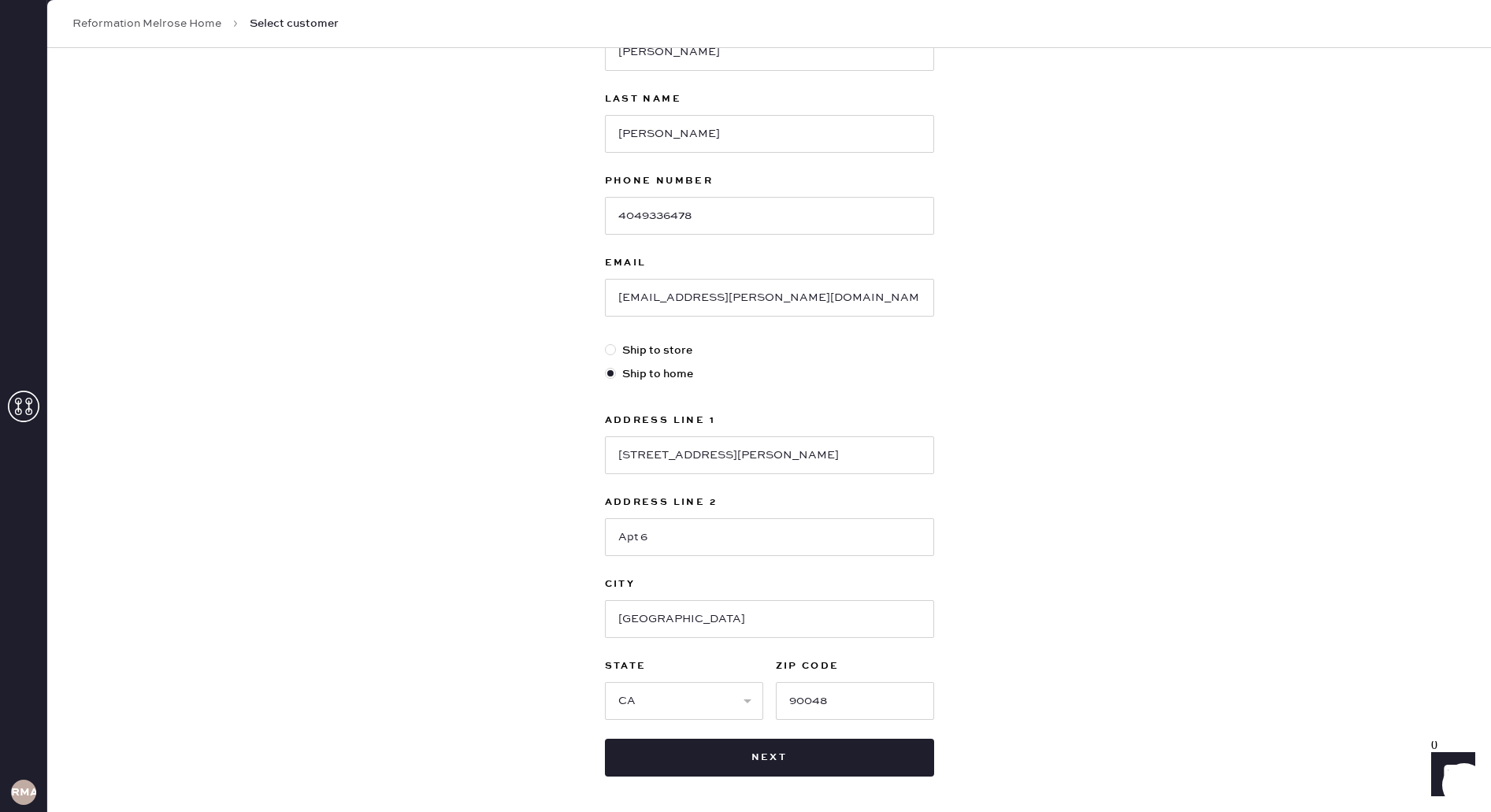
scroll to position [212, 0]
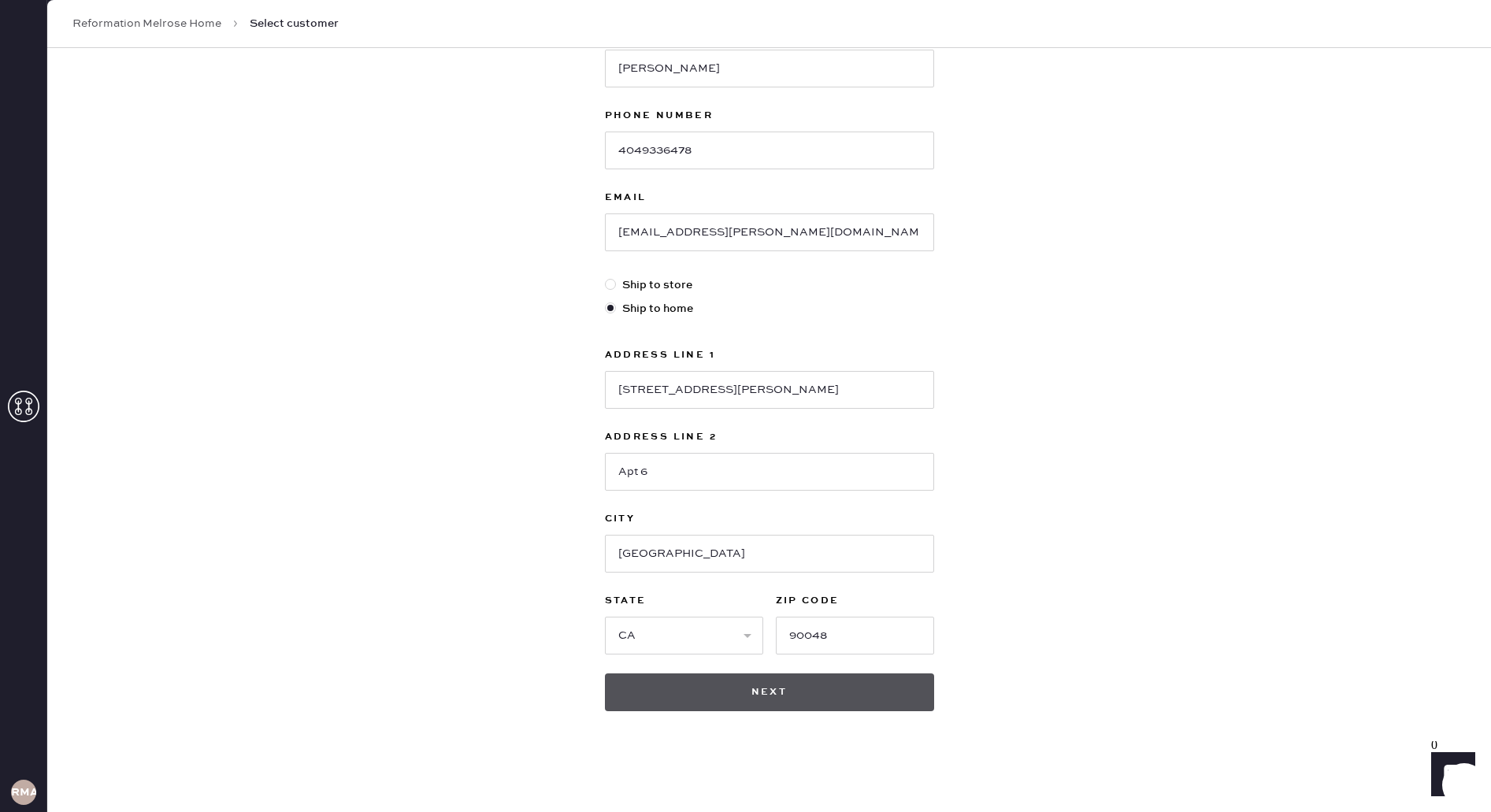
click at [753, 689] on button "Next" at bounding box center [769, 692] width 330 height 37
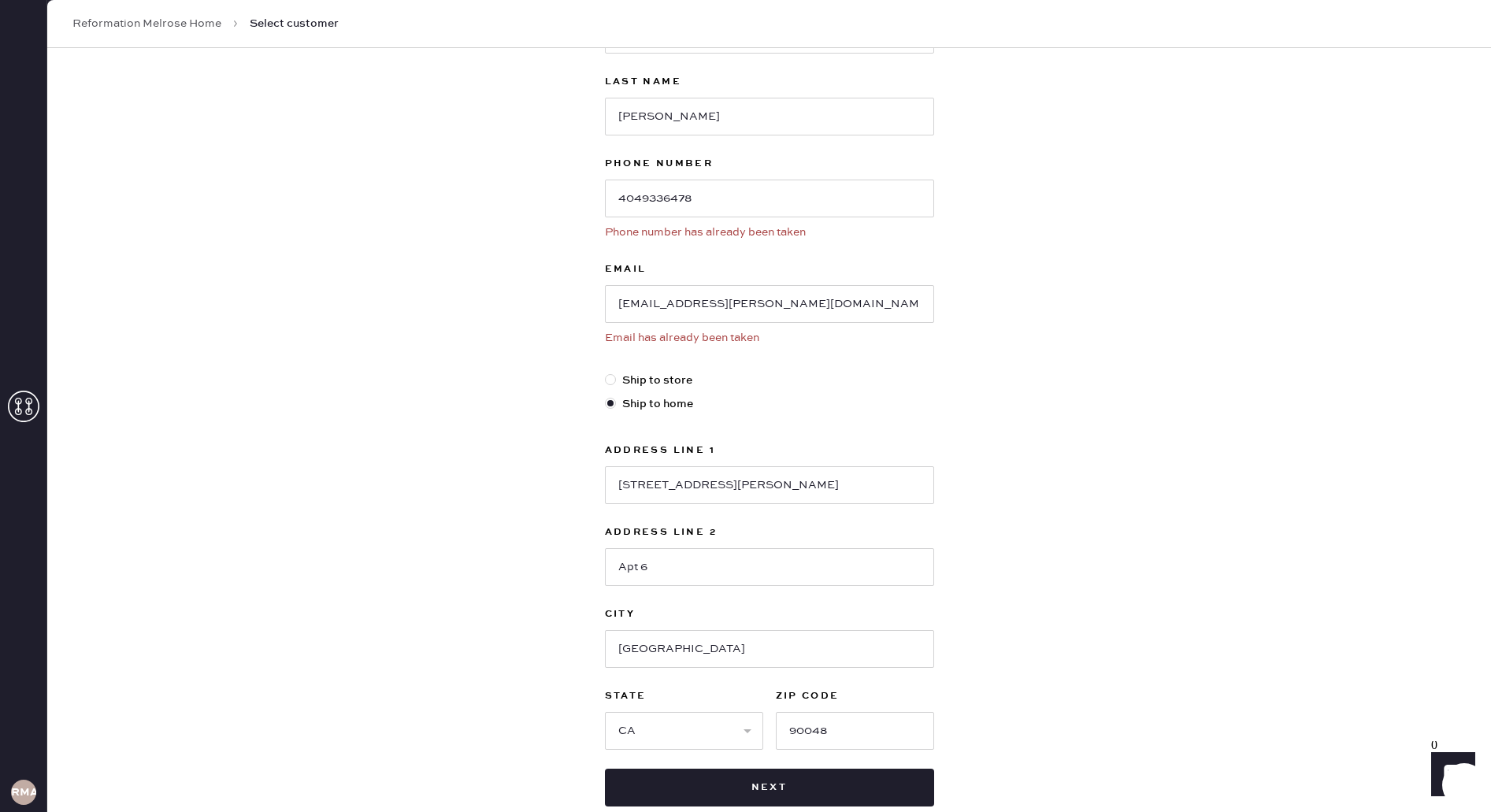
scroll to position [157, 0]
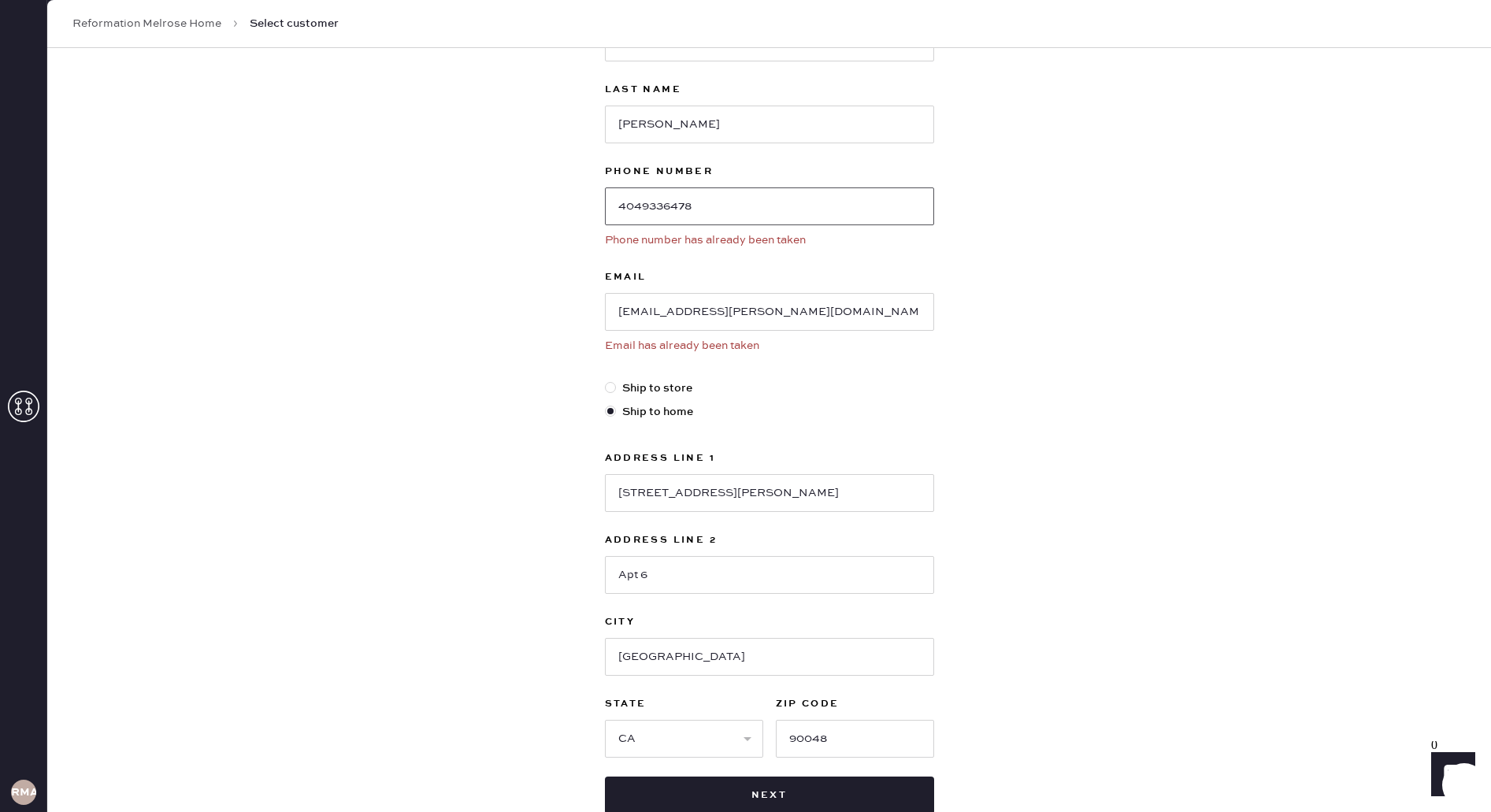
click at [729, 207] on input "4049336478" at bounding box center [769, 206] width 330 height 37
click at [154, 23] on link "Reformation Melrose Home" at bounding box center [146, 23] width 149 height 15
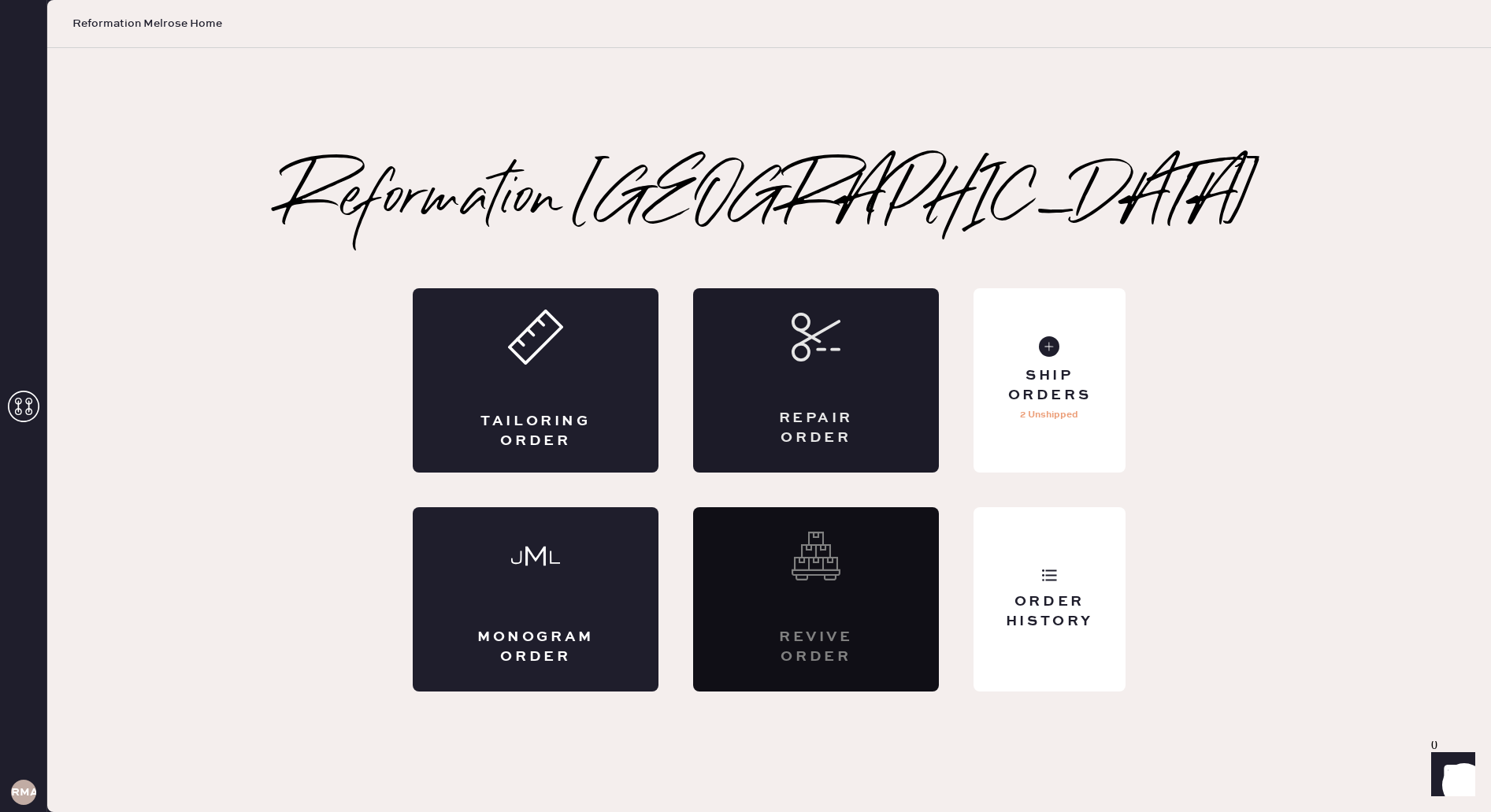
click at [829, 442] on div "Repair Order" at bounding box center [816, 428] width 120 height 39
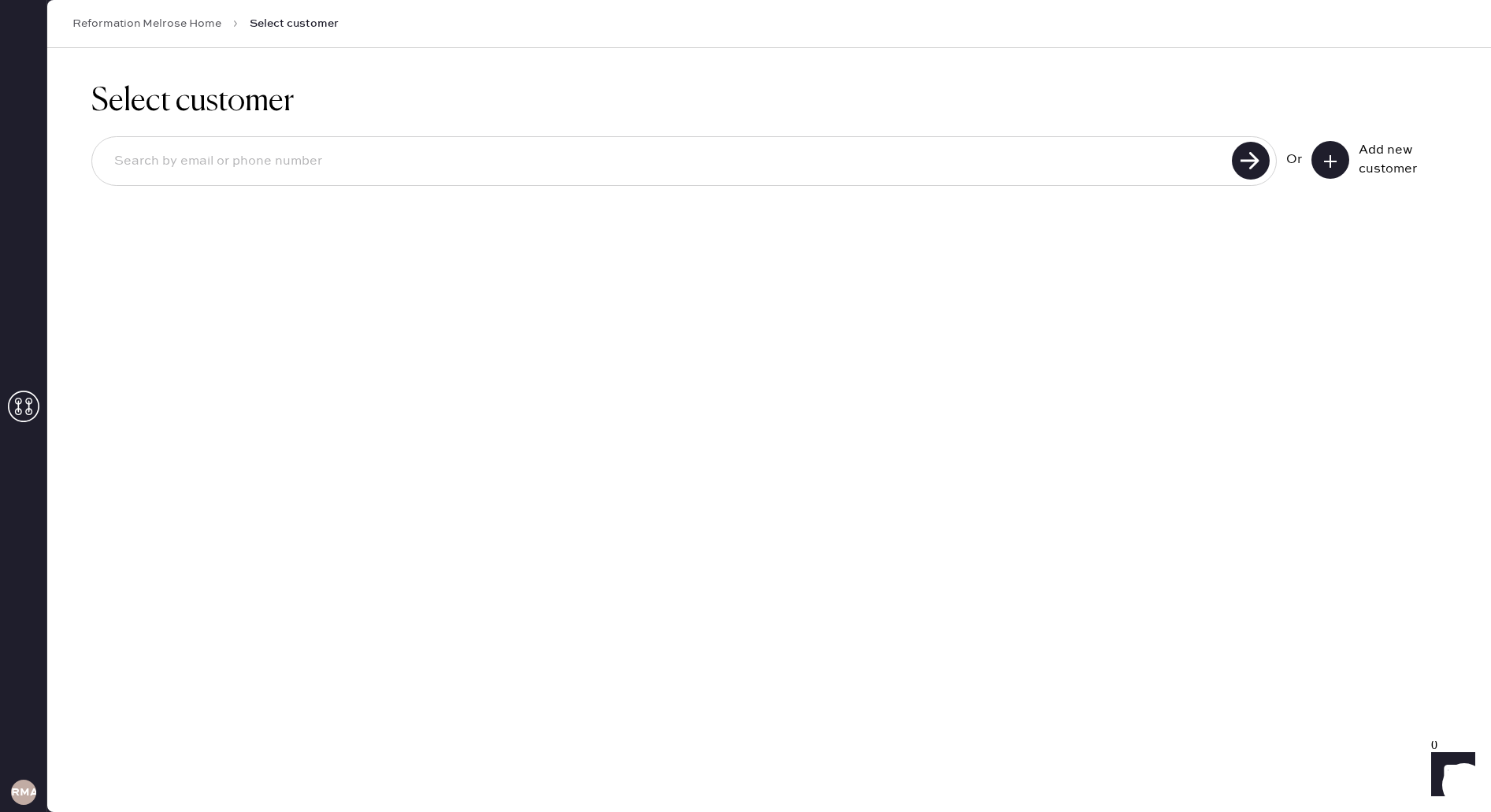
click at [753, 171] on input at bounding box center [664, 161] width 1126 height 37
paste input "4049336478"
type input "4049336478"
click at [1261, 168] on use at bounding box center [1251, 160] width 37 height 37
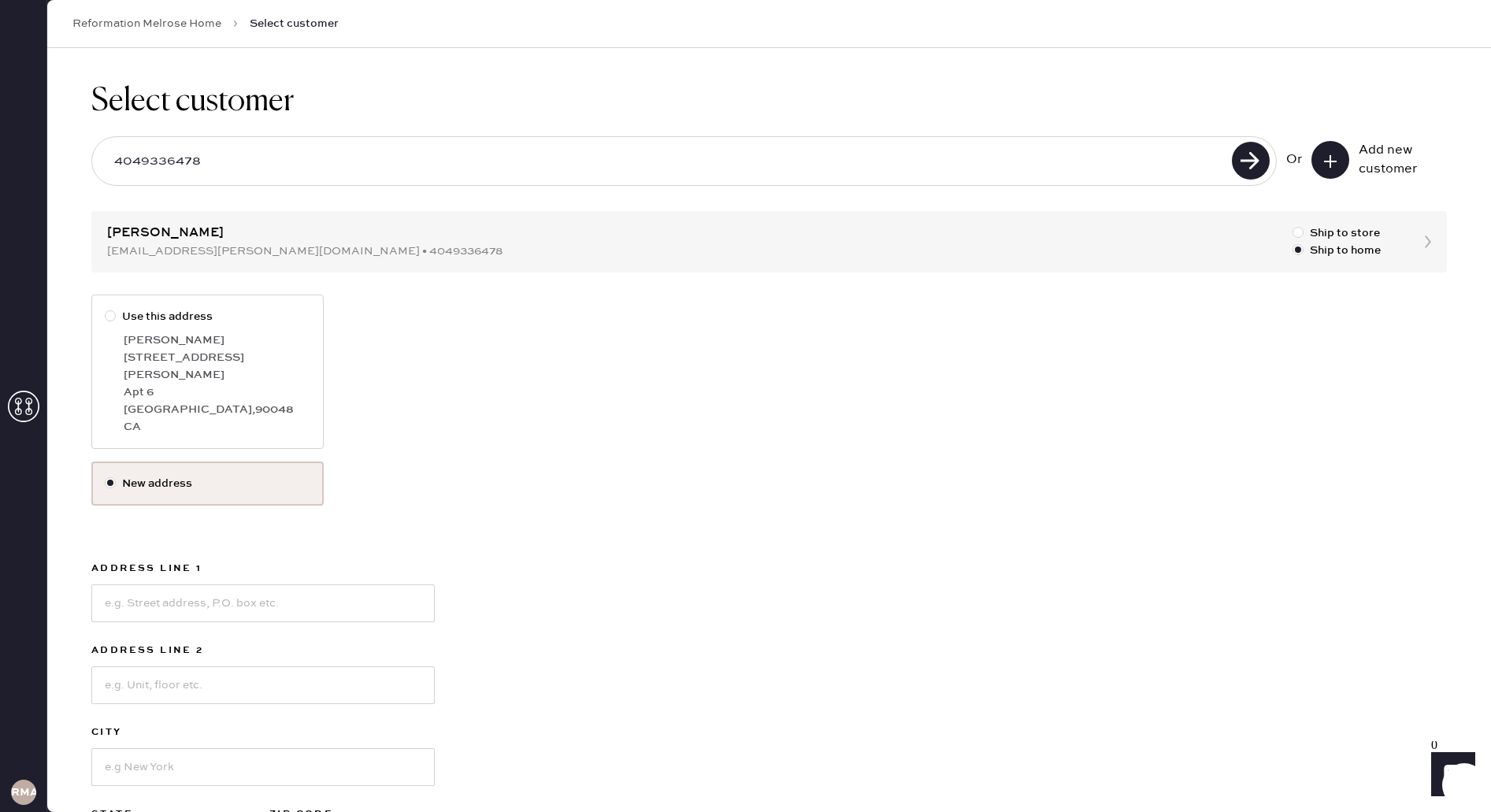
click at [265, 330] on label "Use this address [PERSON_NAME] [STREET_ADDRESS][PERSON_NAME]" at bounding box center [208, 371] width 233 height 155
click at [106, 308] on input "Use this address" at bounding box center [105, 308] width 1 height 1
radio input "true"
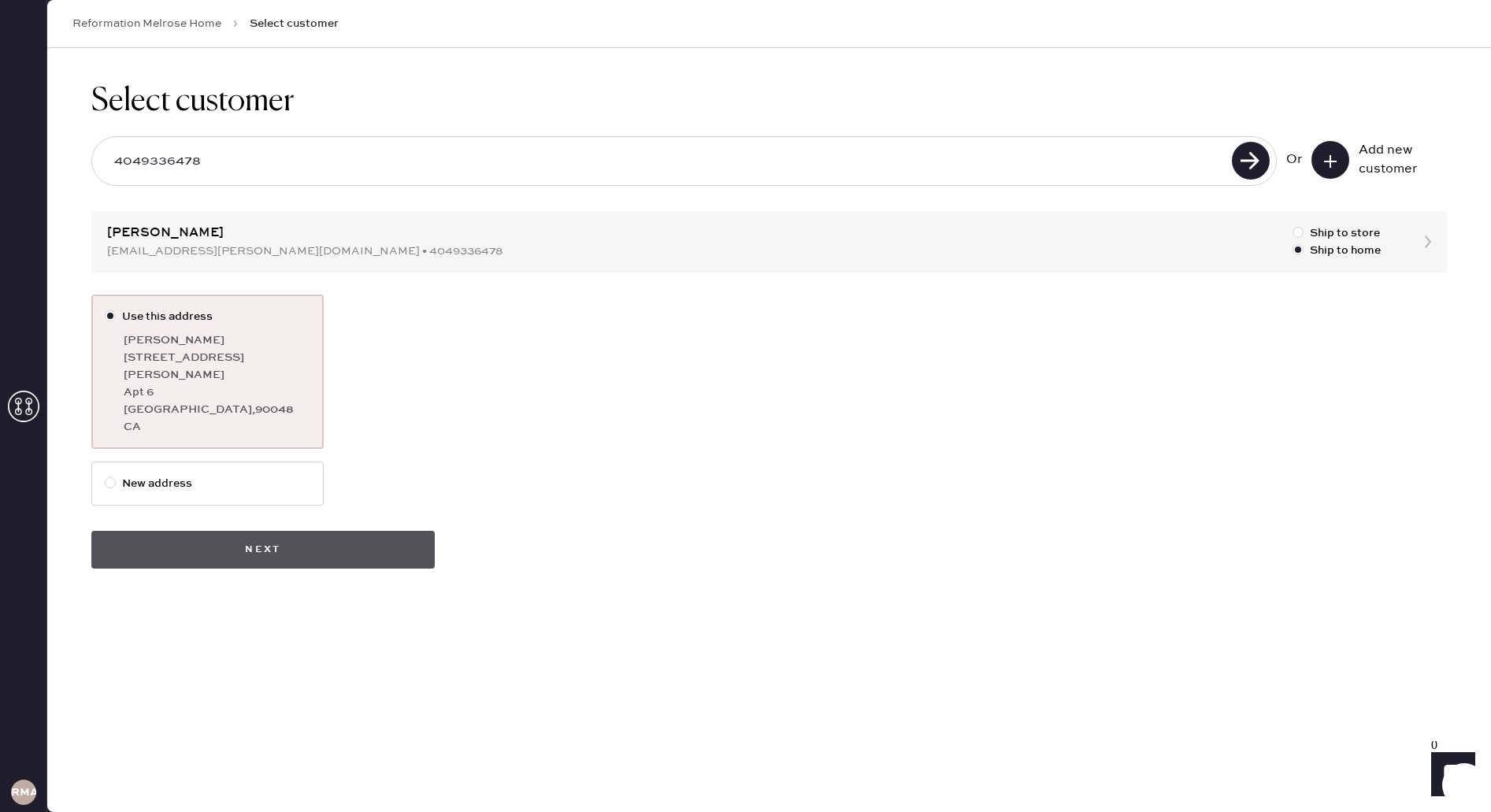
click at [324, 530] on button "Next" at bounding box center [262, 549] width 343 height 37
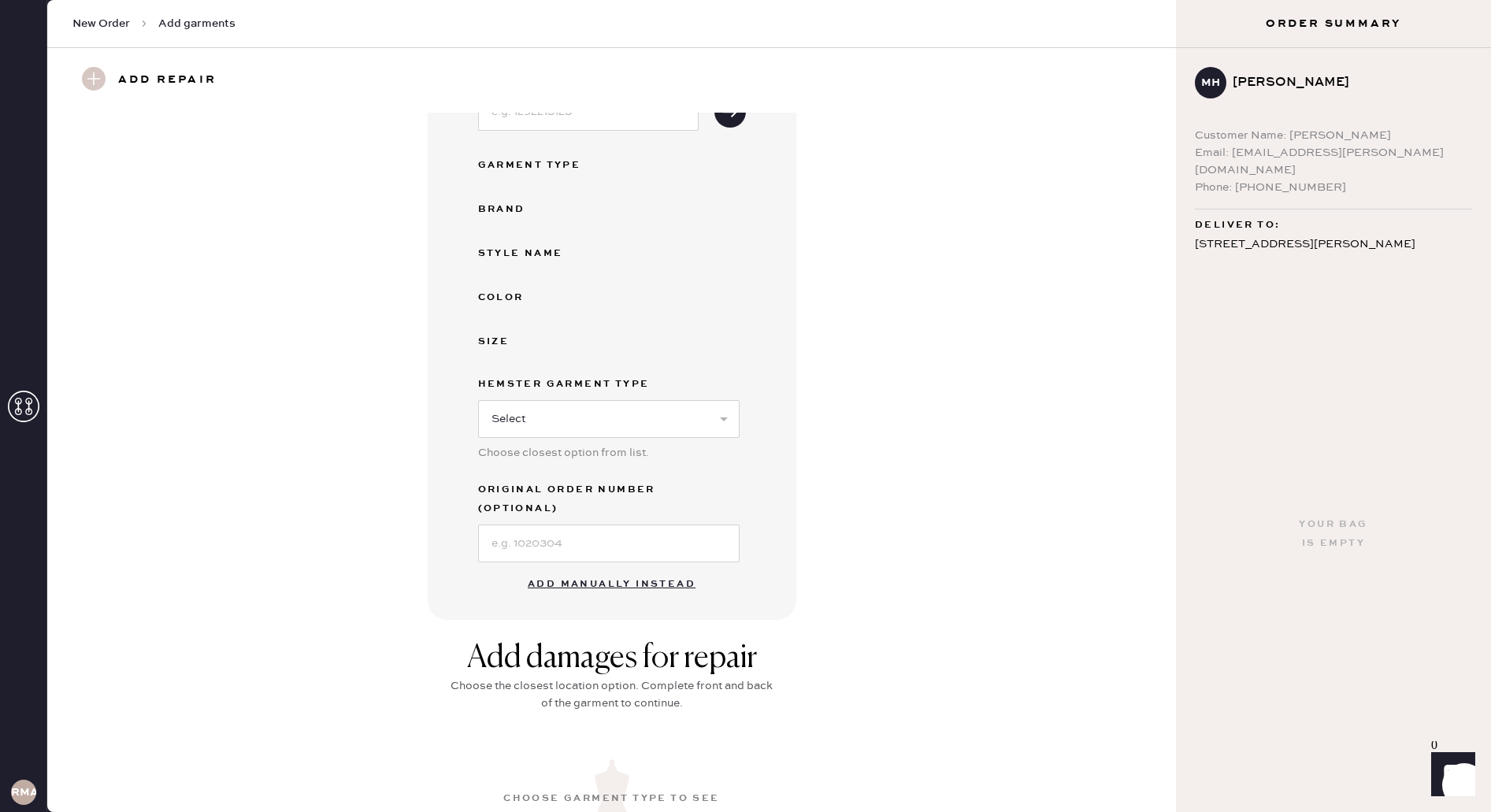
click at [571, 569] on button "Add manually instead" at bounding box center [611, 584] width 186 height 32
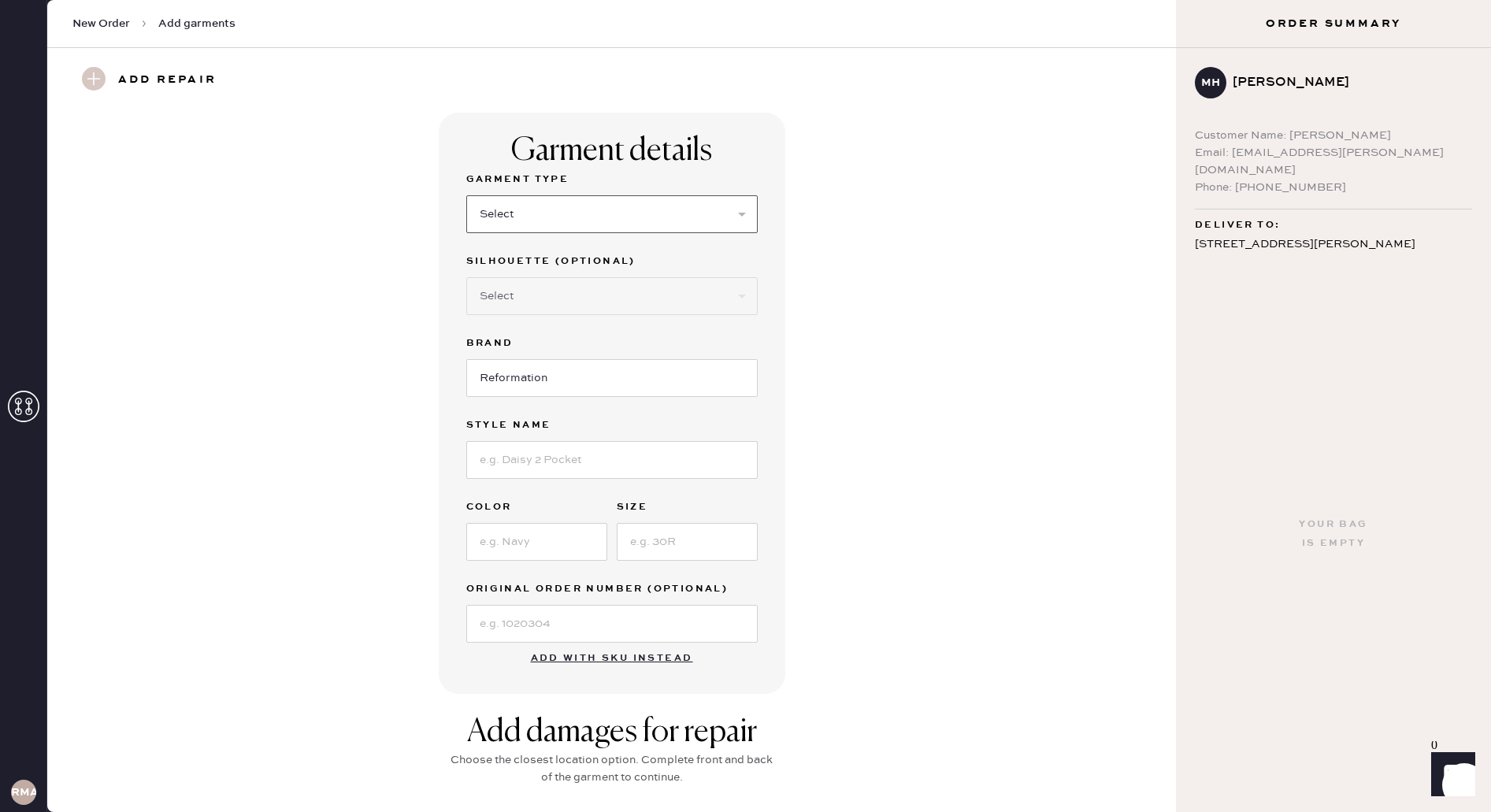
click at [556, 195] on select "Select Basic Skirt Jeans Leggings Pants Shorts Basic Sleeved Dress Basic Sleeve…" at bounding box center [611, 213] width 291 height 37
select select "6"
click at [466, 195] on select "Select Basic Skirt Jeans Leggings Pants Shorts Basic Sleeved Dress Basic Sleeve…" at bounding box center [611, 213] width 291 height 37
click at [534, 460] on input at bounding box center [611, 459] width 291 height 37
type input "Balia Linen Dress"
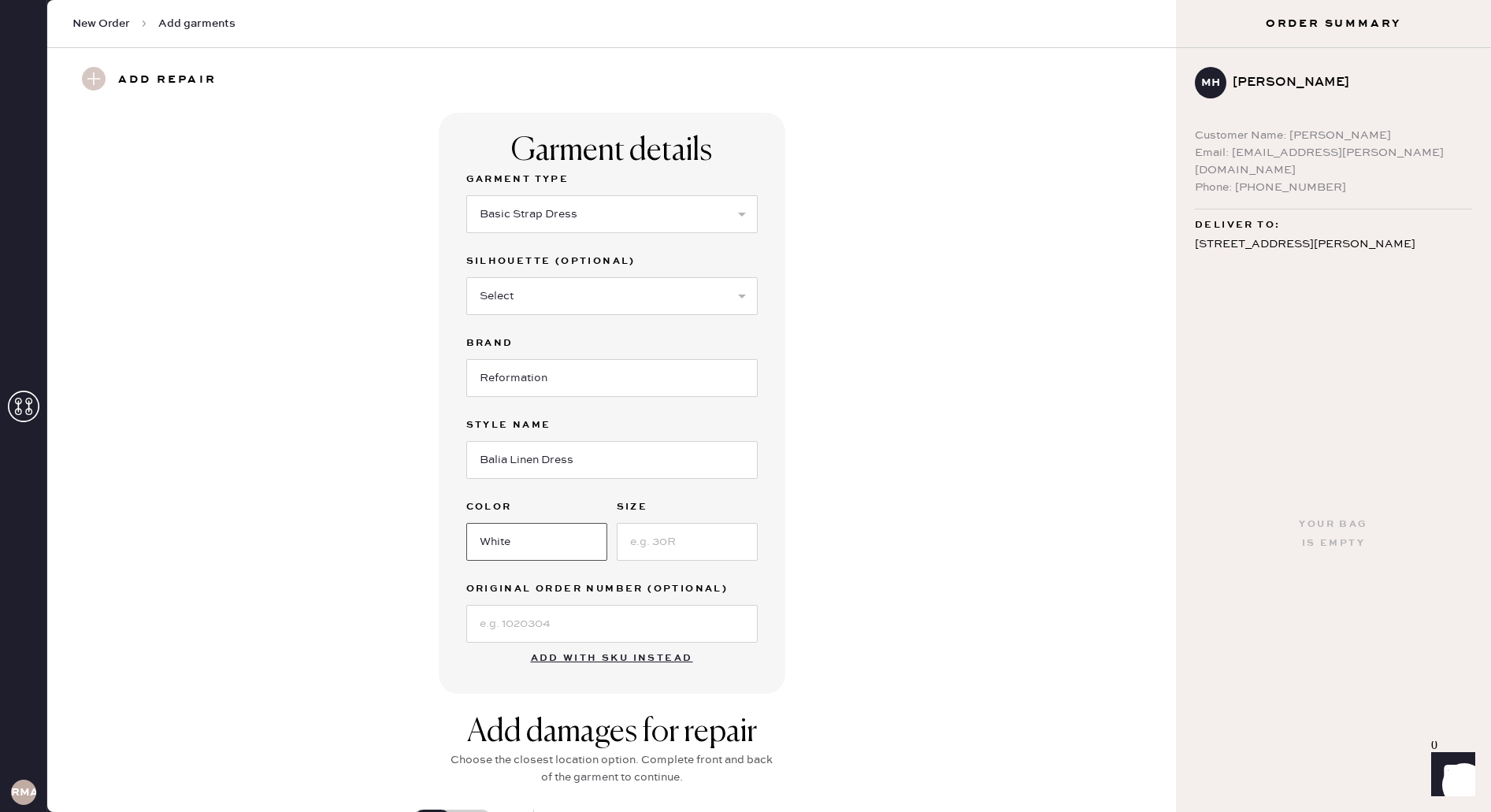
type input "White"
type input "6"
click at [330, 499] on div "Garment details Garment Type Select Basic Skirt Jeans Leggings Pants Shorts Bas…" at bounding box center [611, 403] width 1072 height 581
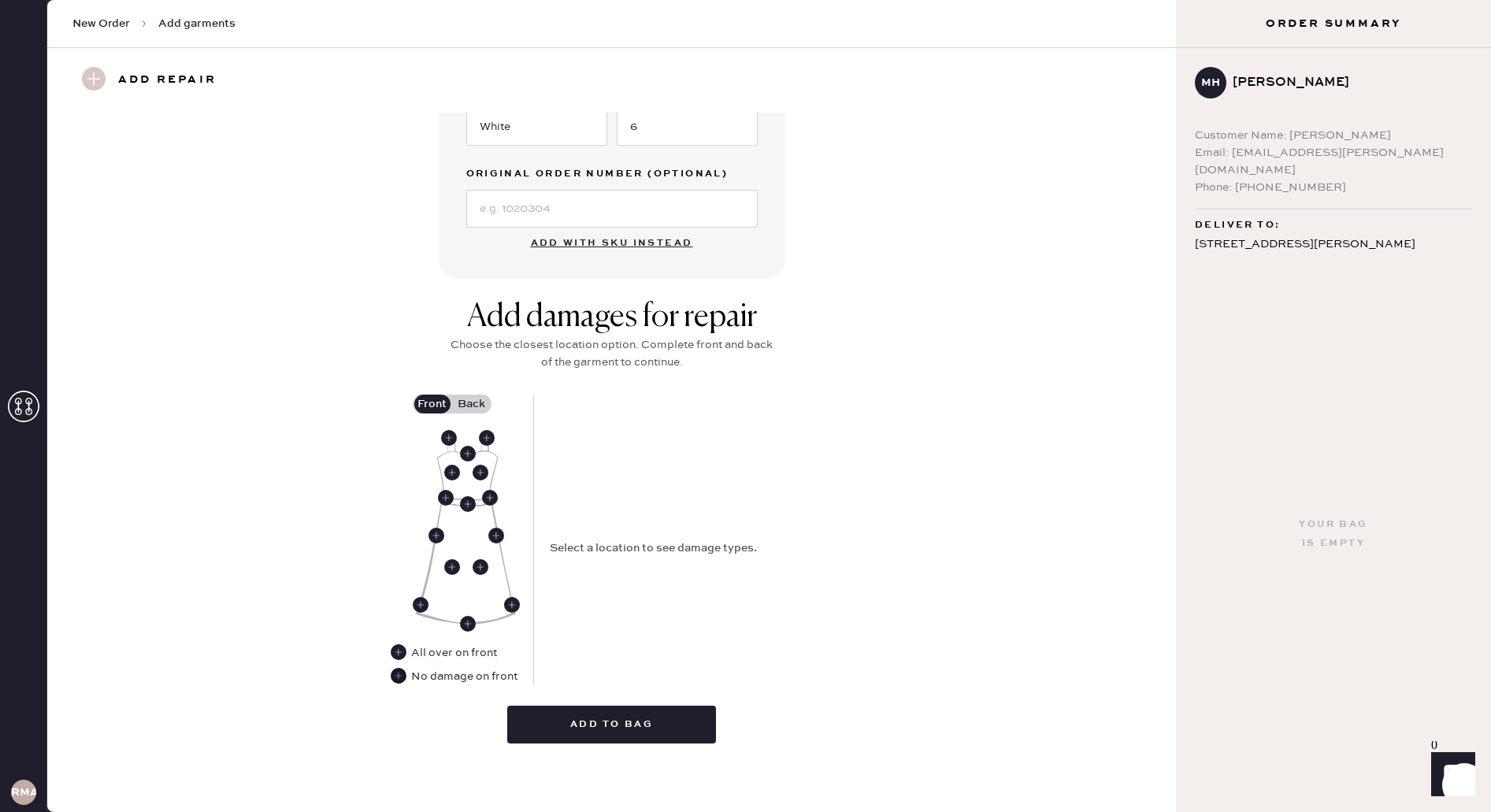
click at [402, 674] on use at bounding box center [398, 676] width 15 height 15
click at [475, 402] on label "Back" at bounding box center [471, 405] width 39 height 19
click at [472, 404] on input "Back" at bounding box center [472, 404] width 0 height 0
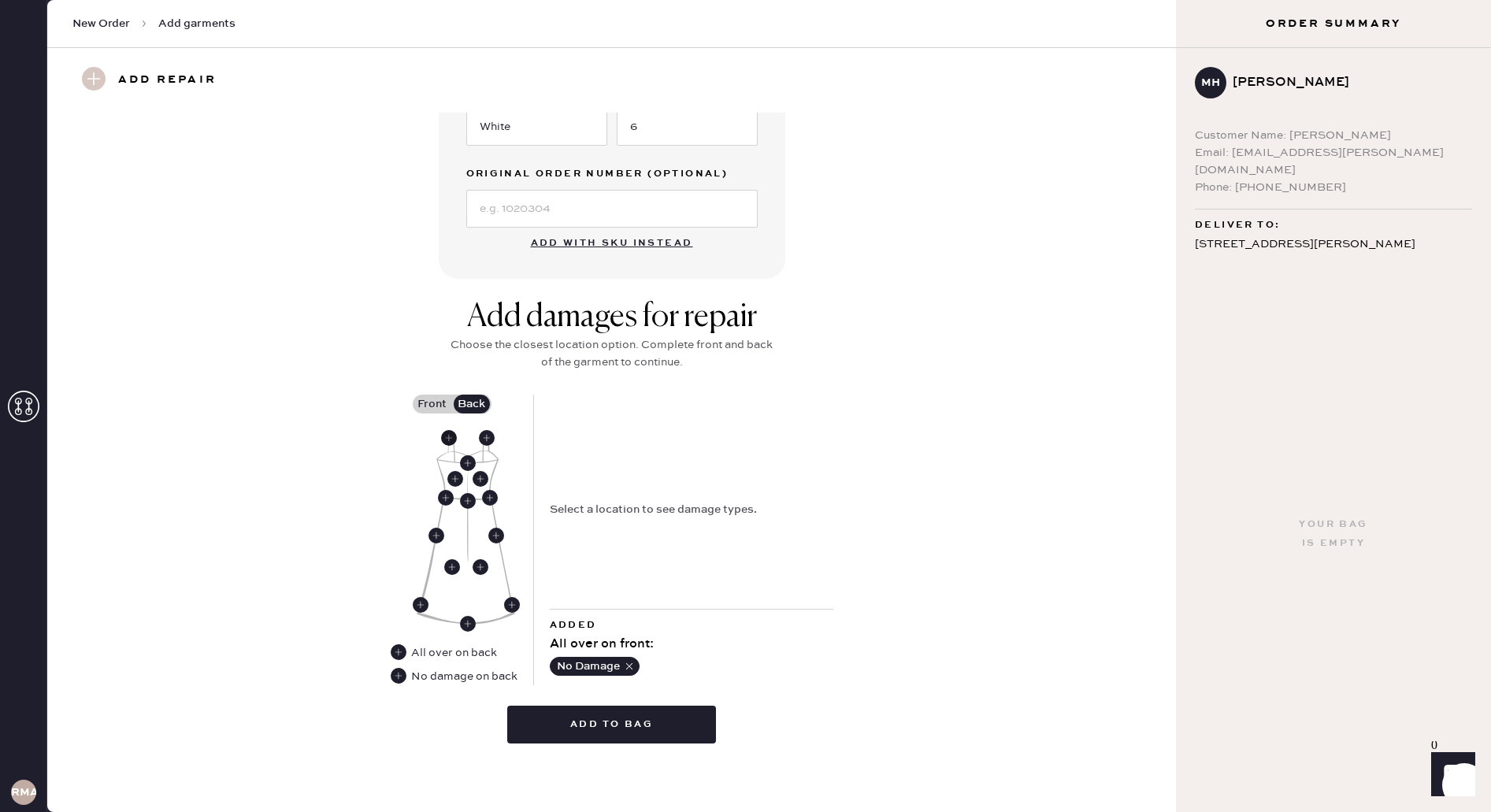
click at [450, 440] on use at bounding box center [449, 437] width 15 height 15
click at [621, 568] on select "Select Broken / Ripped Hem Broken Beads Broken Belt Loop Broken Button Broken C…" at bounding box center [691, 570] width 284 height 37
select select "1658"
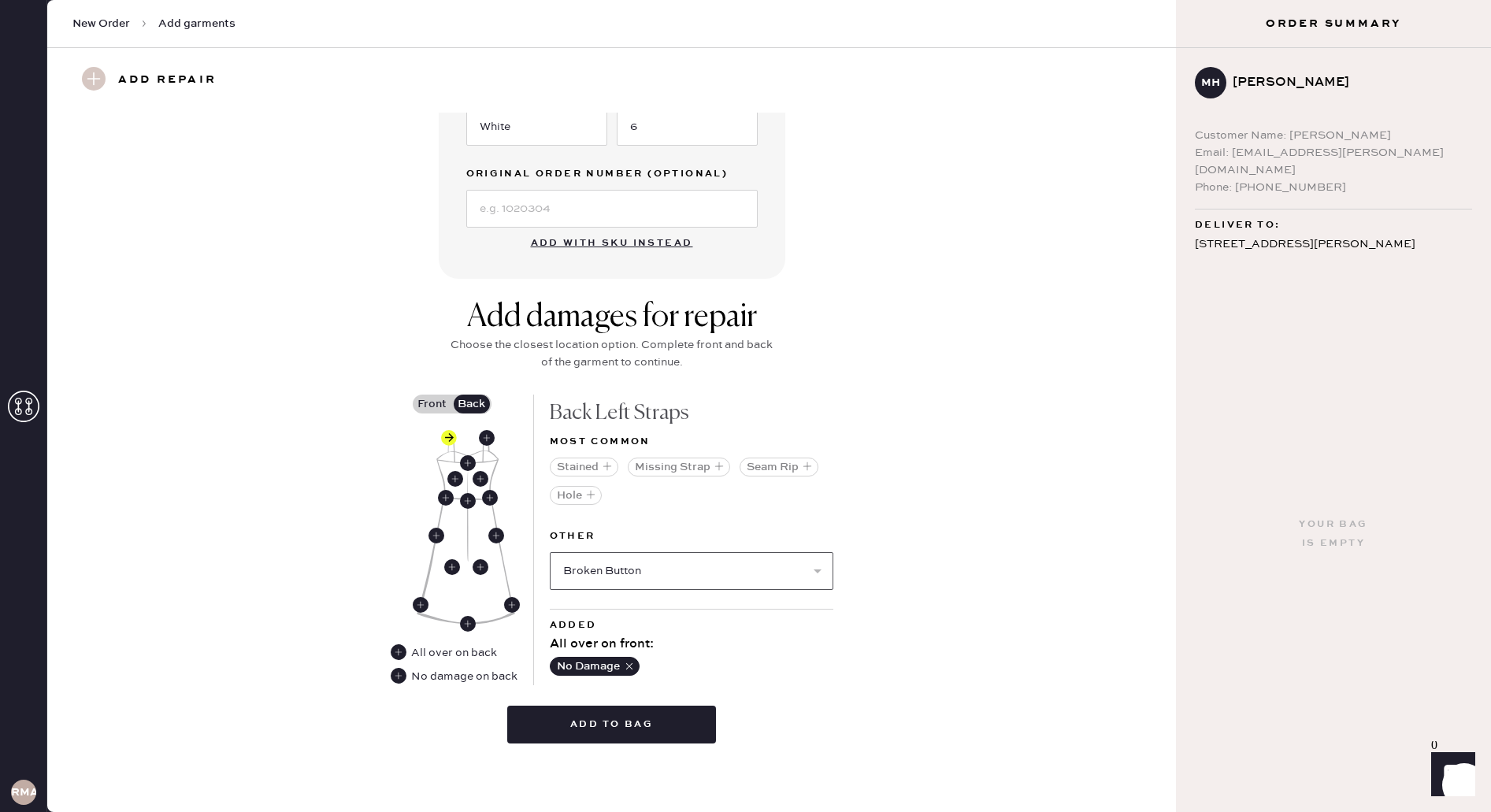
click at [550, 552] on select "Select Broken / Ripped Hem Broken Beads Broken Belt Loop Broken Button Broken C…" at bounding box center [691, 570] width 284 height 37
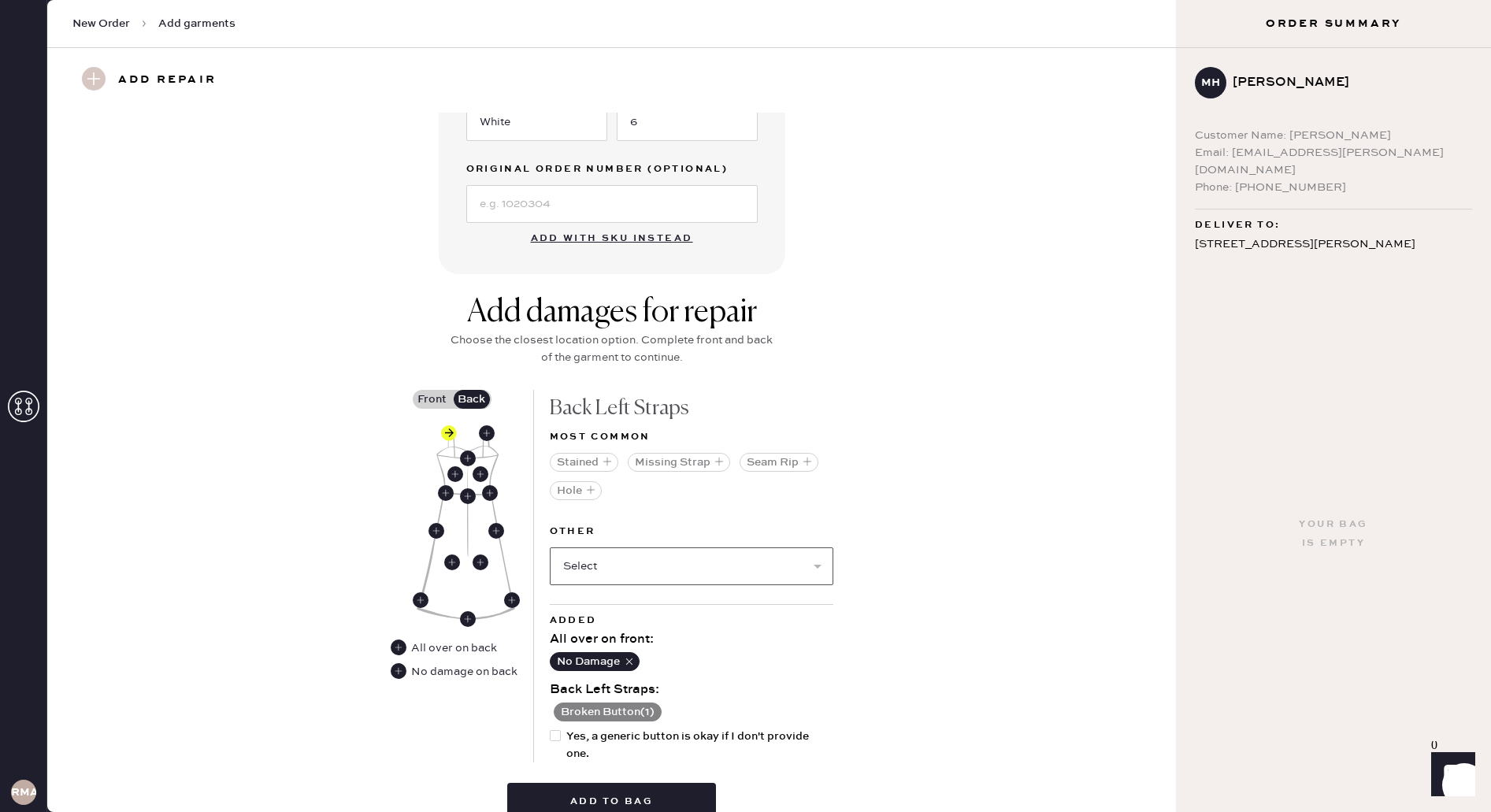
click at [580, 573] on select "Select Broken / Ripped Hem Broken Beads Broken Belt Loop Broken Cup Broken Elas…" at bounding box center [691, 565] width 284 height 37
select select "1668"
click at [550, 547] on select "Select Broken / Ripped Hem Broken Beads Broken Belt Loop Broken Cup Broken Elas…" at bounding box center [691, 565] width 284 height 37
select select
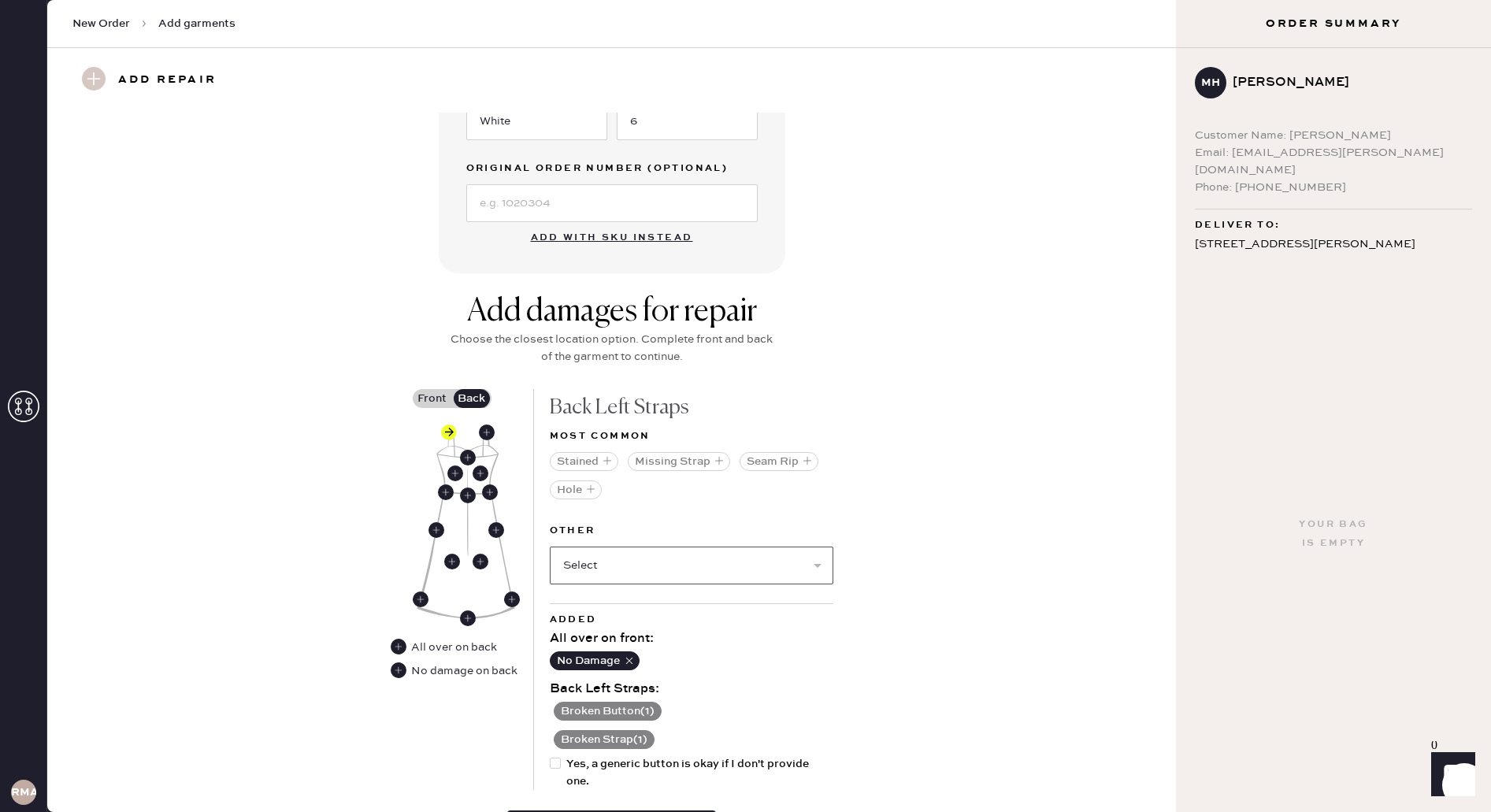
scroll to position [526, 0]
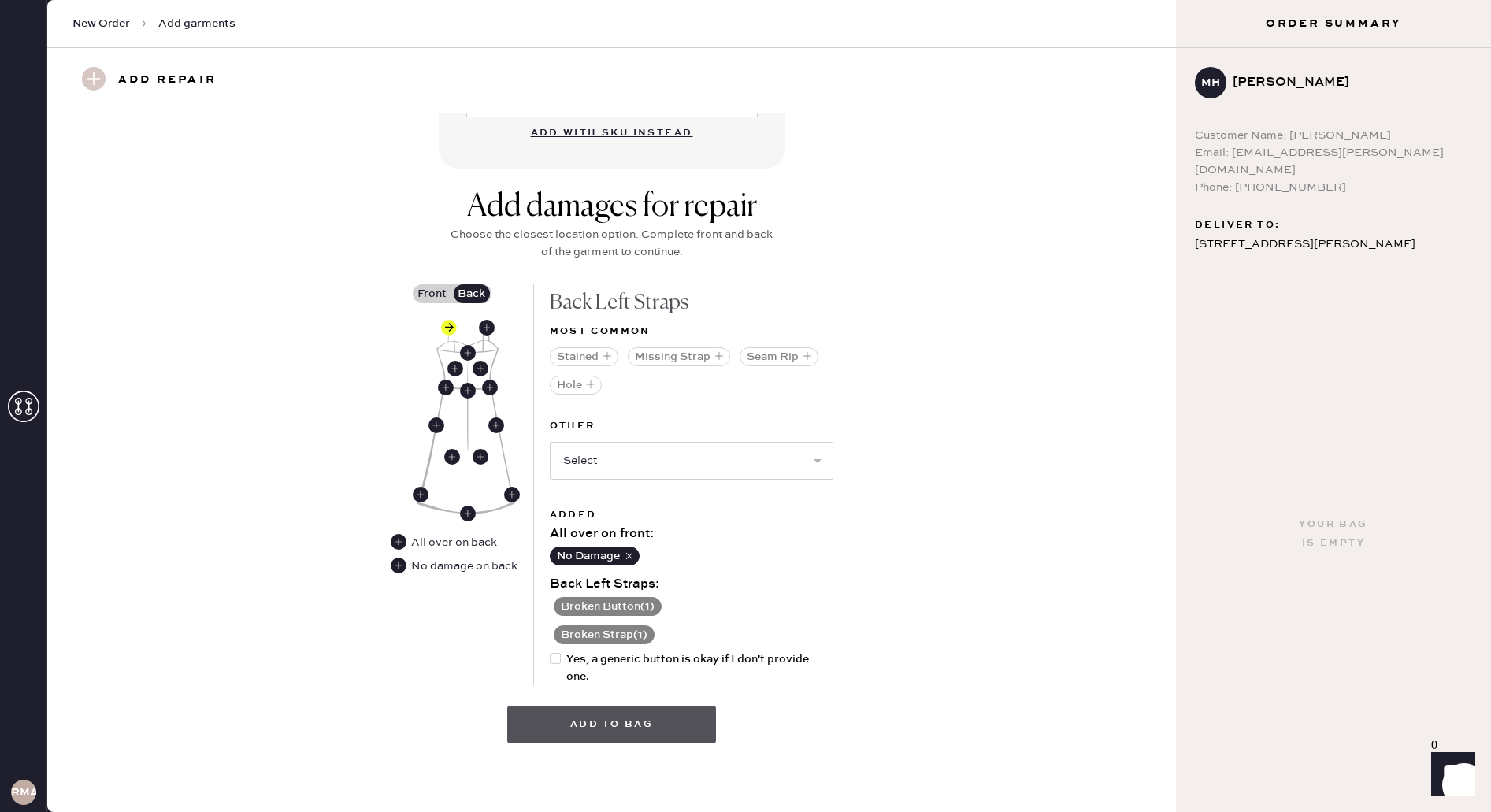
click at [550, 717] on button "Add to bag" at bounding box center [611, 724] width 209 height 37
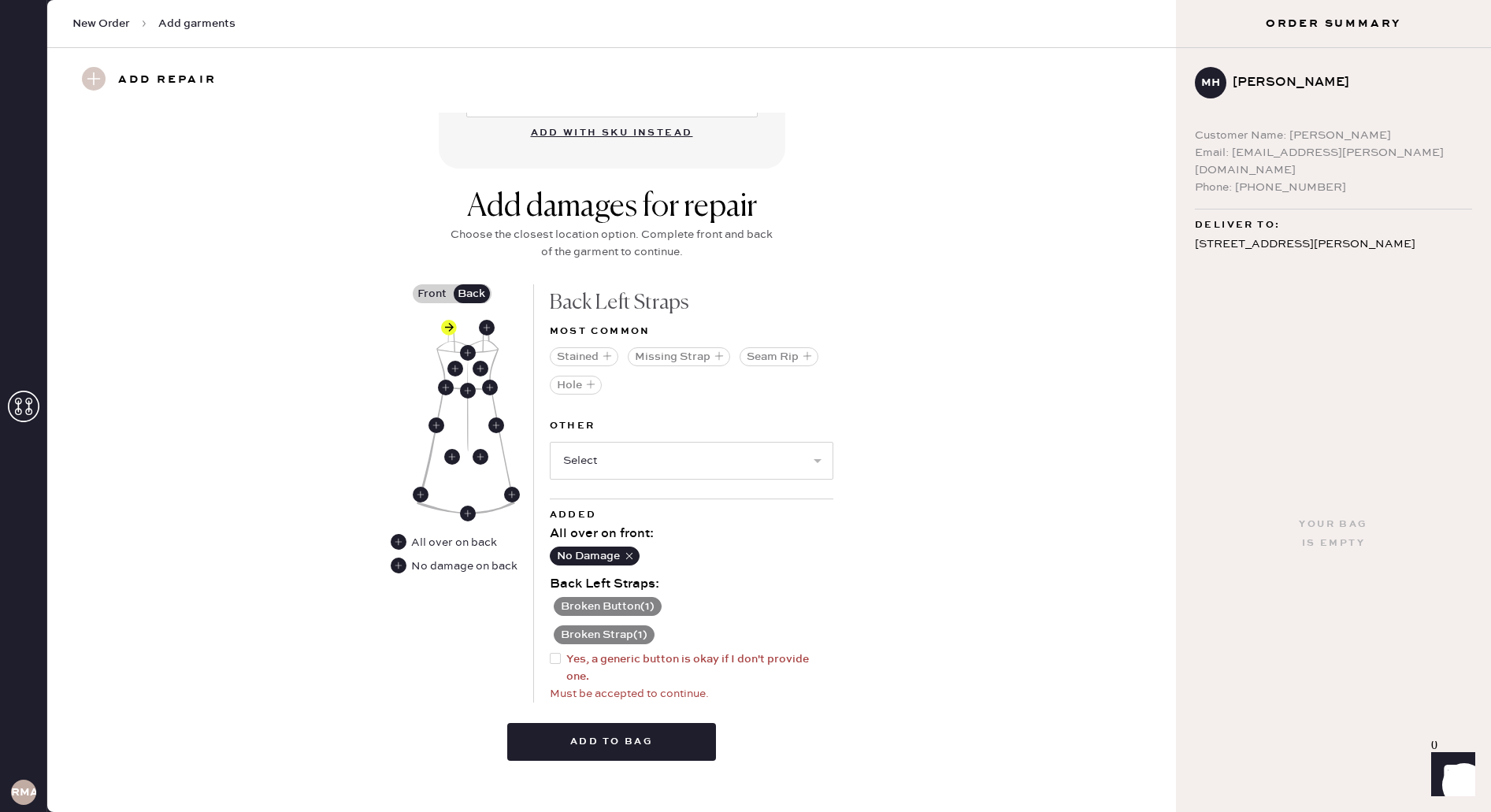
click at [563, 663] on div at bounding box center [559, 668] width 17 height 35
click at [551, 652] on input "Yes, a generic button is okay if I don't provide one." at bounding box center [550, 651] width 1 height 1
checkbox input "true"
click at [551, 734] on button "Add to bag" at bounding box center [611, 741] width 209 height 37
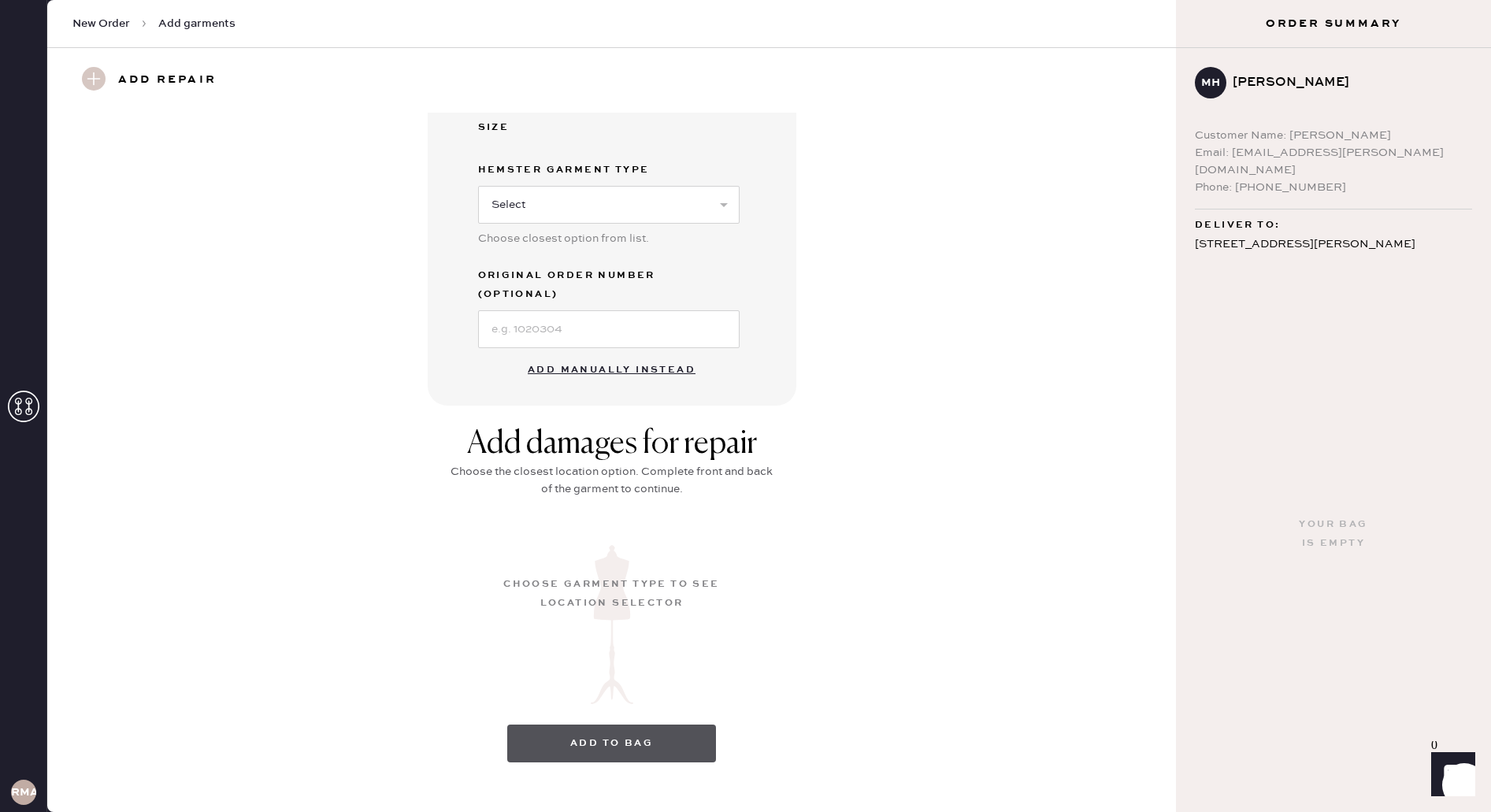
scroll to position [0, 0]
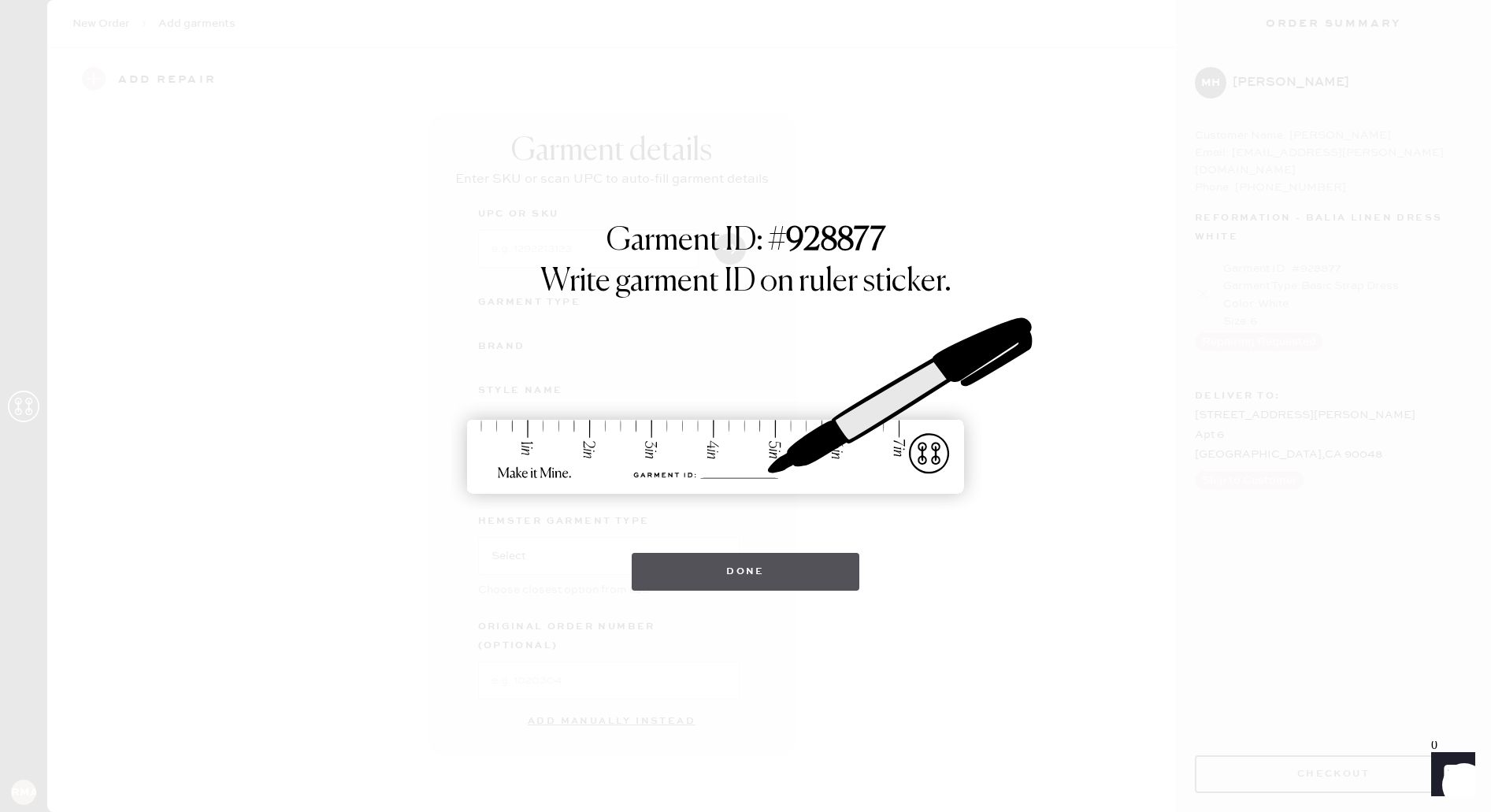
click at [675, 567] on button "Done" at bounding box center [745, 571] width 228 height 37
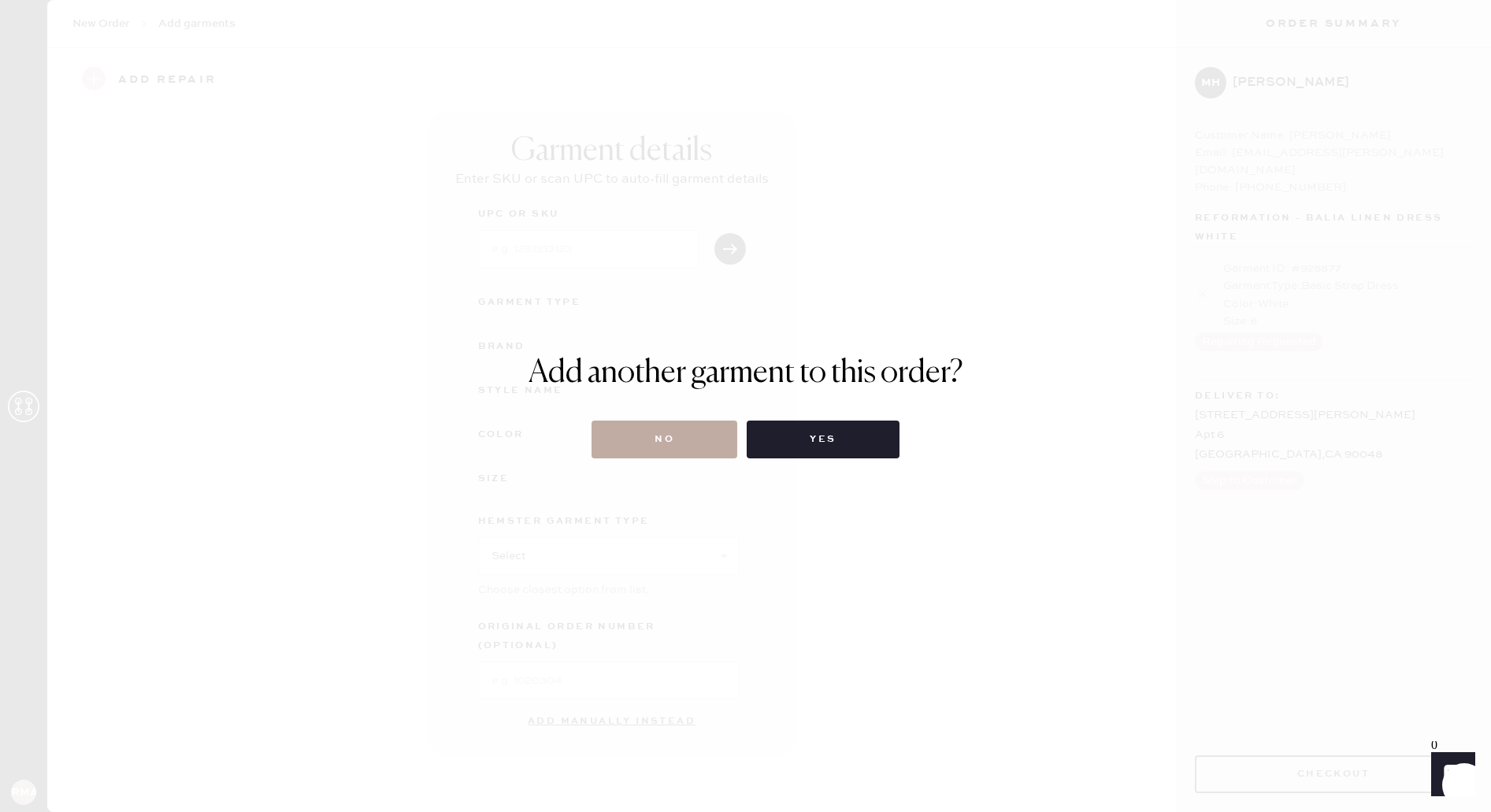
click at [651, 444] on button "No" at bounding box center [664, 439] width 146 height 37
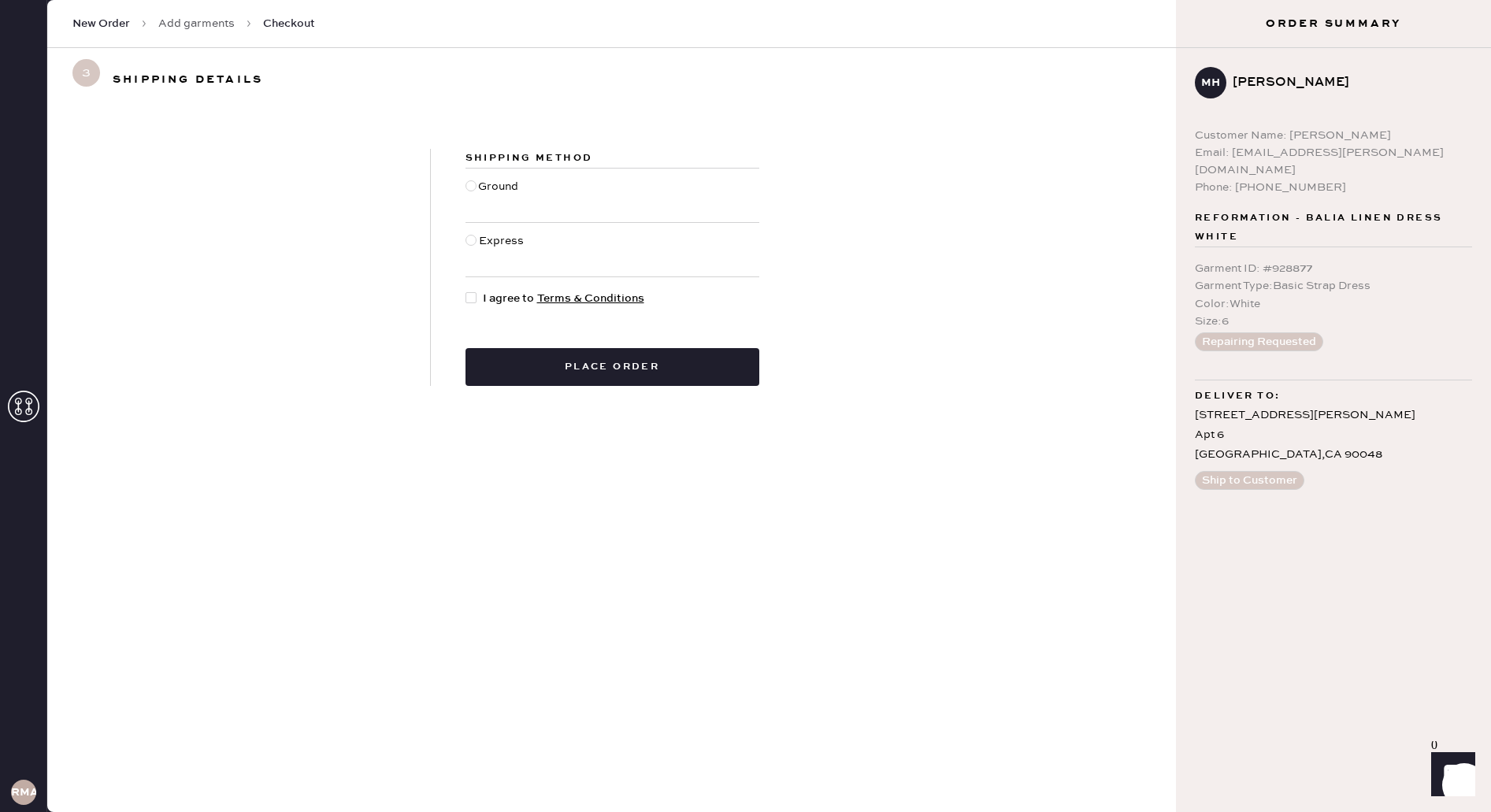
click at [485, 185] on div "Ground" at bounding box center [500, 195] width 44 height 35
click at [466, 179] on input "Ground" at bounding box center [465, 178] width 1 height 1
radio input "true"
click at [473, 185] on div at bounding box center [470, 185] width 11 height 11
click at [466, 179] on input "Ground" at bounding box center [465, 178] width 1 height 1
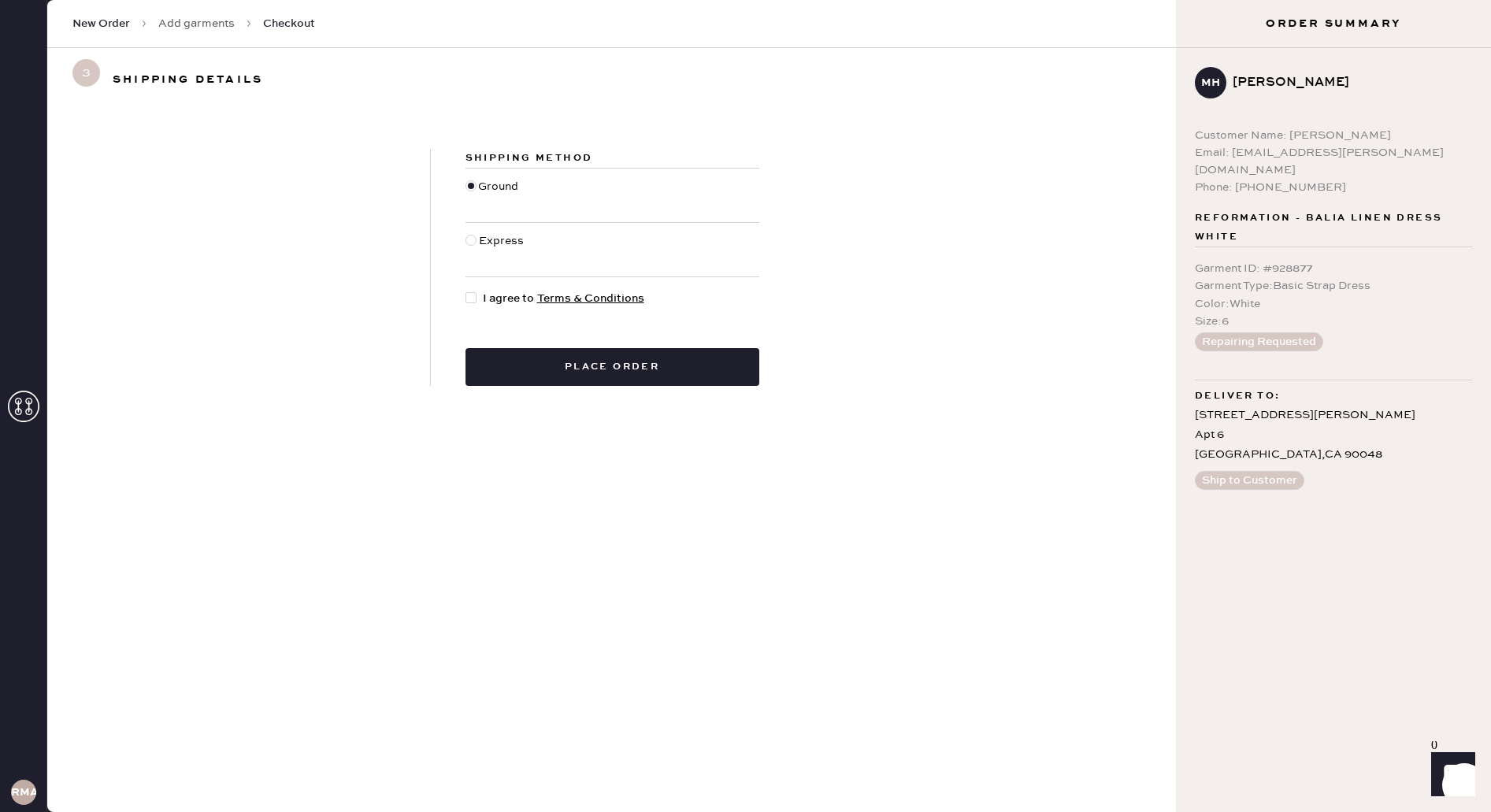
click at [485, 294] on span "I agree to Terms & Conditions" at bounding box center [563, 299] width 162 height 17
click at [466, 290] on input "I agree to Terms & Conditions" at bounding box center [465, 290] width 1 height 1
checkbox input "true"
click at [521, 384] on button "Place order" at bounding box center [612, 366] width 294 height 37
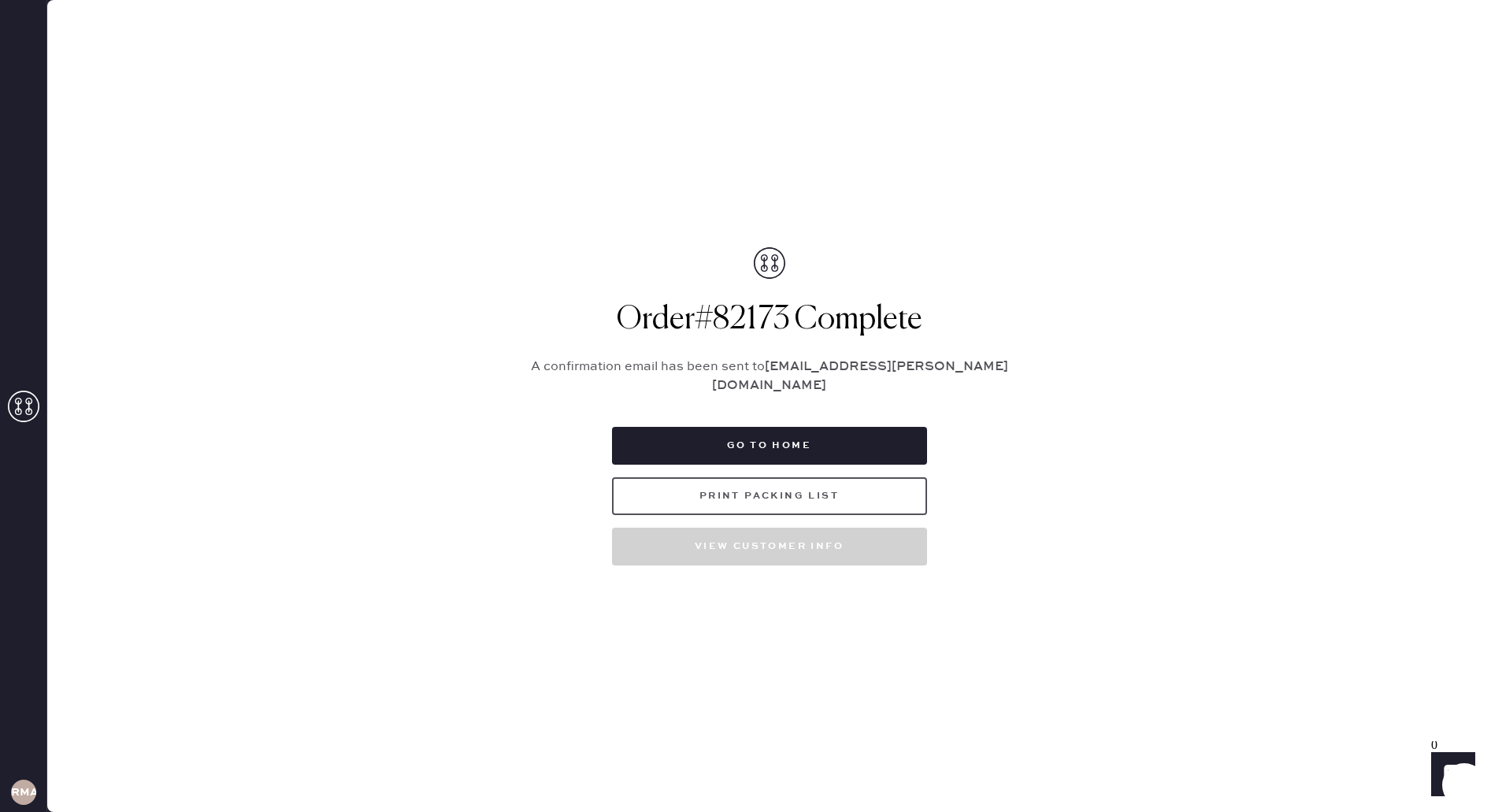
click at [711, 478] on button "Print Packing List" at bounding box center [770, 496] width 315 height 37
click at [769, 444] on button "Go to home" at bounding box center [770, 445] width 315 height 37
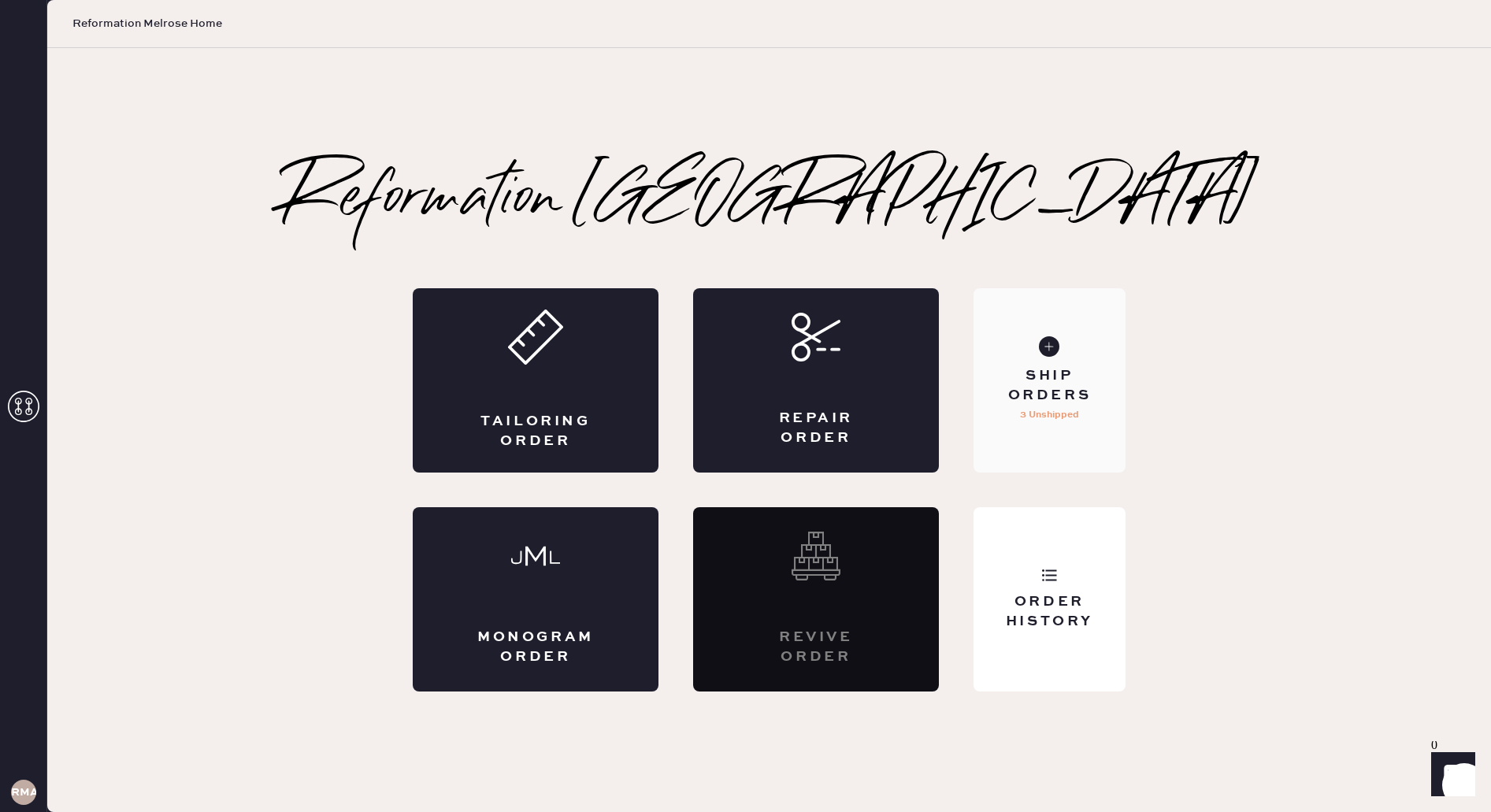
click at [1064, 437] on div "Ship Orders 3 Unshipped" at bounding box center [1050, 381] width 152 height 185
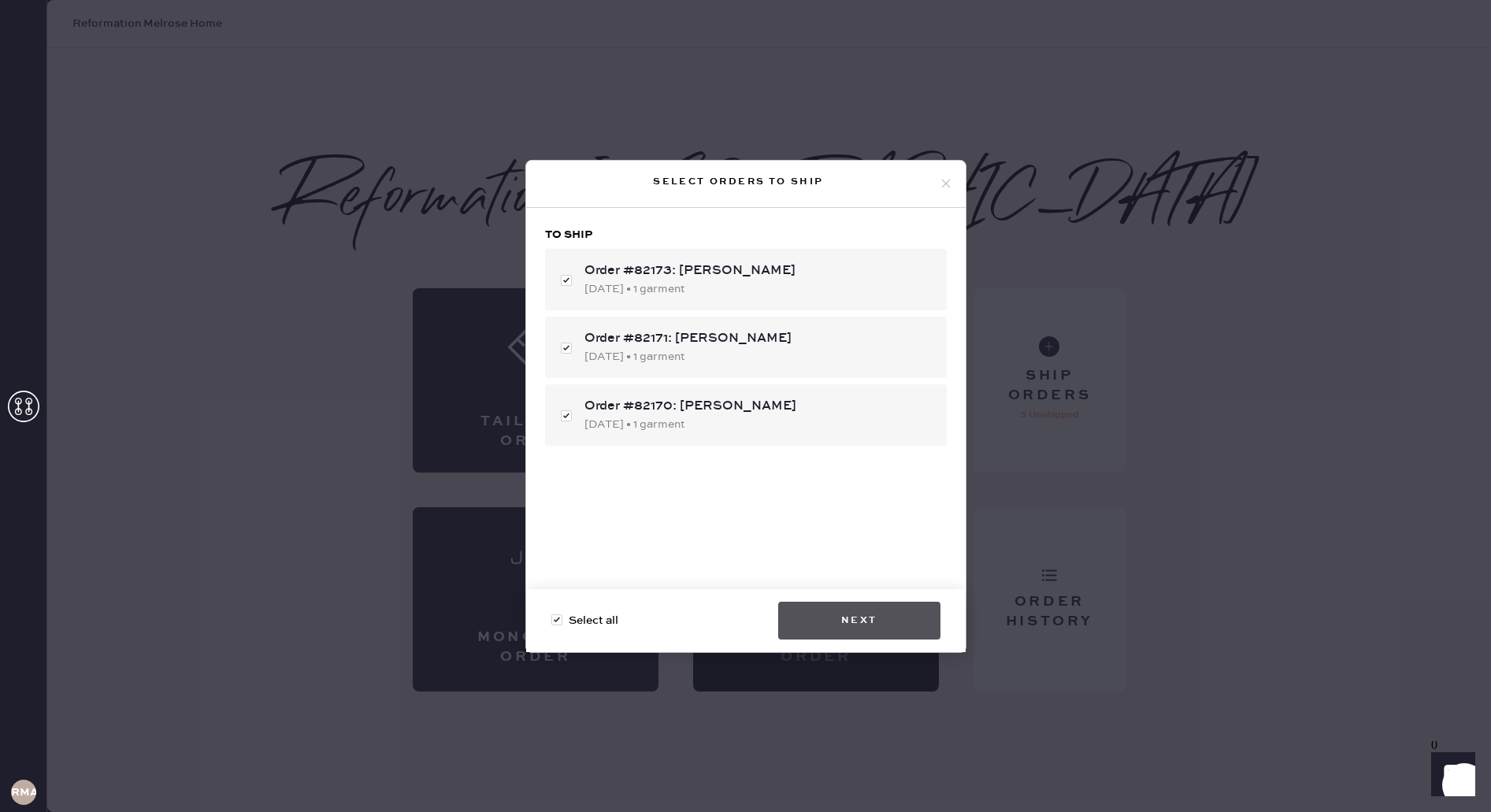
click at [907, 623] on button "Next" at bounding box center [859, 620] width 162 height 37
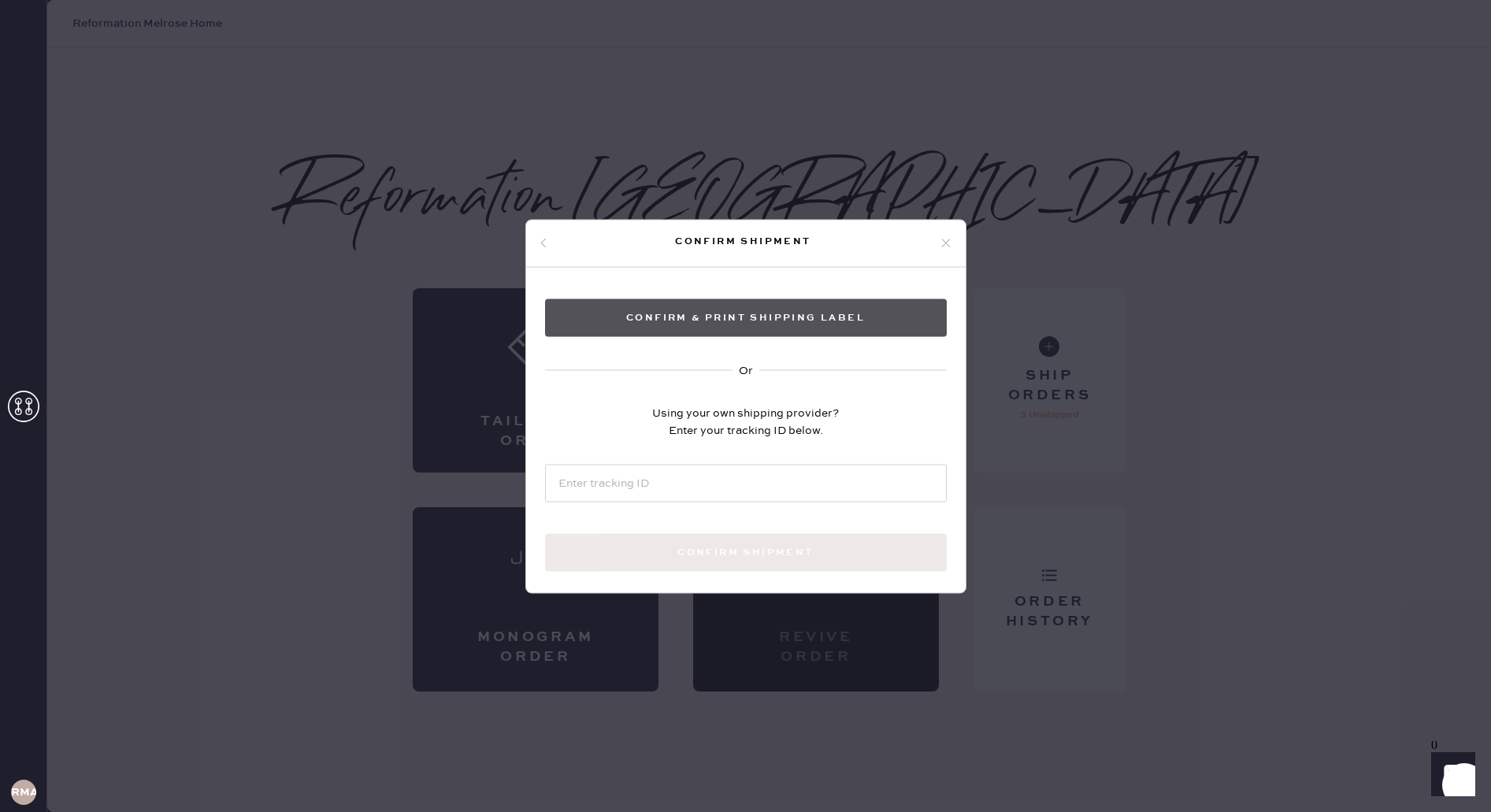
click at [747, 316] on button "Confirm & Print shipping label" at bounding box center [746, 317] width 402 height 37
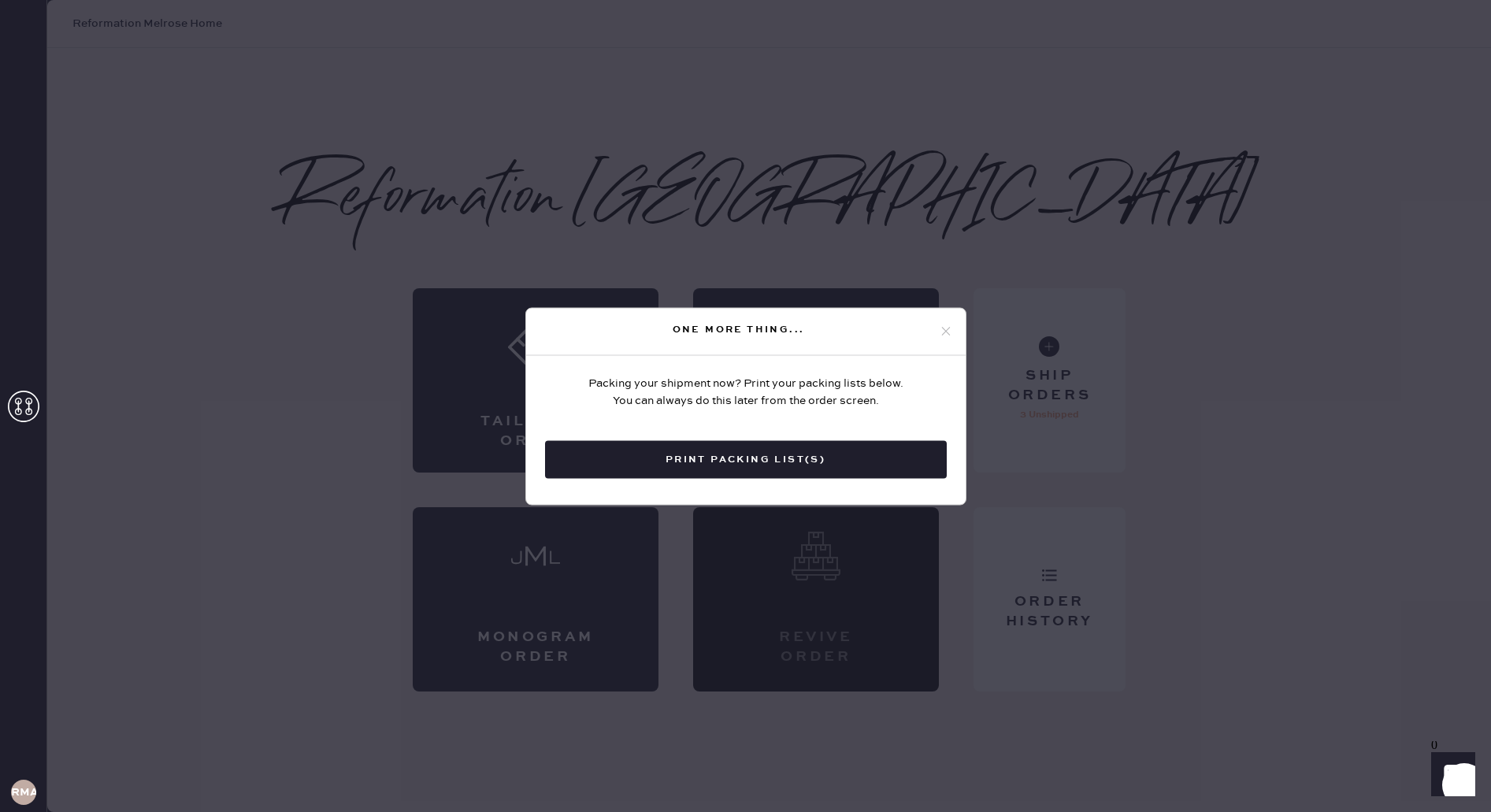
click at [1090, 283] on div "One more thing... Packing your shipment now? Print your packing lists below. Yo…" at bounding box center [745, 406] width 1491 height 812
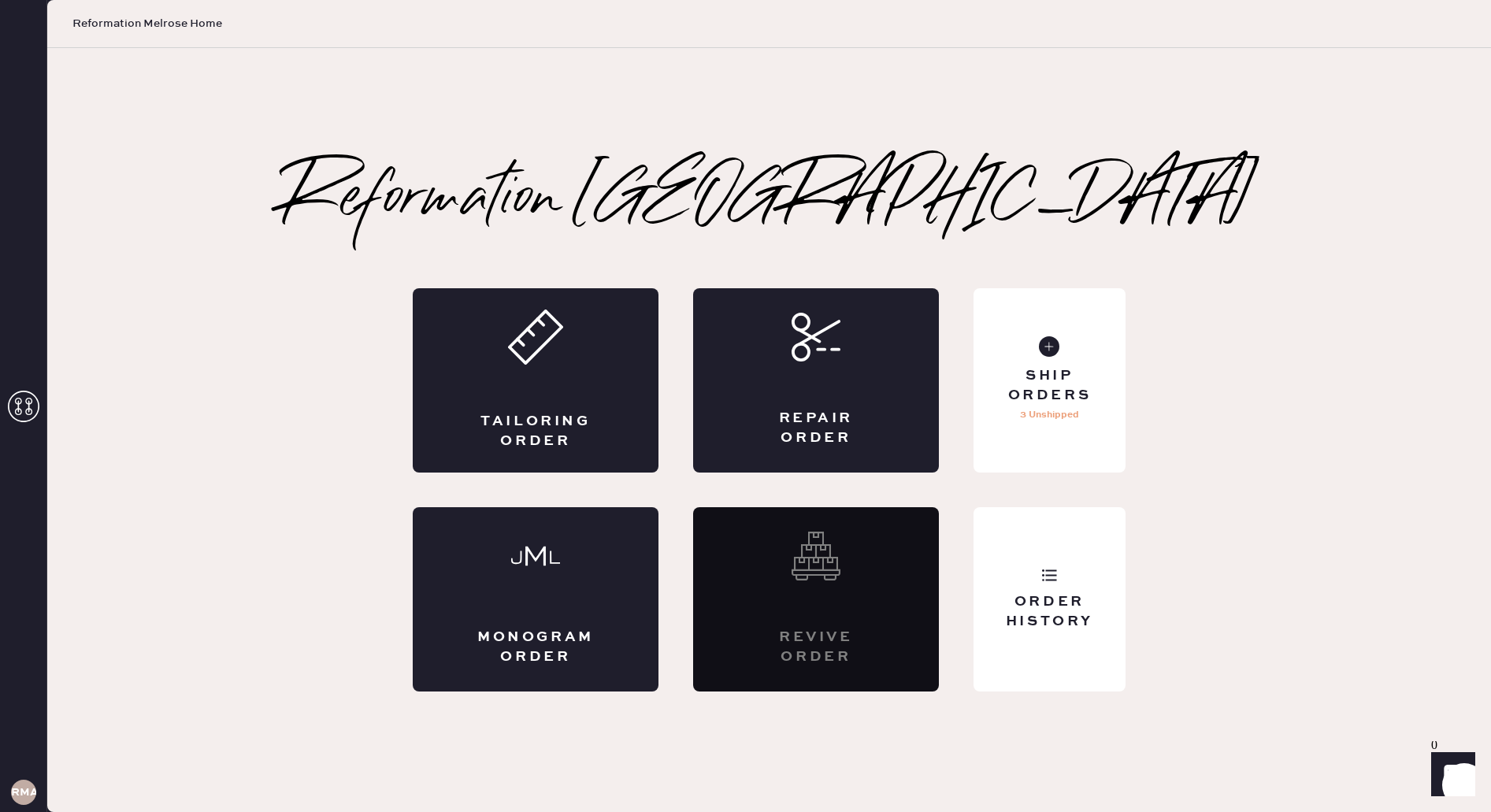
click at [1101, 717] on div "Reformation Melrose Shipment Summary Shipment #106525 Reformation Melrose Order…" at bounding box center [769, 430] width 1444 height 764
click at [1075, 656] on div "Order History" at bounding box center [1050, 600] width 152 height 185
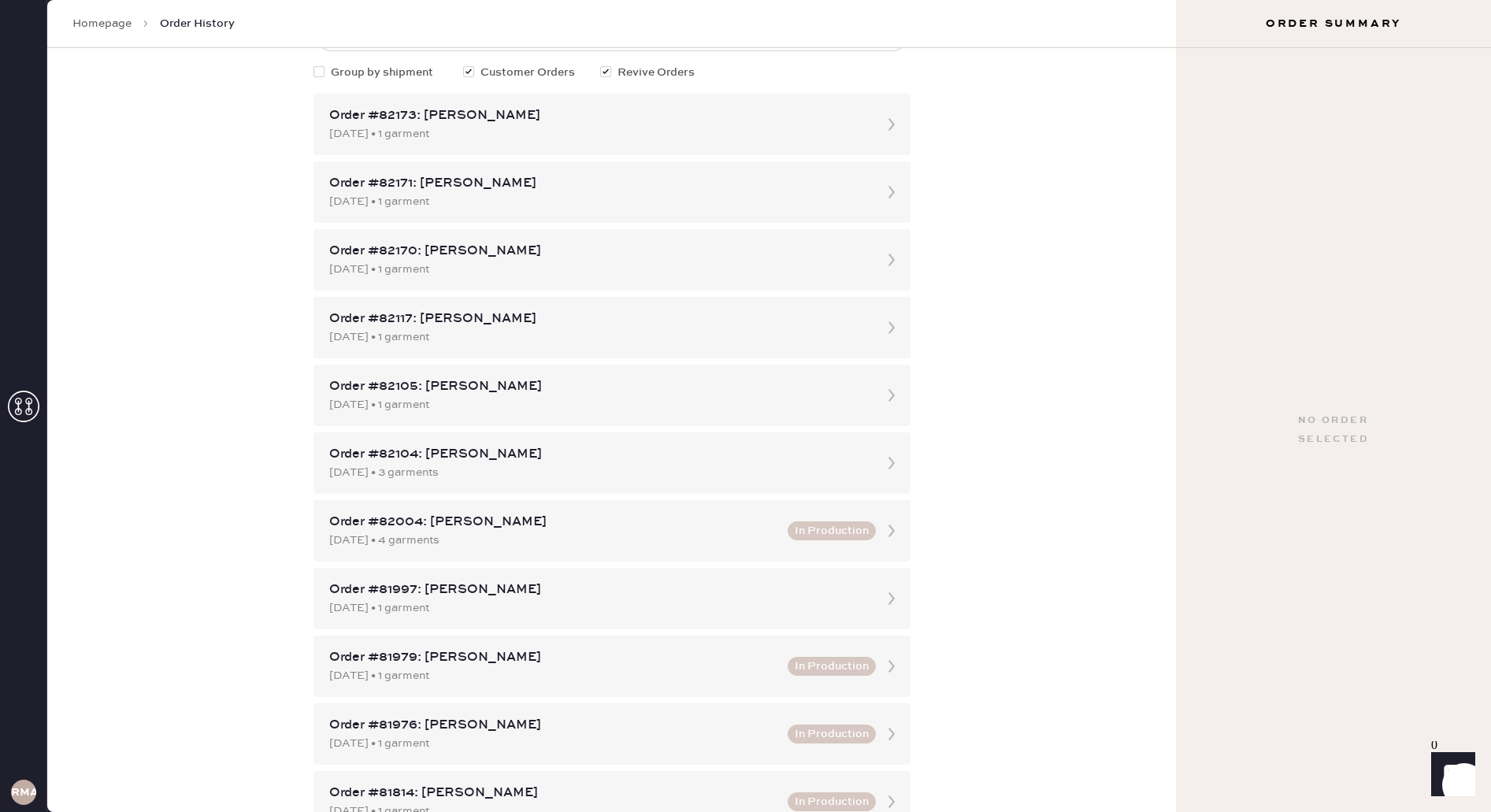
scroll to position [133, 0]
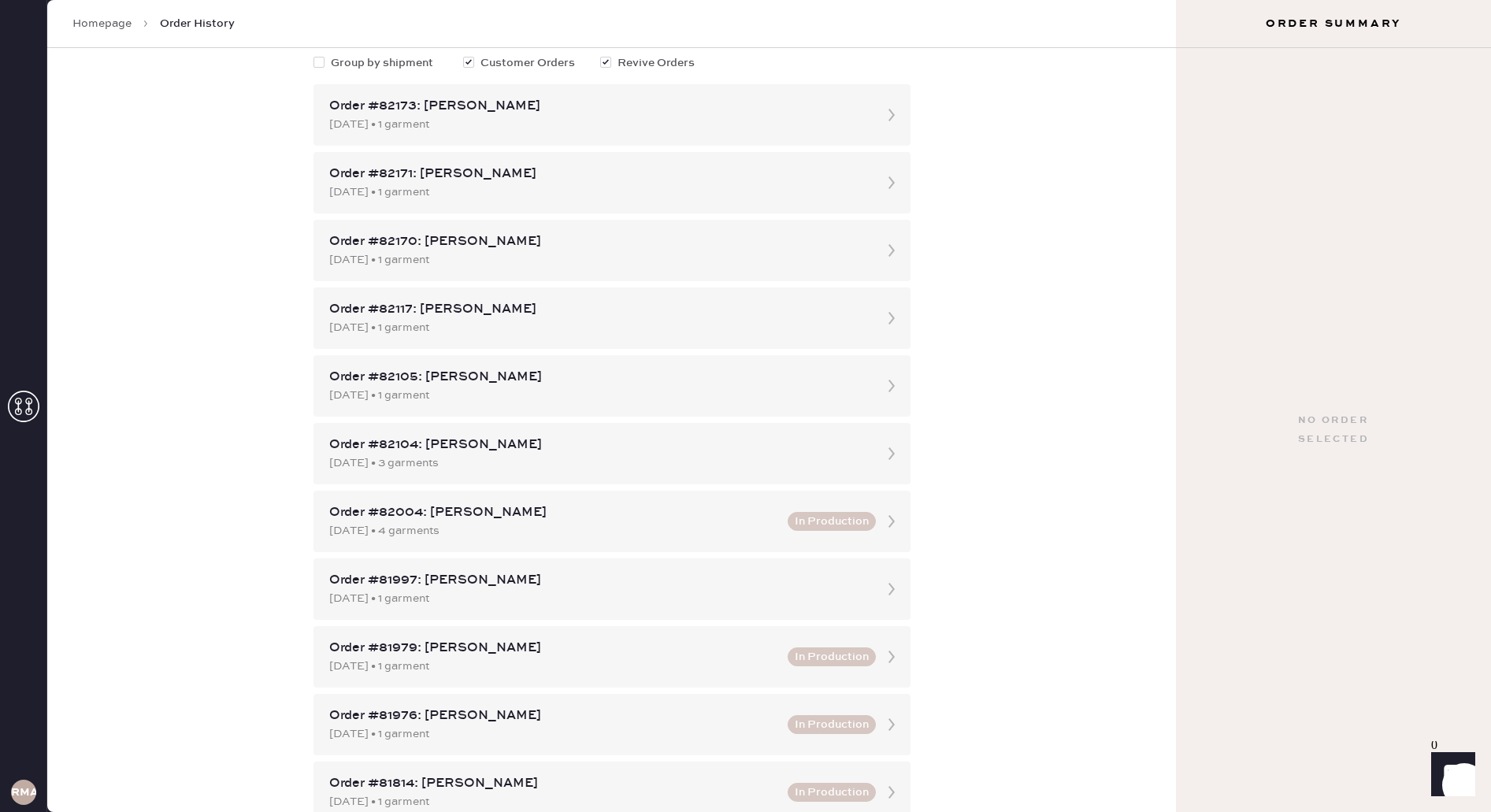
click at [762, 521] on div "Order #82004: [PERSON_NAME]" at bounding box center [554, 513] width 449 height 19
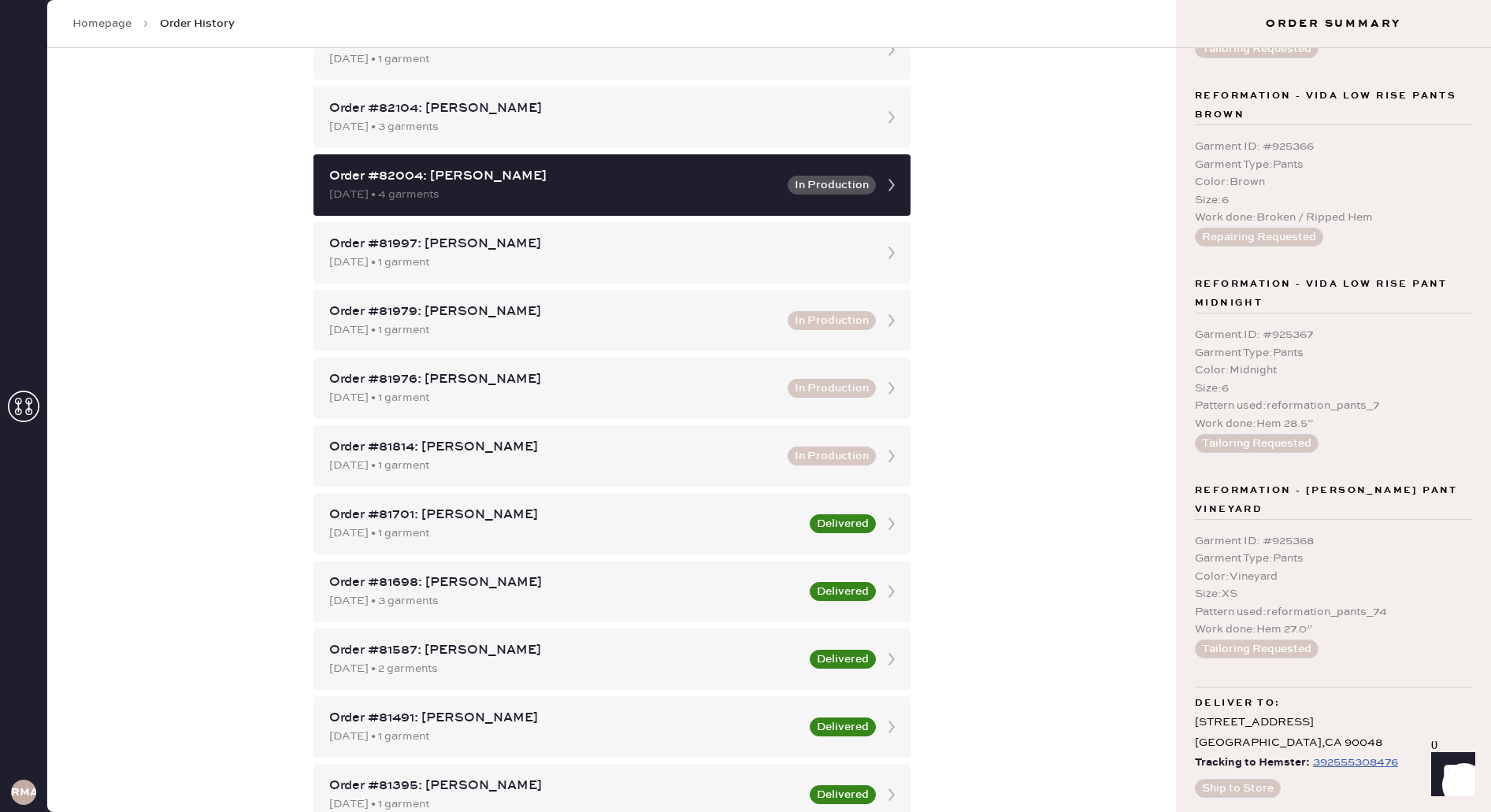
scroll to position [255, 0]
click at [1358, 756] on div "392555308476" at bounding box center [1355, 757] width 85 height 19
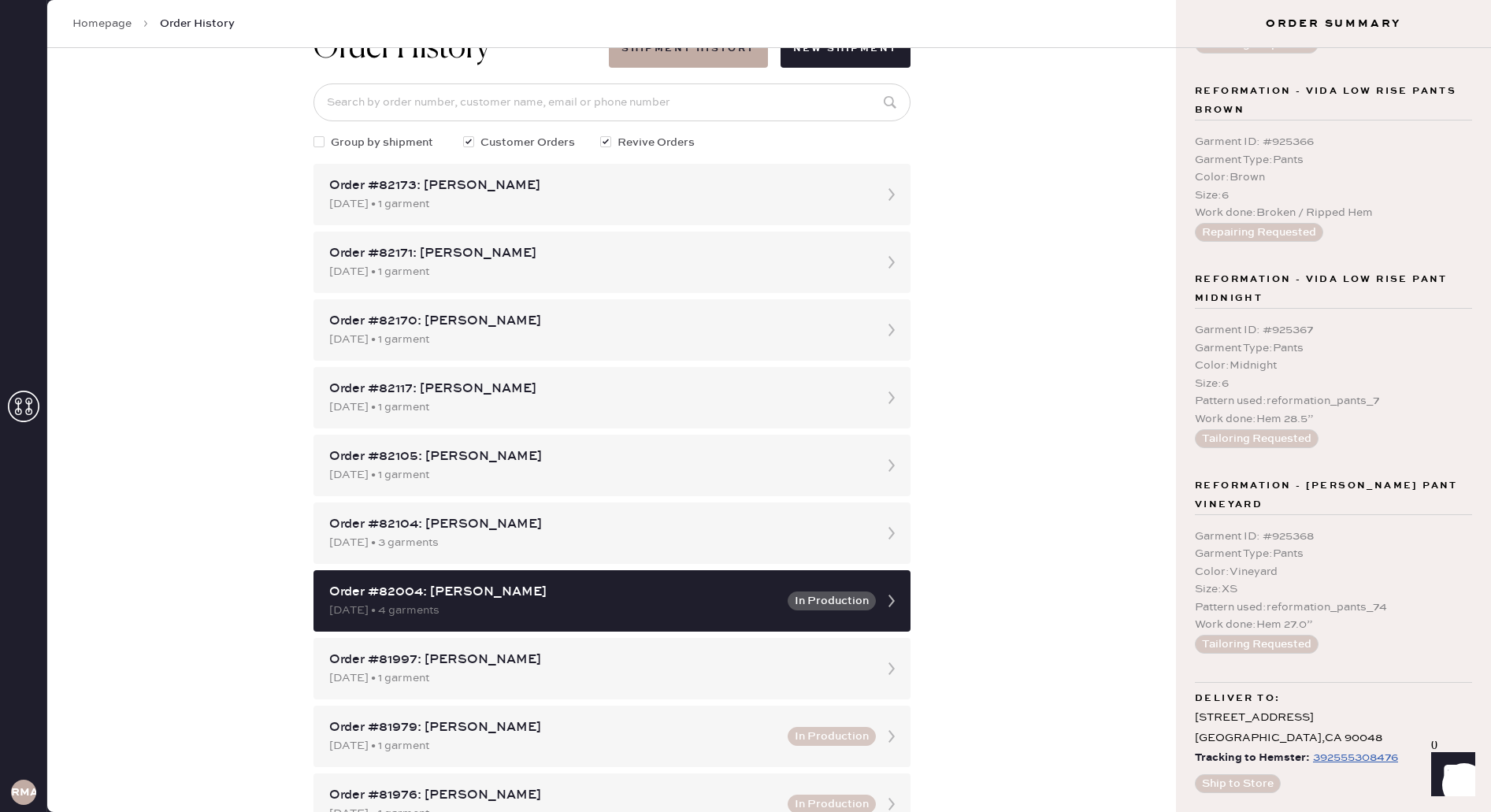
scroll to position [0, 0]
